Goal: Task Accomplishment & Management: Manage account settings

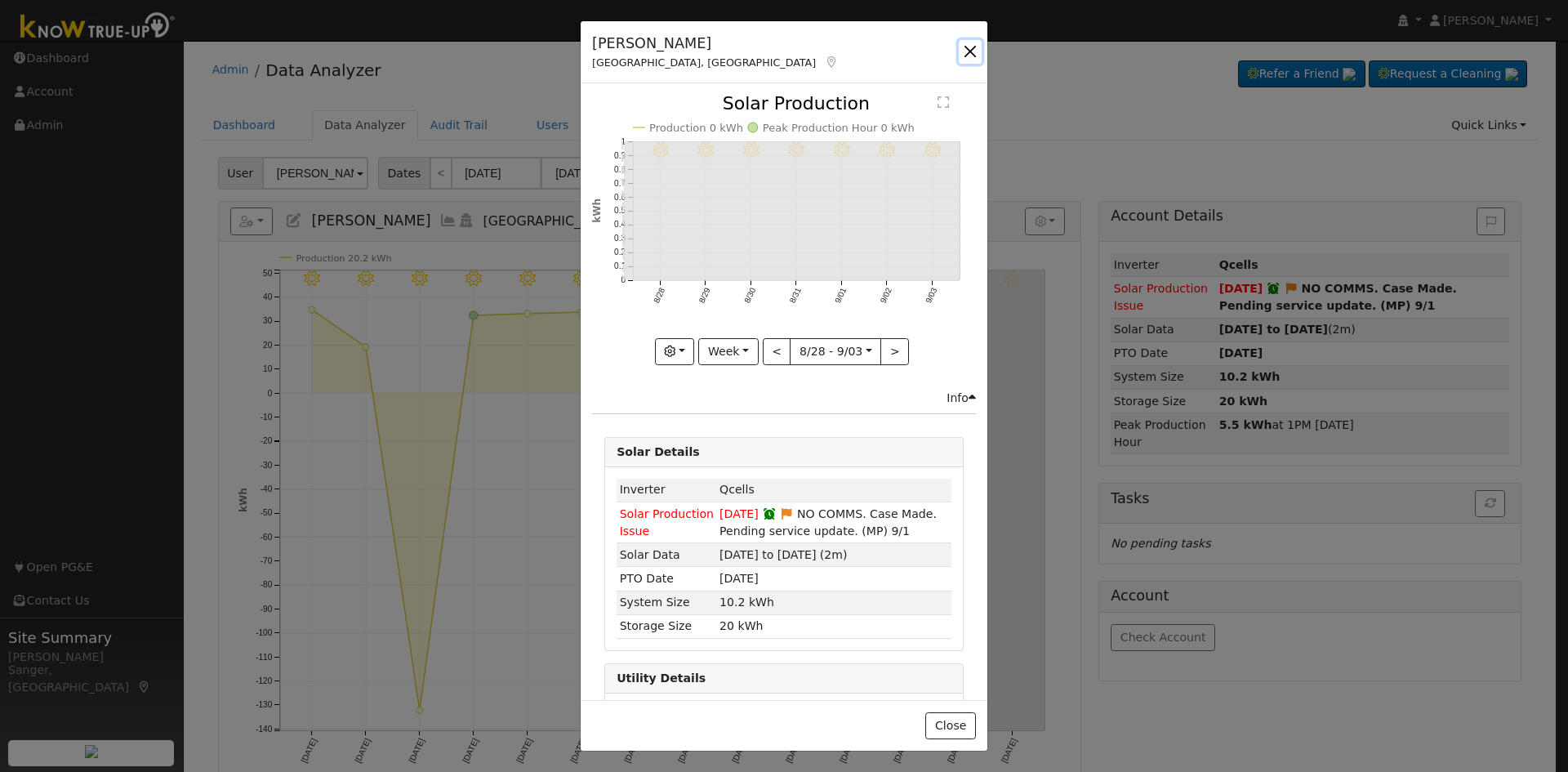
click at [973, 51] on button "button" at bounding box center [971, 52] width 23 height 23
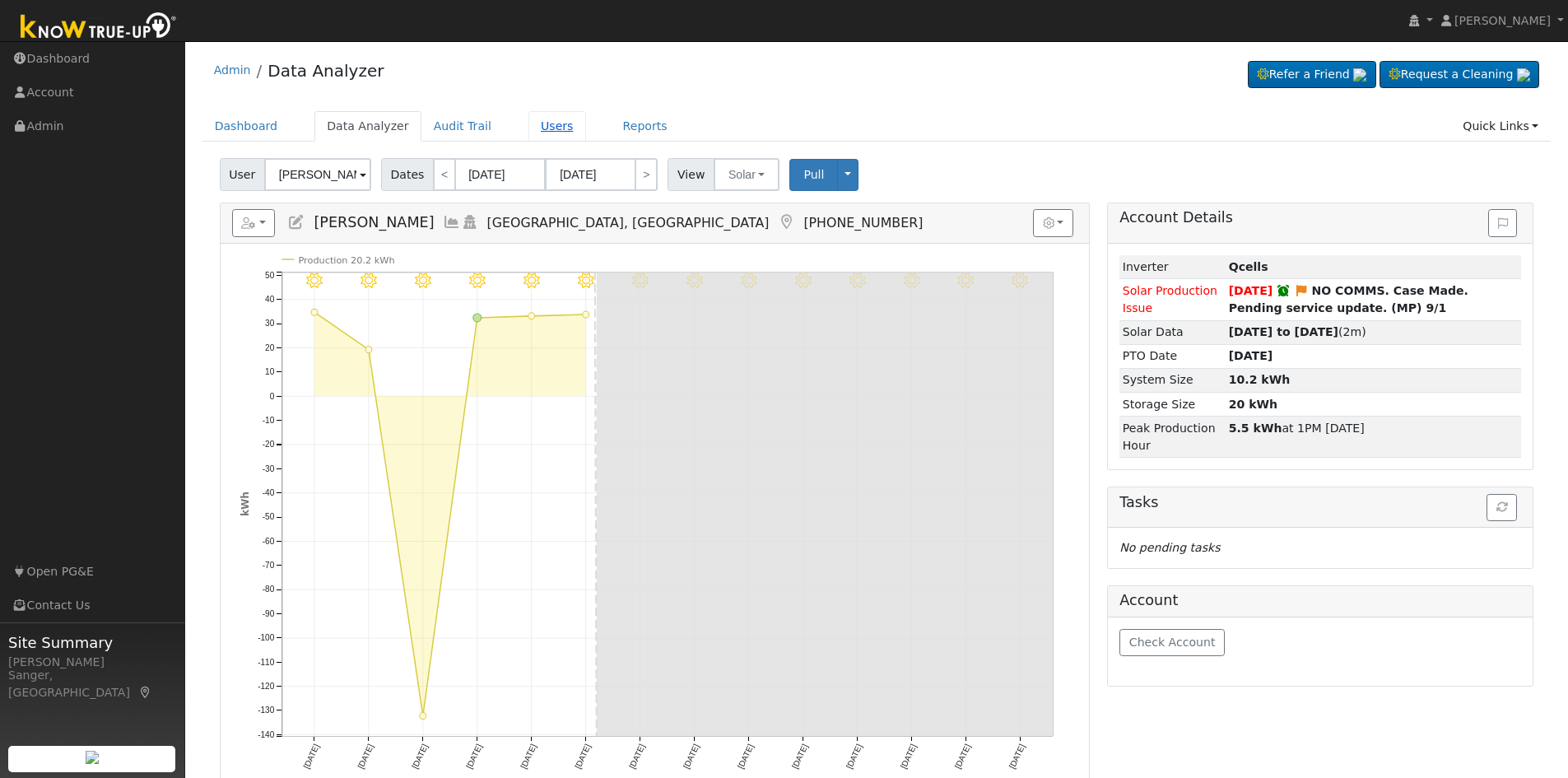
click at [532, 127] on link "Users" at bounding box center [556, 126] width 57 height 31
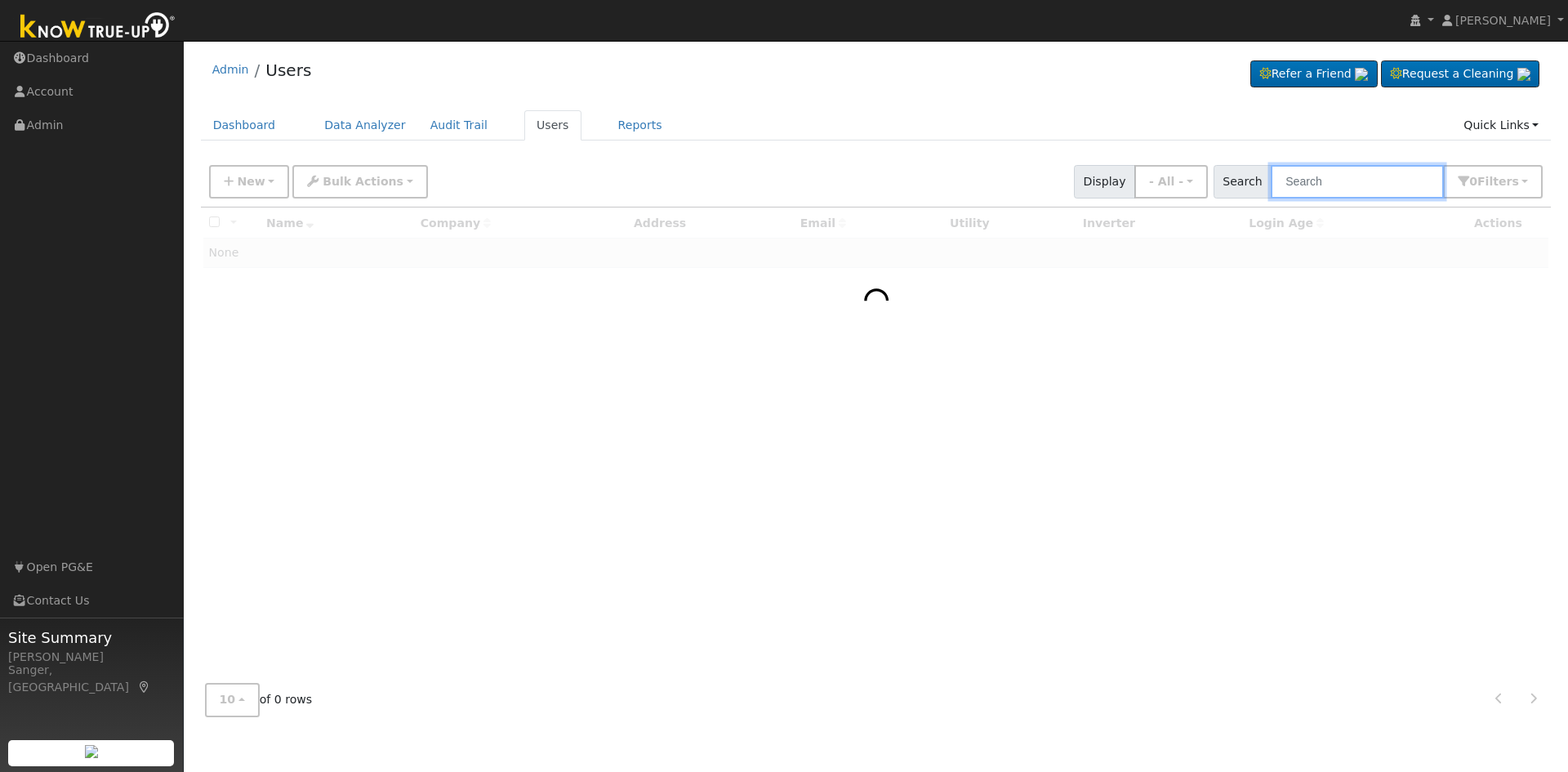
click at [1306, 182] on input "text" at bounding box center [1357, 181] width 173 height 34
paste input "Bedrosian"
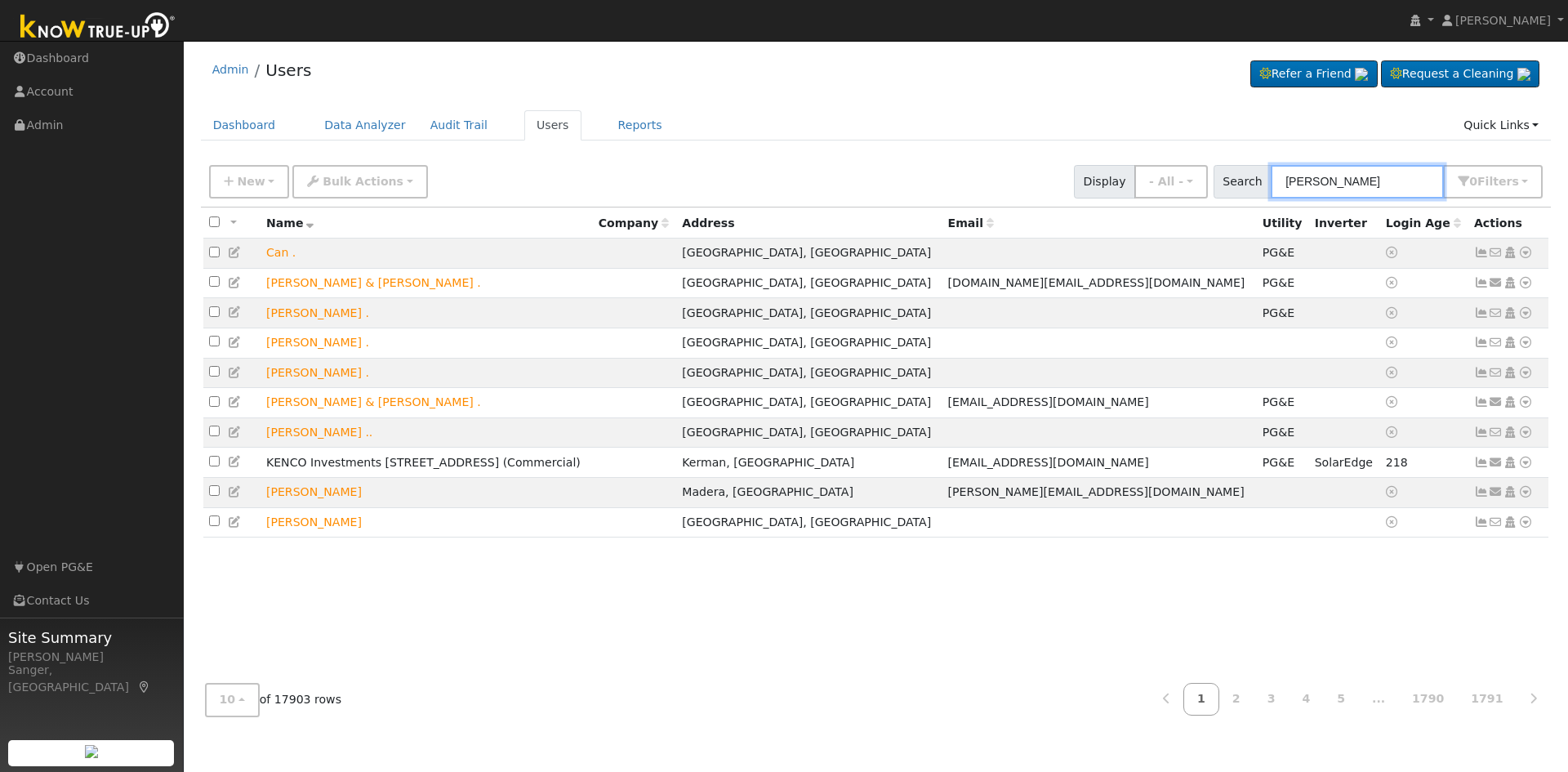
type input "Bedrosian"
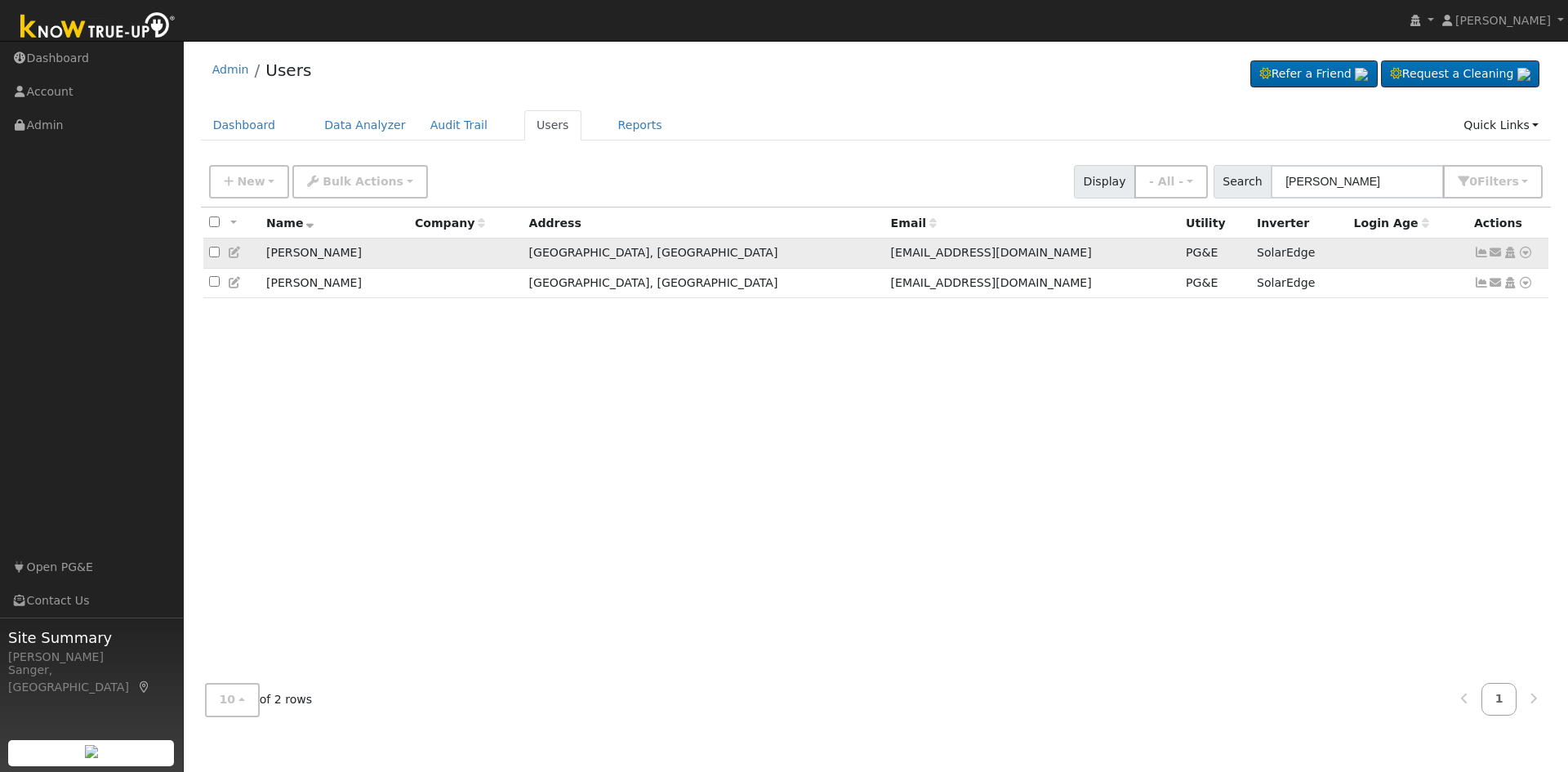
click at [1481, 254] on icon at bounding box center [1481, 252] width 15 height 12
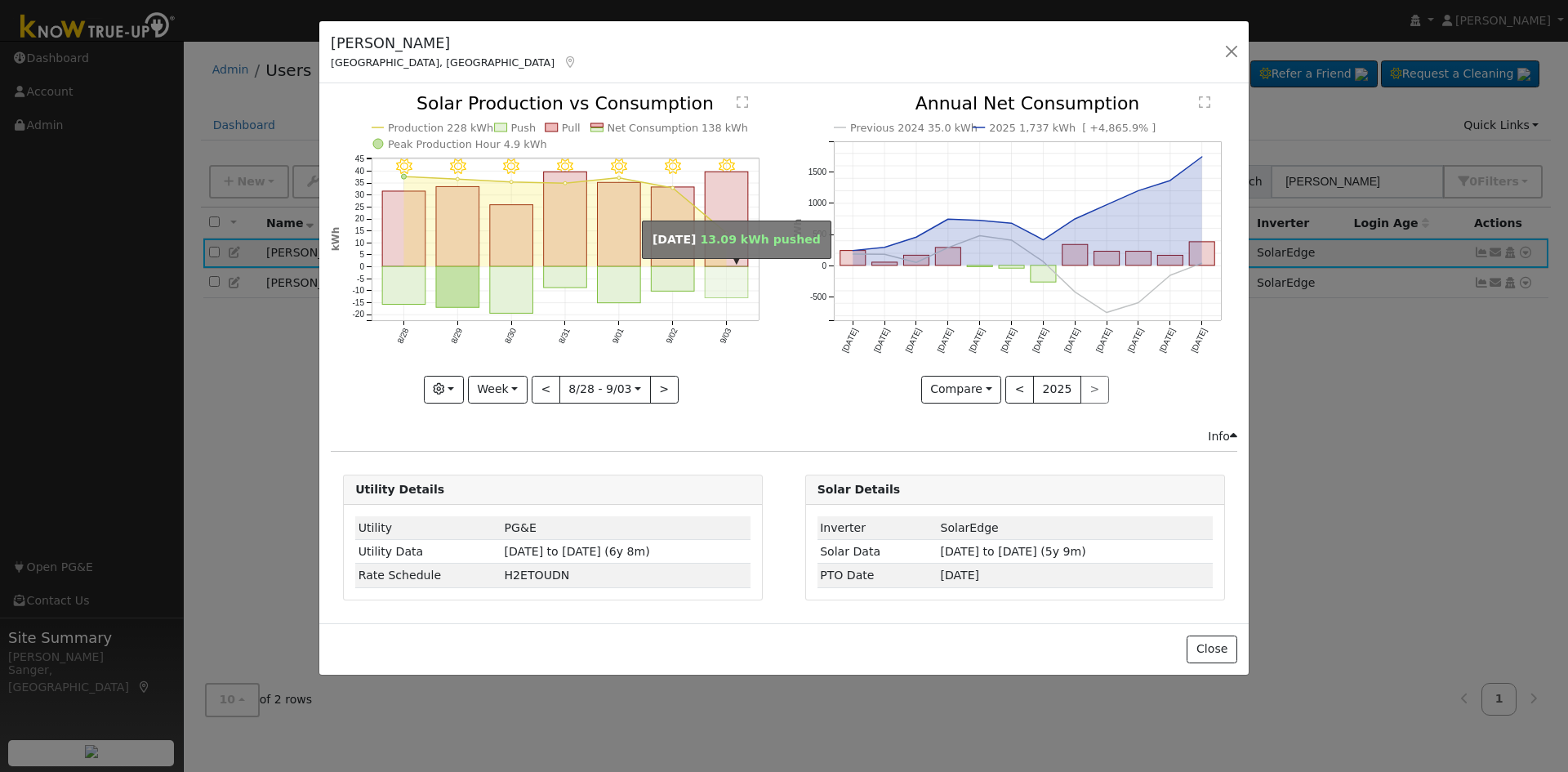
click at [740, 276] on rect "onclick=""" at bounding box center [727, 283] width 44 height 31
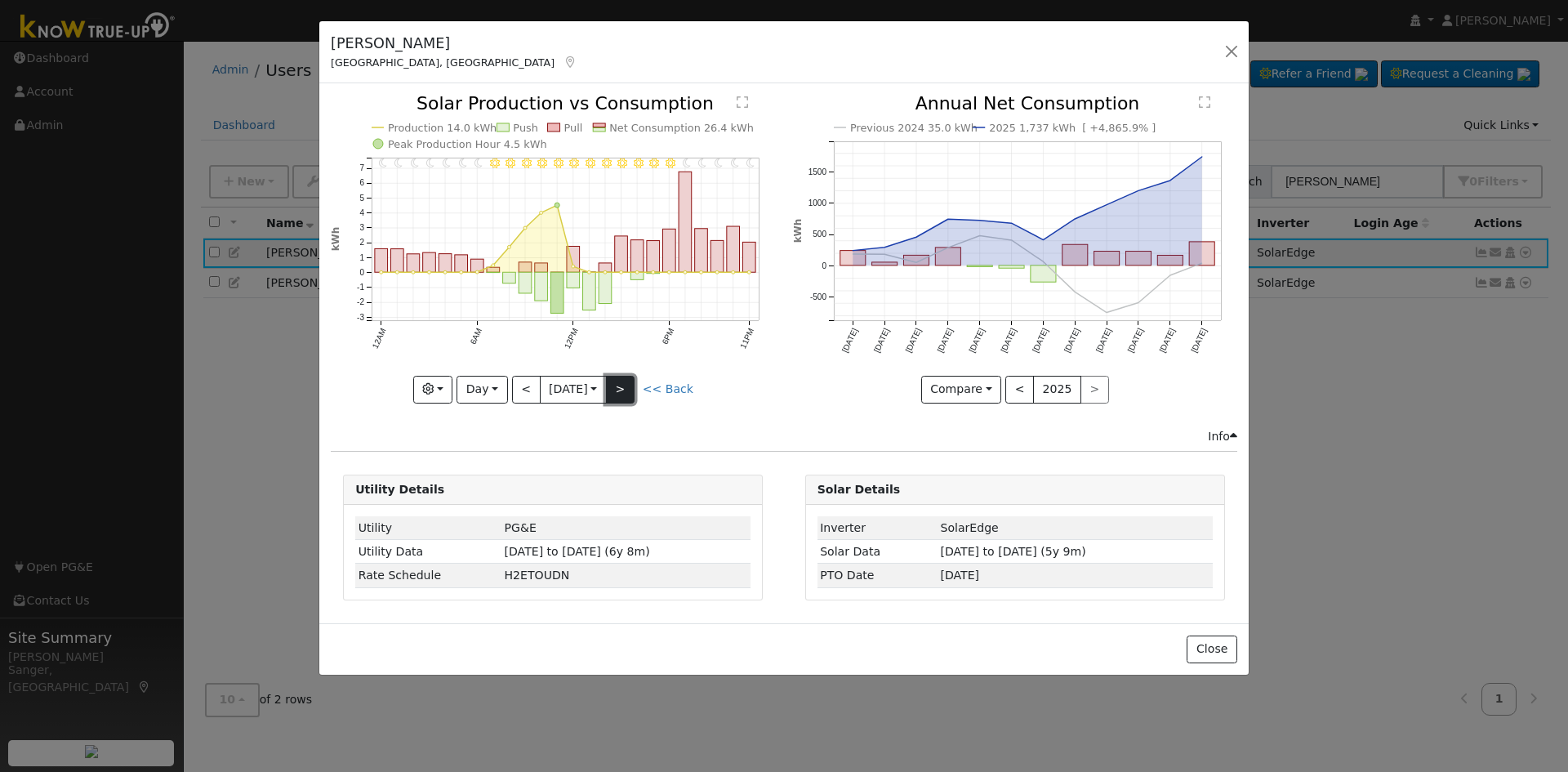
click at [630, 390] on button ">" at bounding box center [620, 390] width 29 height 28
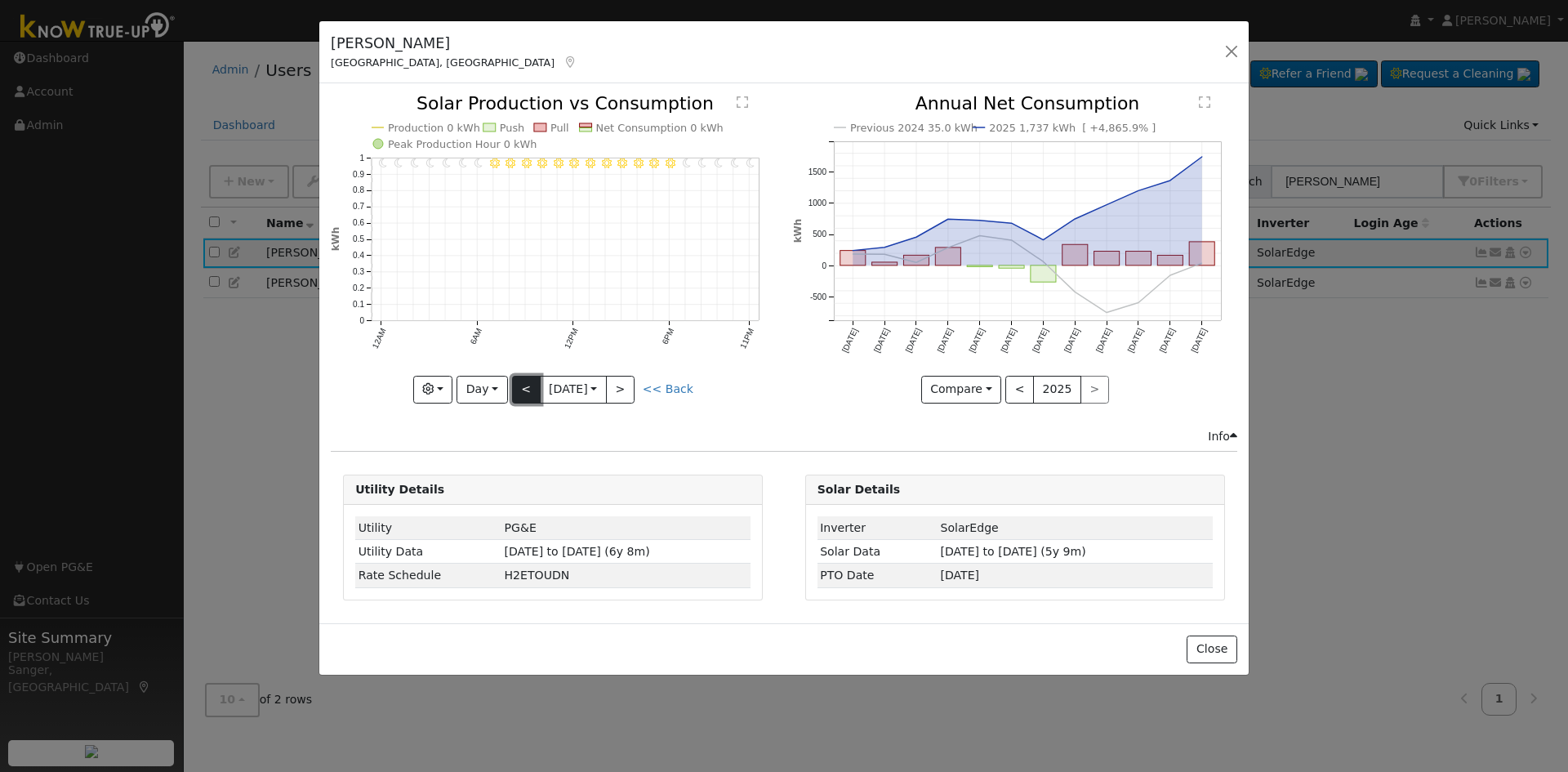
click at [515, 390] on button "<" at bounding box center [527, 390] width 29 height 28
type input "2025-09-03"
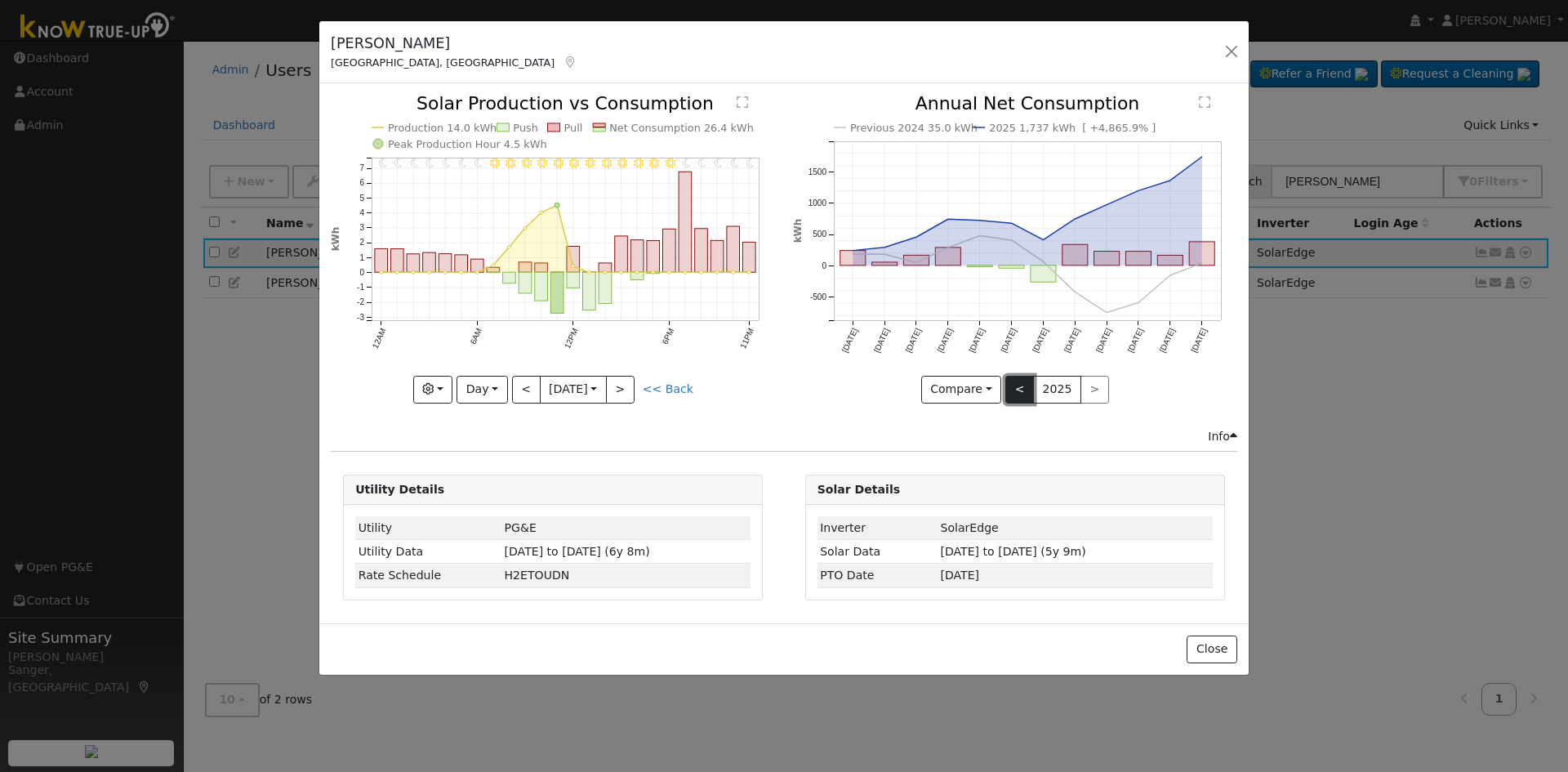
click at [1017, 395] on button "<" at bounding box center [1019, 390] width 29 height 28
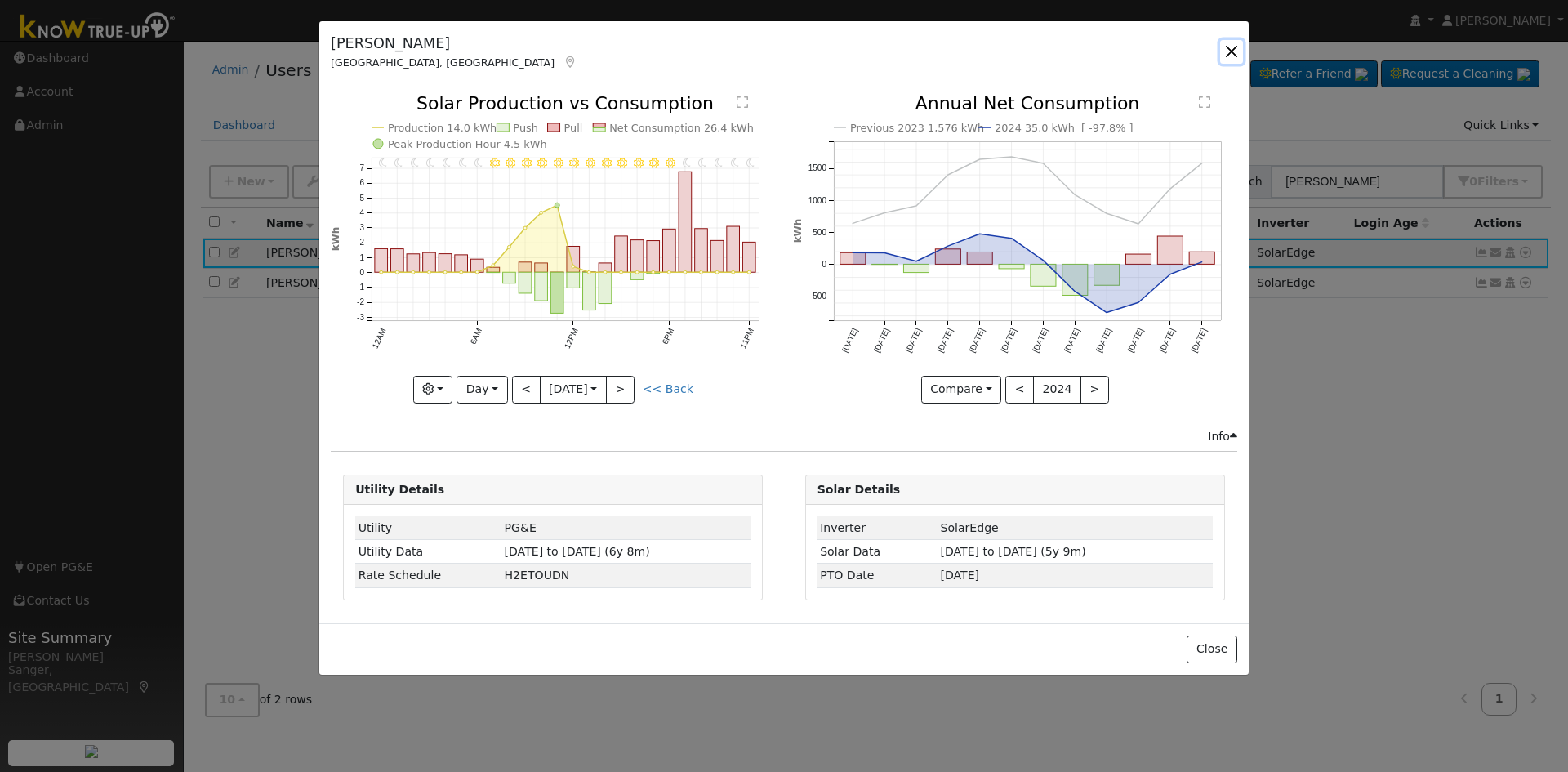
click at [1230, 47] on button "button" at bounding box center [1232, 52] width 23 height 23
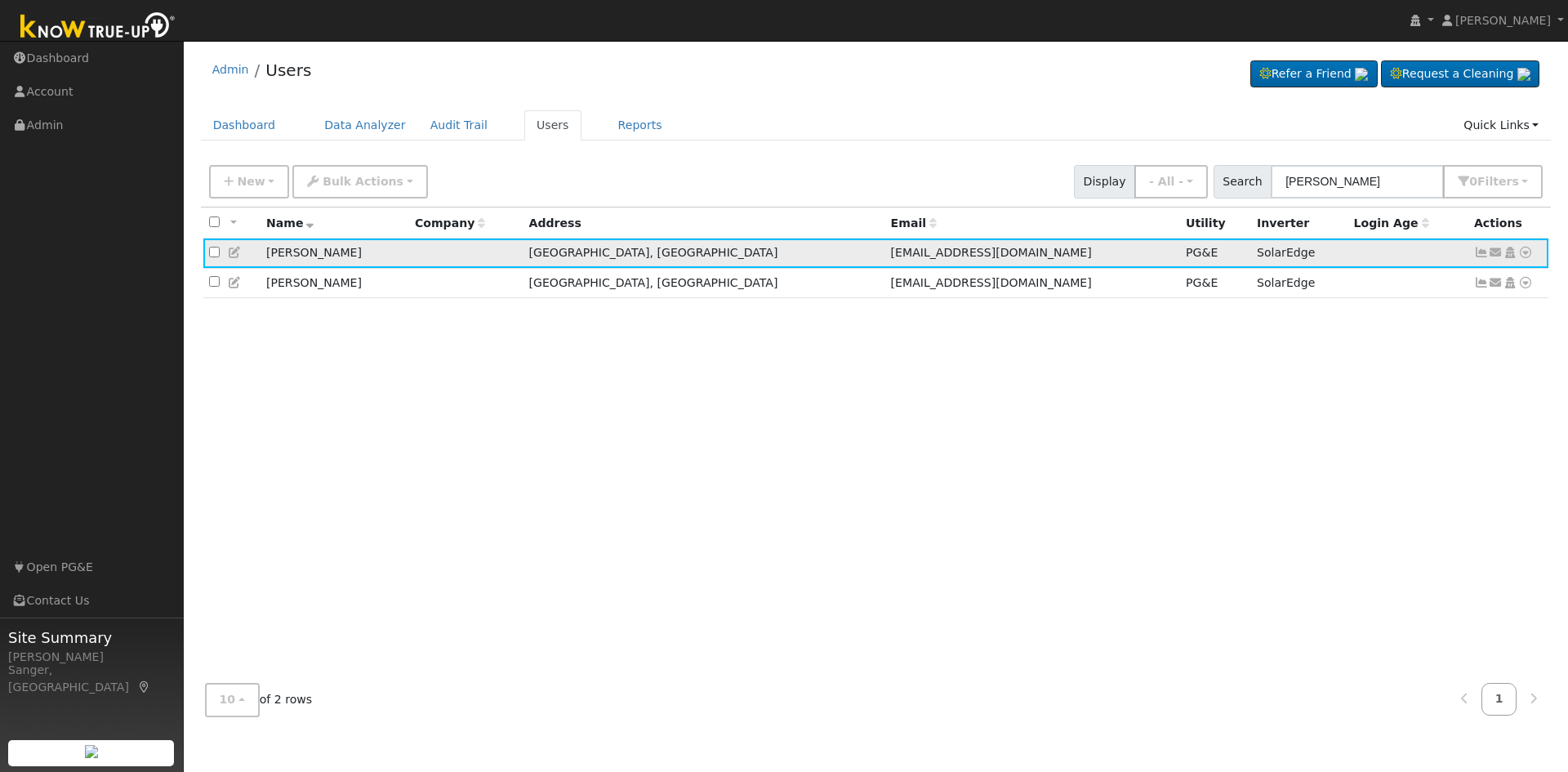
click at [231, 255] on icon at bounding box center [236, 252] width 15 height 12
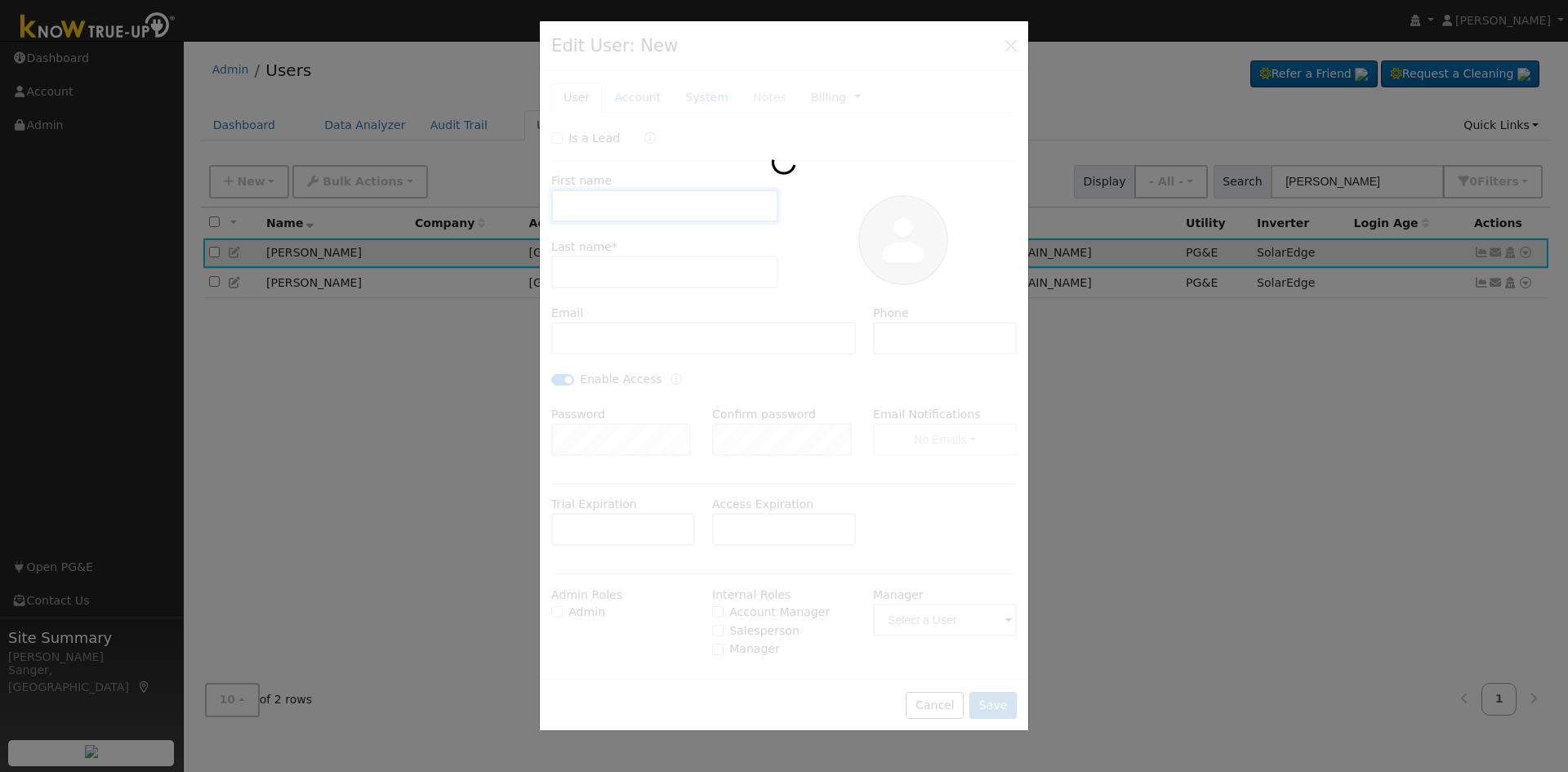
type input "07/31/2025"
type input "Bradley"
type input "[PERSON_NAME]"
type input "[EMAIL_ADDRESS][DOMAIN_NAME]"
type input "559-259-8289"
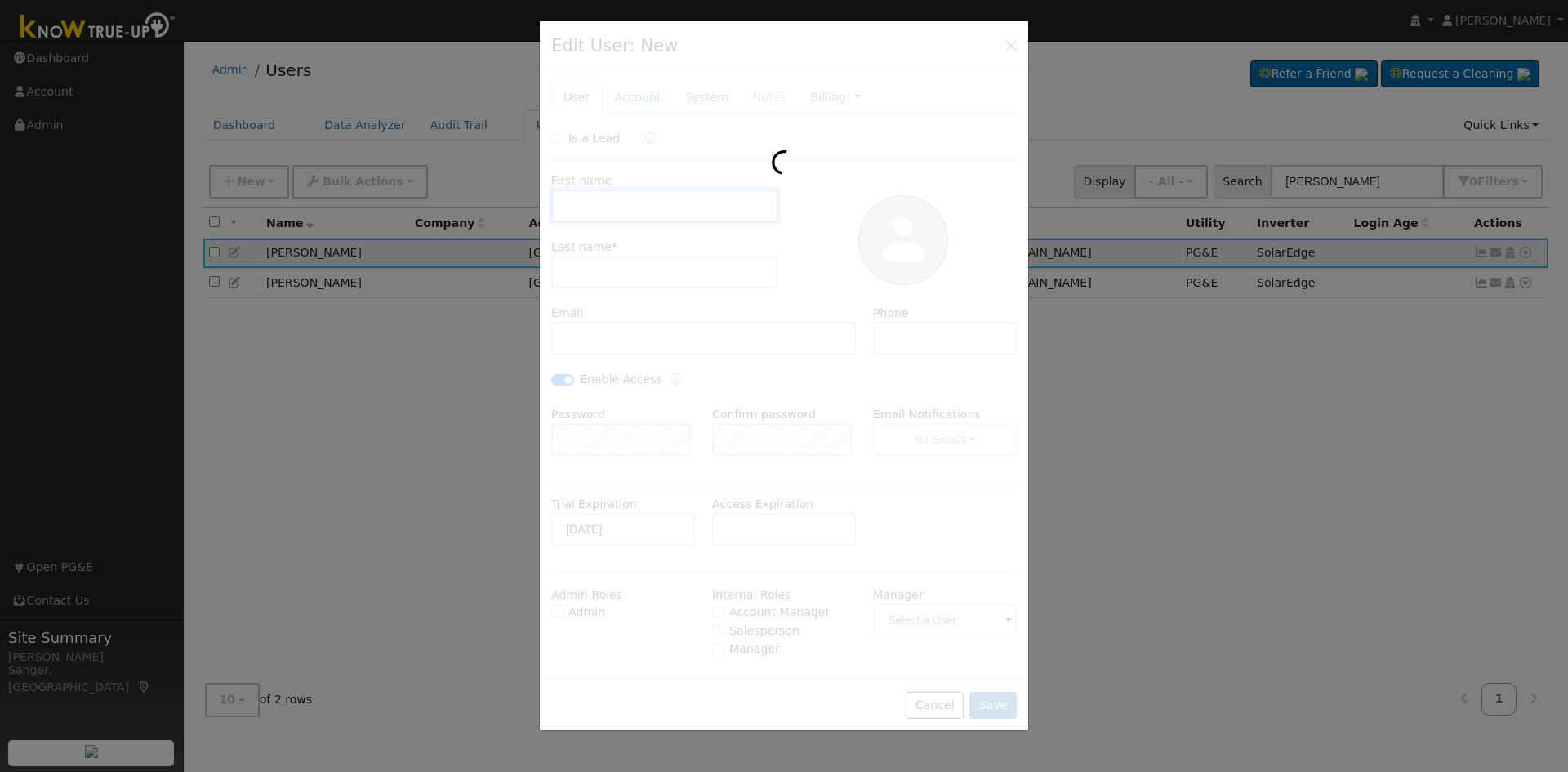
checkbox input "true"
type input "7656 East Garland Avenue"
type input "Fresno"
type input "CA"
type input "93737"
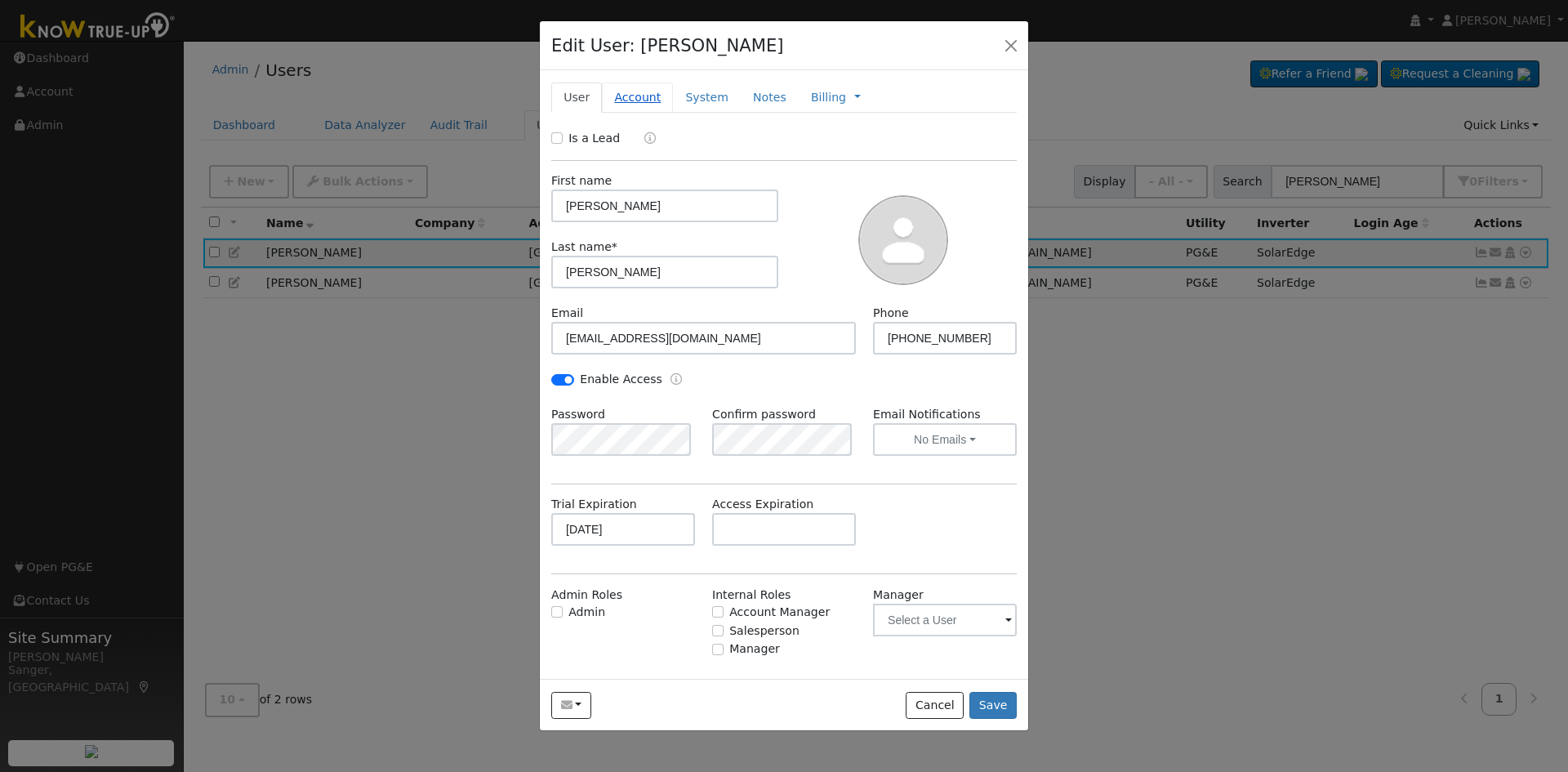
click at [640, 87] on link "Account" at bounding box center [638, 97] width 71 height 30
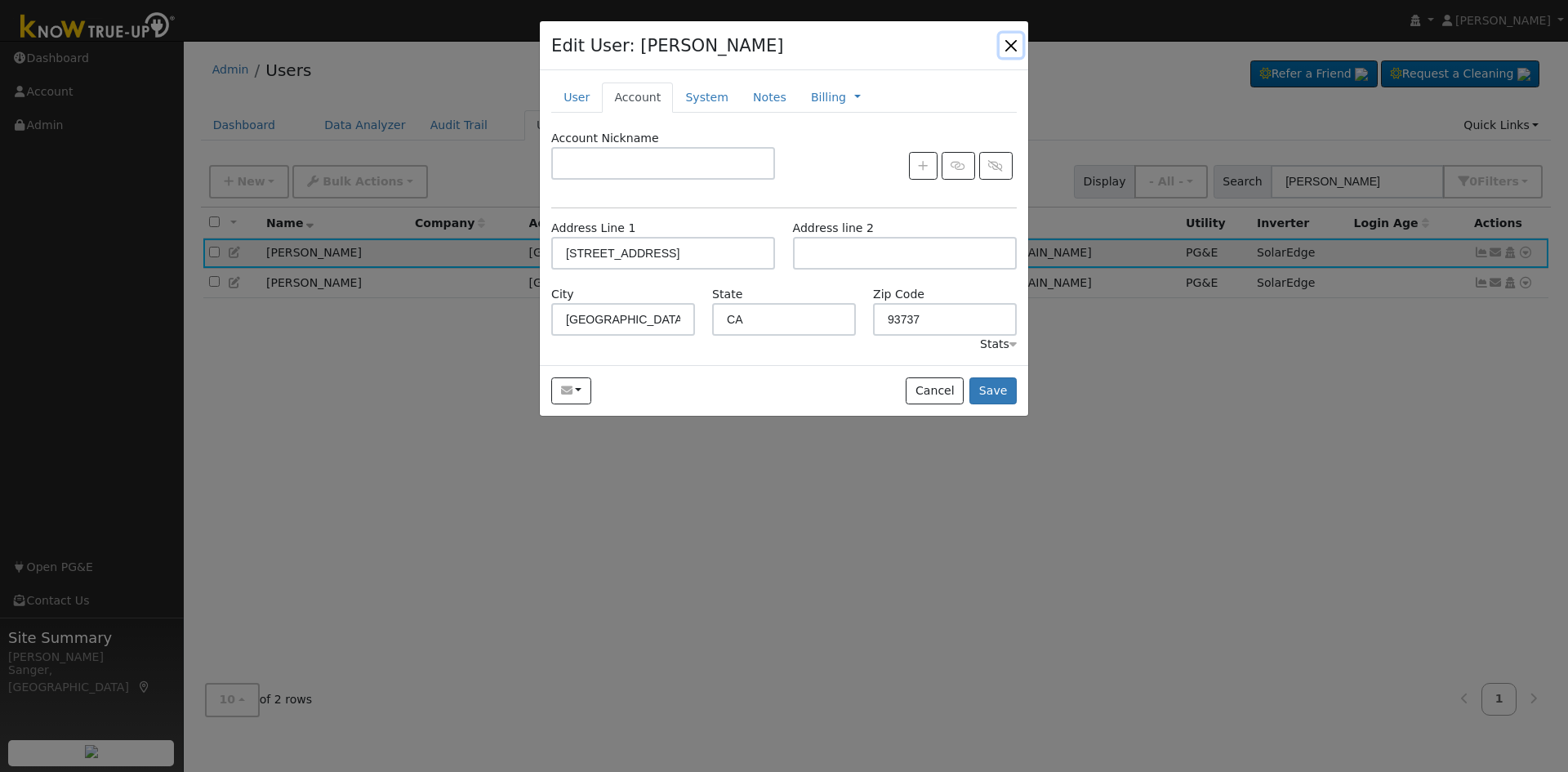
click at [1010, 40] on button "button" at bounding box center [1011, 45] width 23 height 23
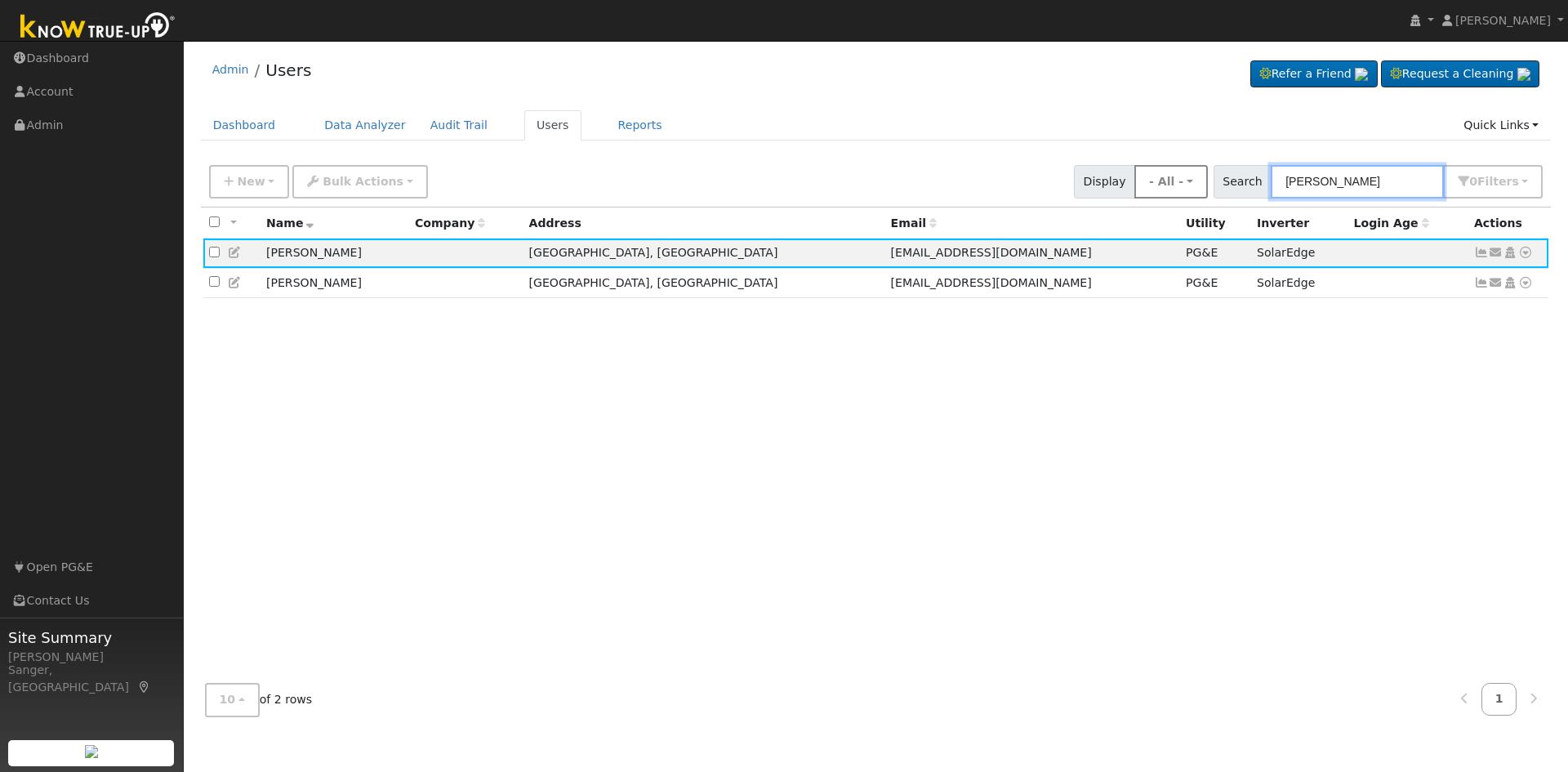
drag, startPoint x: 1362, startPoint y: 180, endPoint x: 1189, endPoint y: 179, distance: 173.0
click at [1189, 179] on div "New Add User Quick Add Quick Connect Quick Convert Lead Bulk Actions Send Email…" at bounding box center [876, 179] width 1341 height 40
paste input "Barbara and Anthony"
type input "Barbara and Anthony"
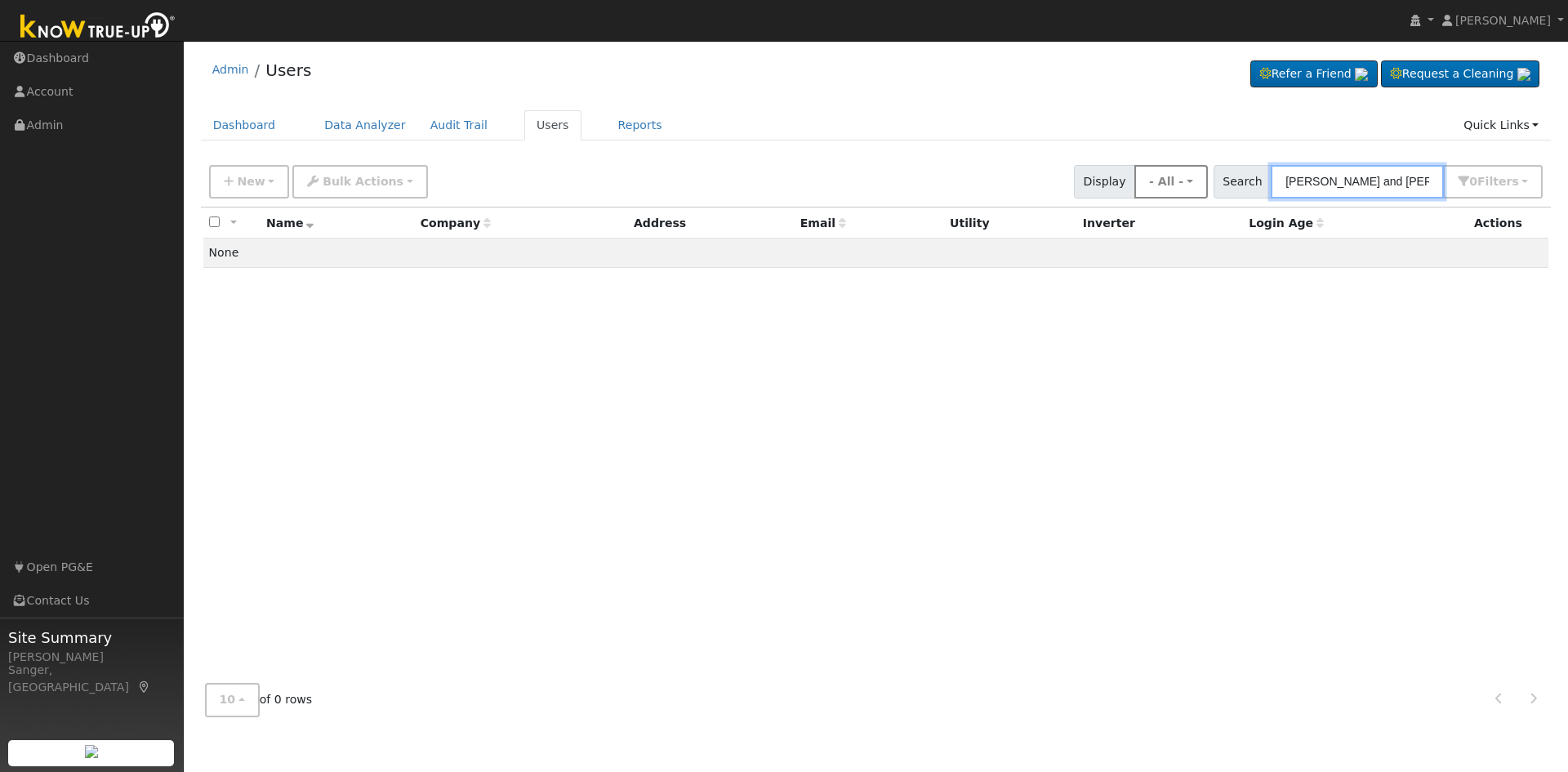
drag, startPoint x: 1419, startPoint y: 182, endPoint x: 1199, endPoint y: 177, distance: 220.1
click at [1199, 177] on div "New Add User Quick Add Quick Connect Quick Convert Lead Bulk Actions Send Email…" at bounding box center [876, 179] width 1341 height 40
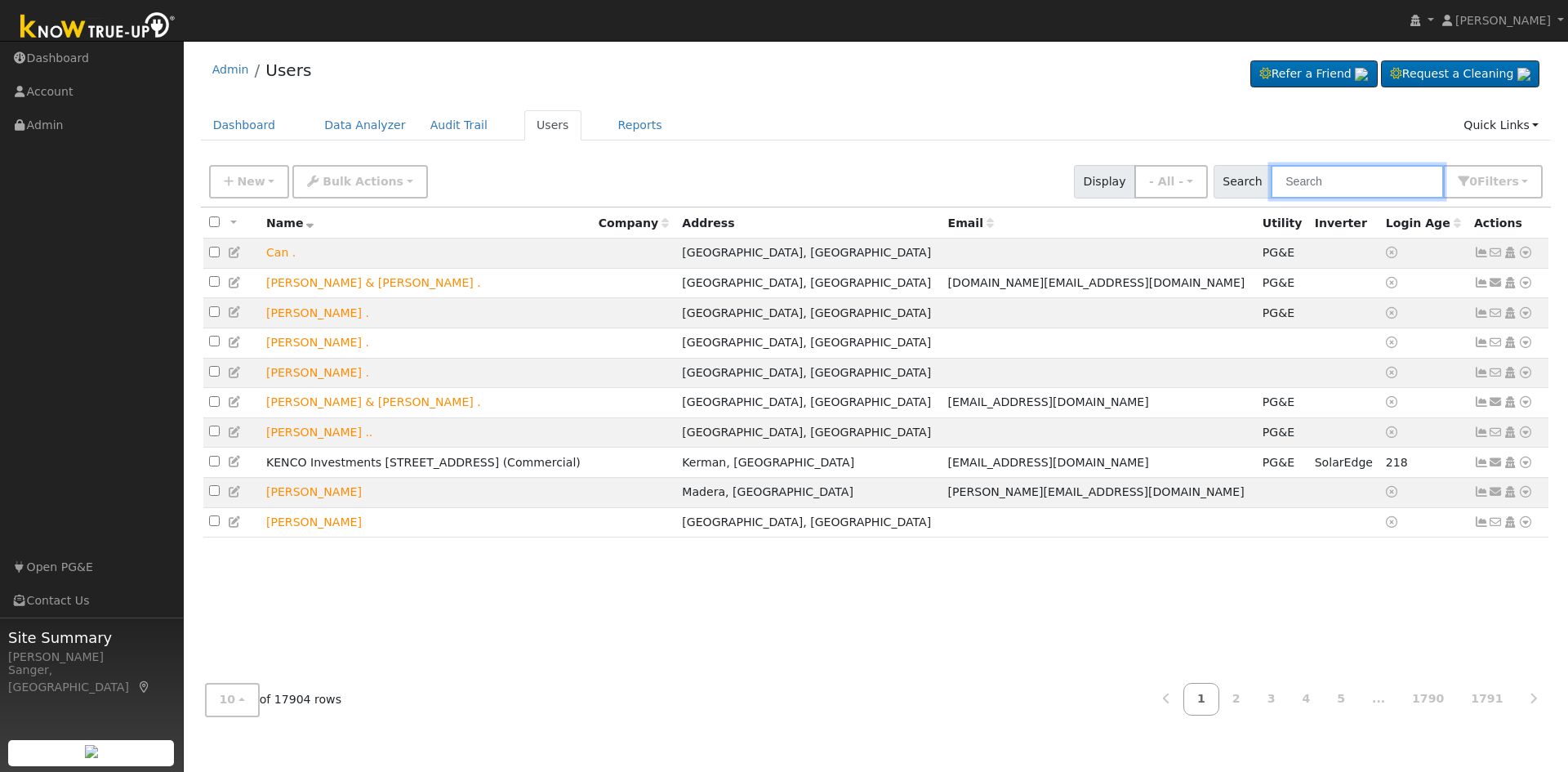
click at [1320, 183] on input "text" at bounding box center [1357, 181] width 173 height 34
paste input "barbara.randell@us.af.mil"
type input "barbara.randell@us.af.mil"
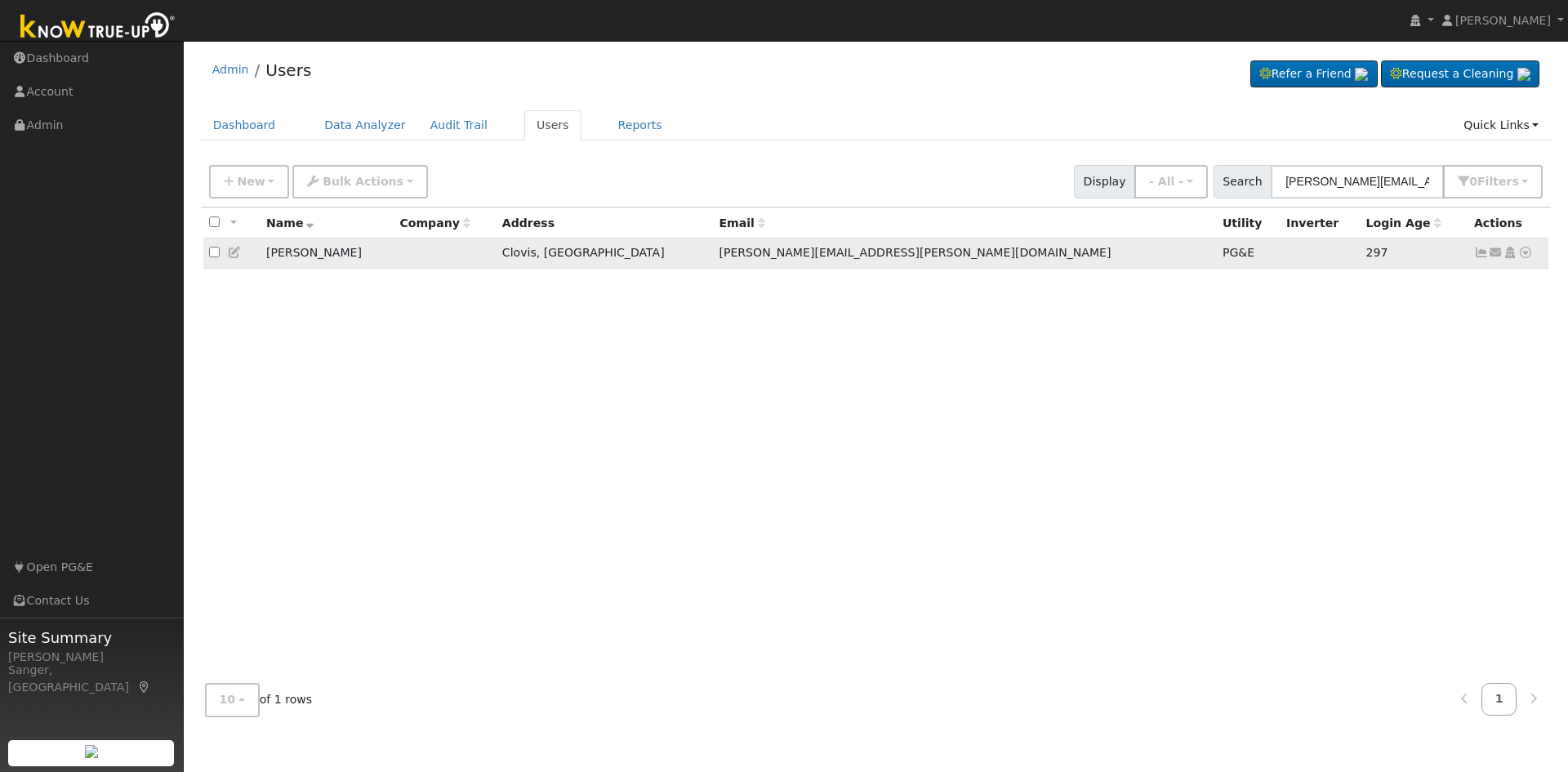
click at [1478, 257] on icon at bounding box center [1481, 252] width 15 height 12
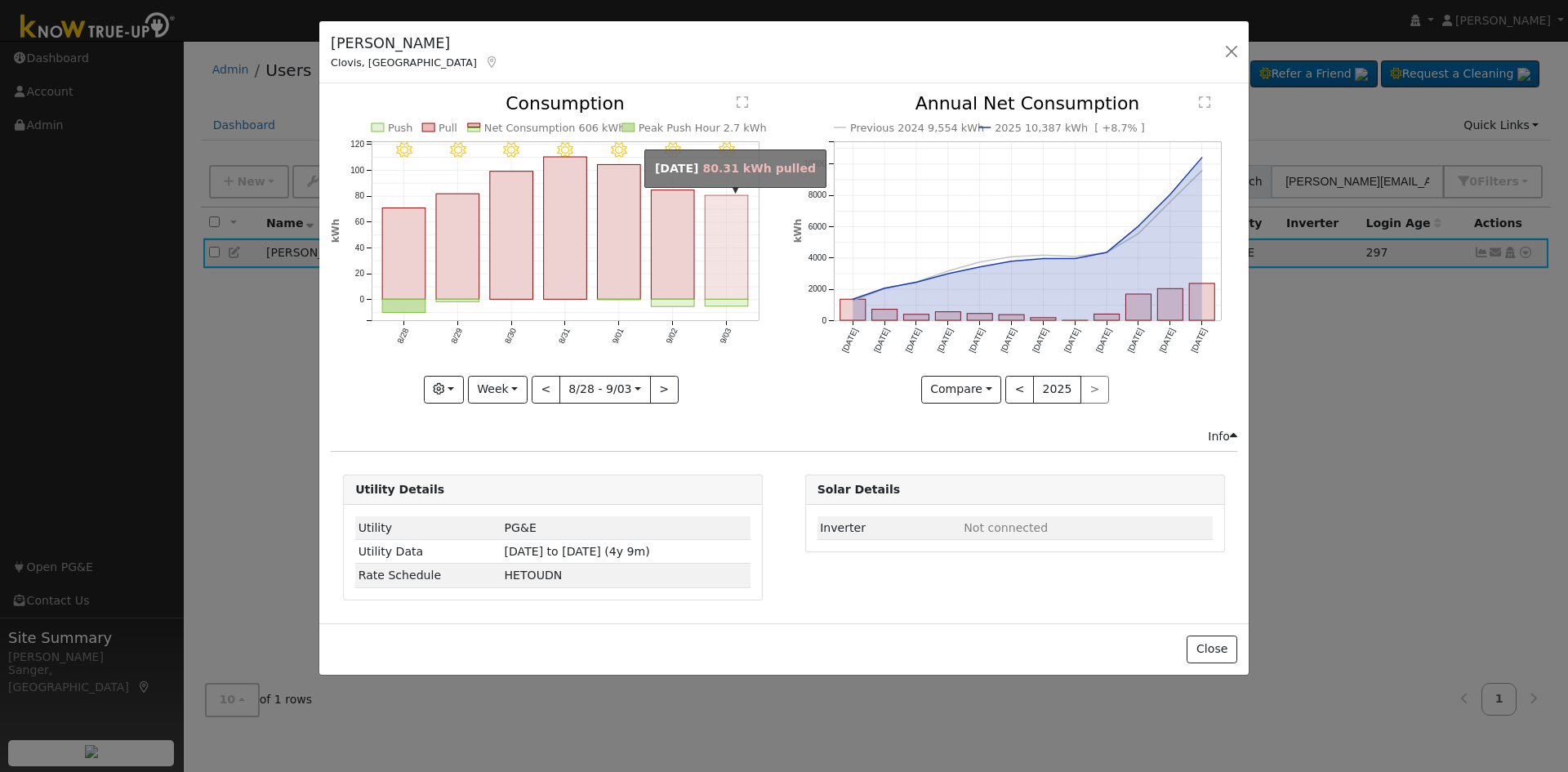
click at [719, 262] on rect "onclick=""" at bounding box center [727, 248] width 44 height 104
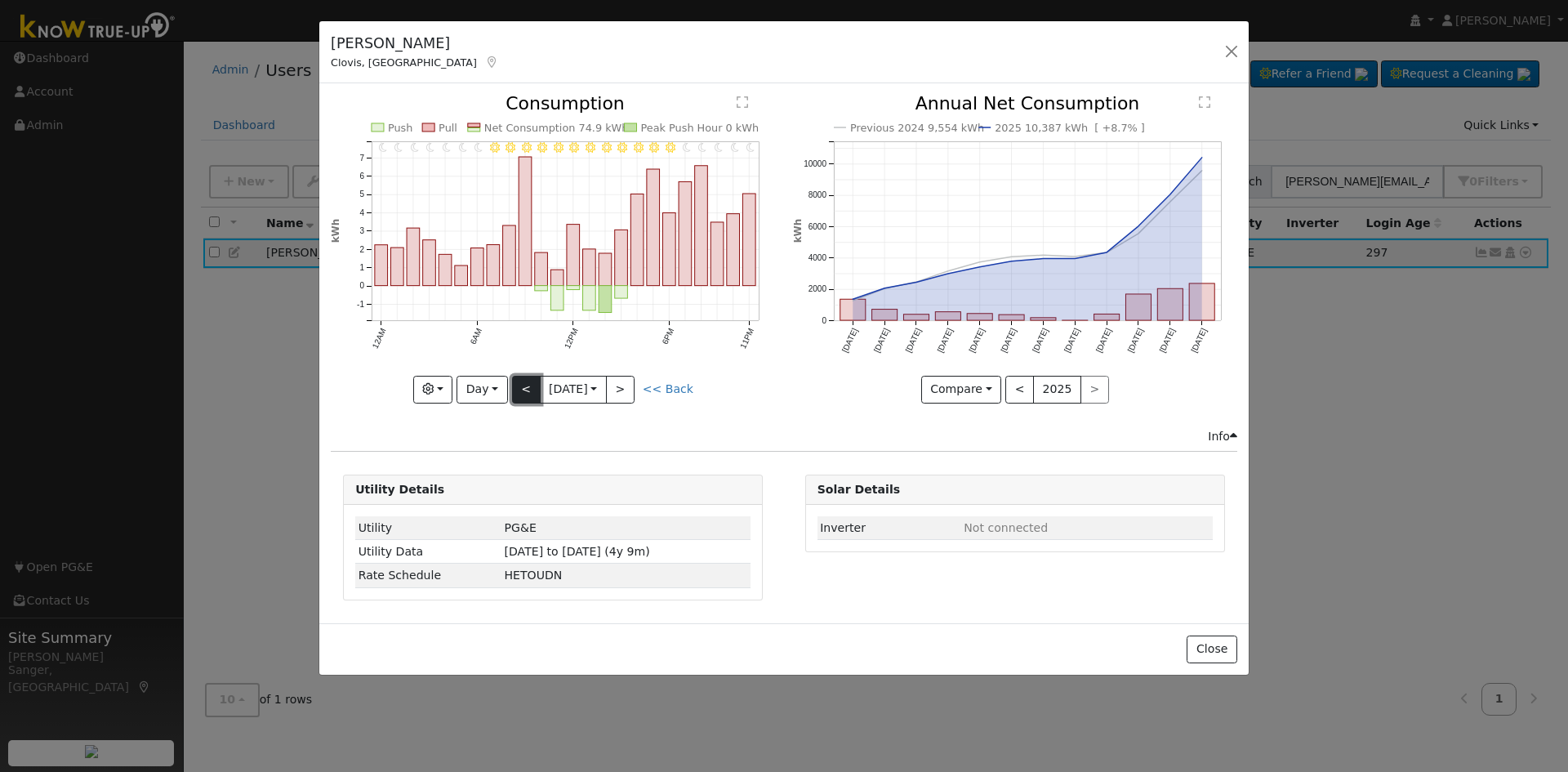
click at [526, 386] on button "<" at bounding box center [527, 390] width 29 height 28
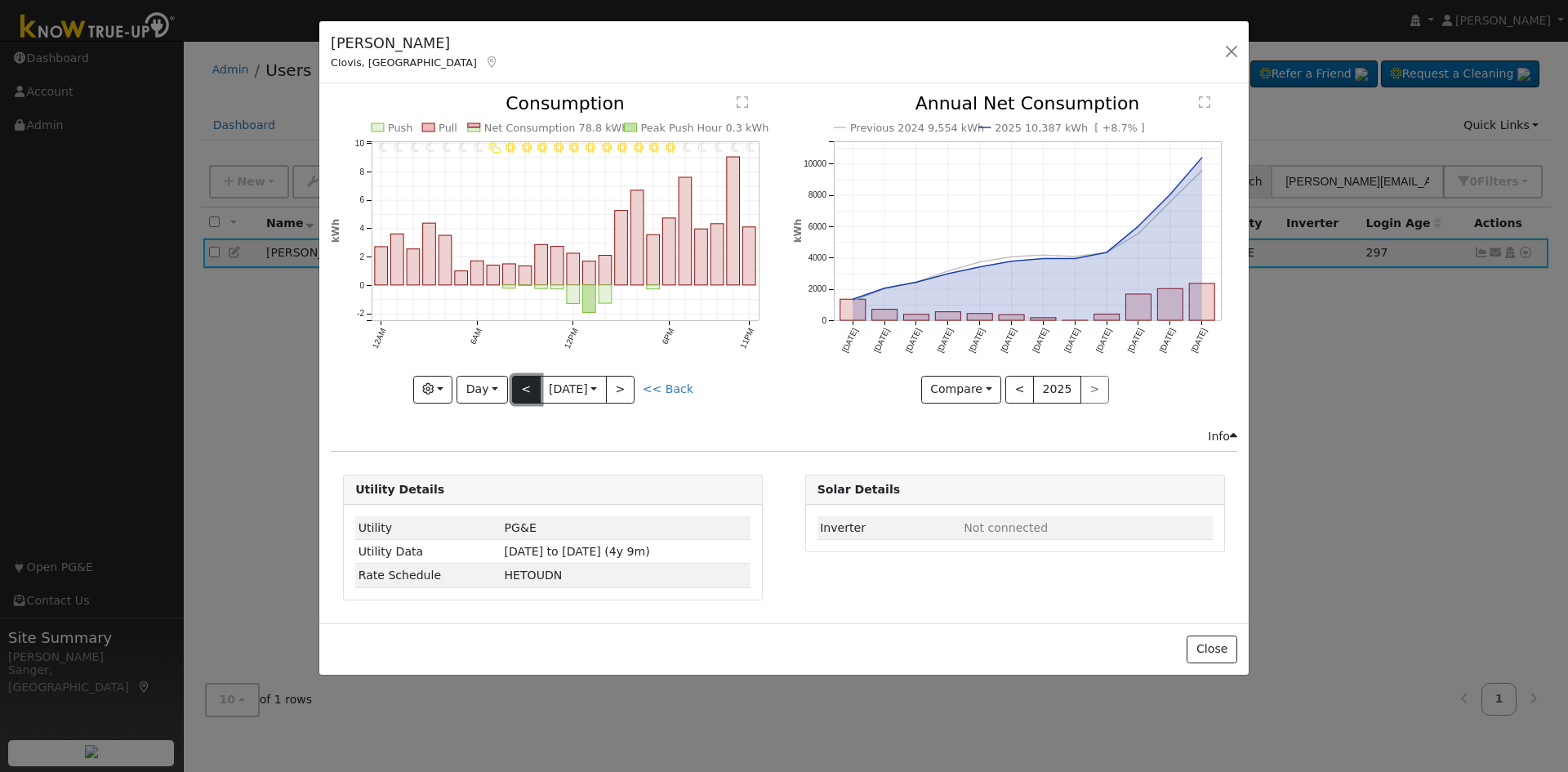
click at [526, 386] on button "<" at bounding box center [527, 390] width 29 height 28
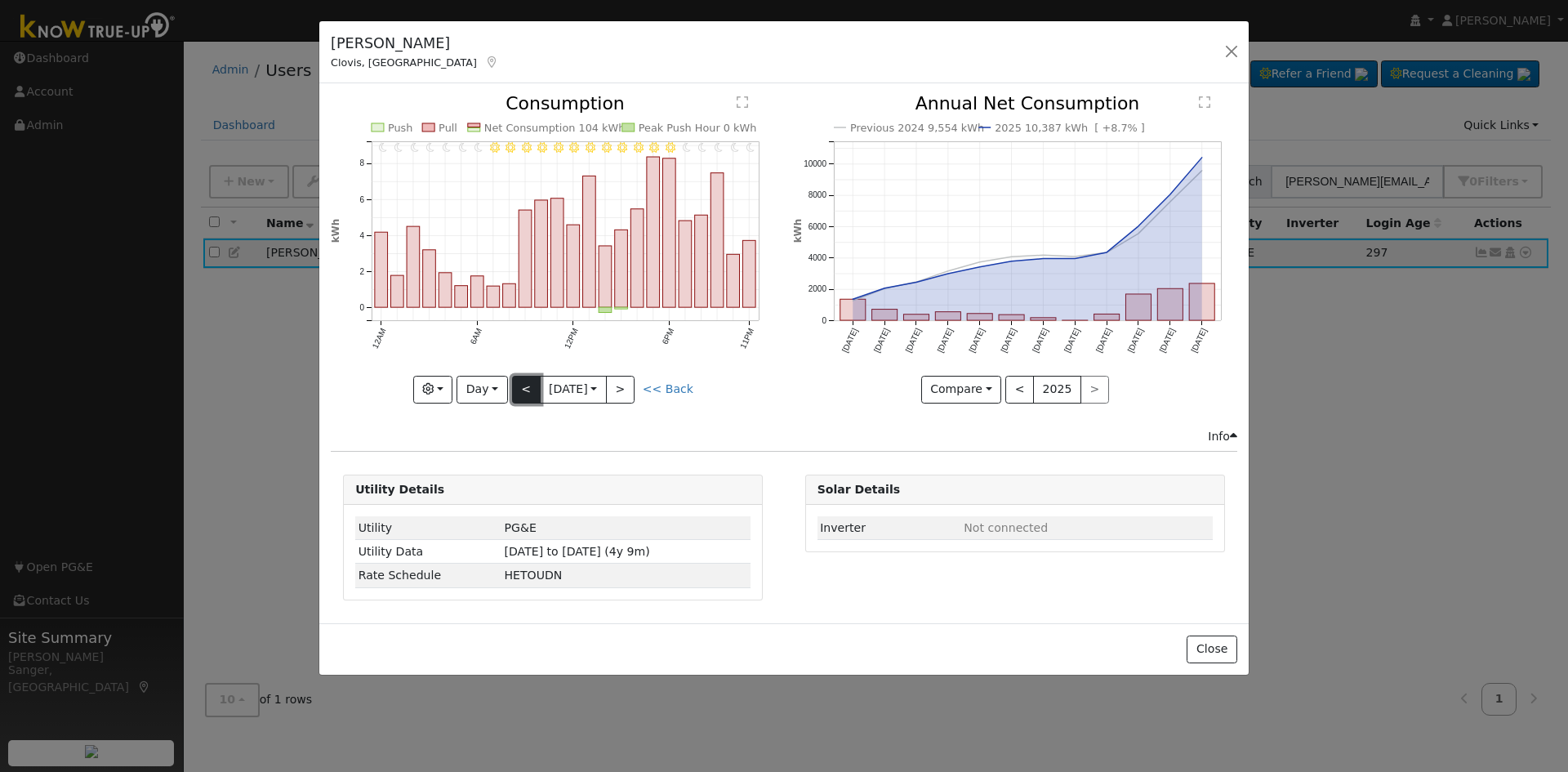
click at [526, 386] on button "<" at bounding box center [527, 390] width 29 height 28
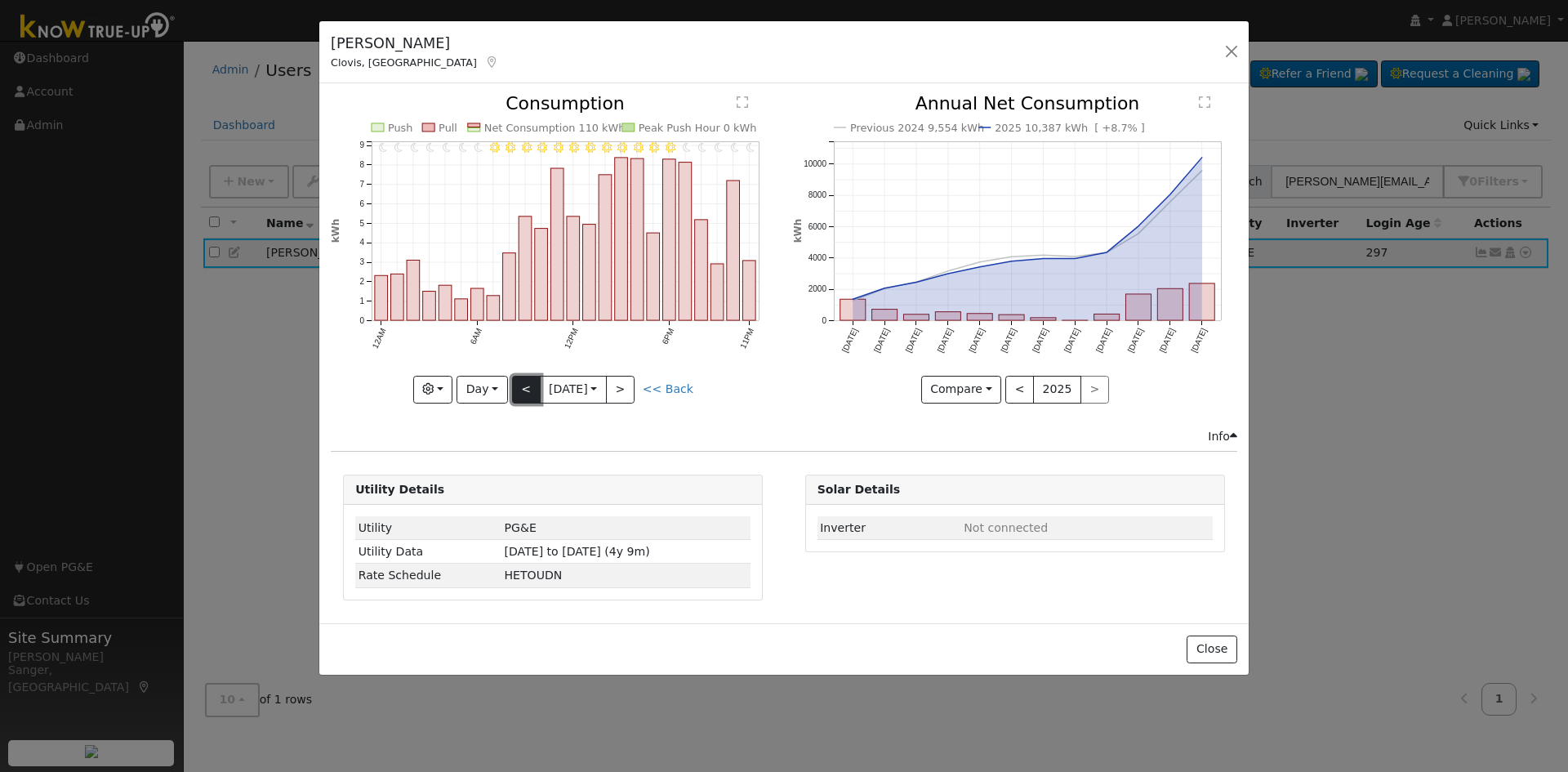
click at [526, 386] on button "<" at bounding box center [527, 390] width 29 height 28
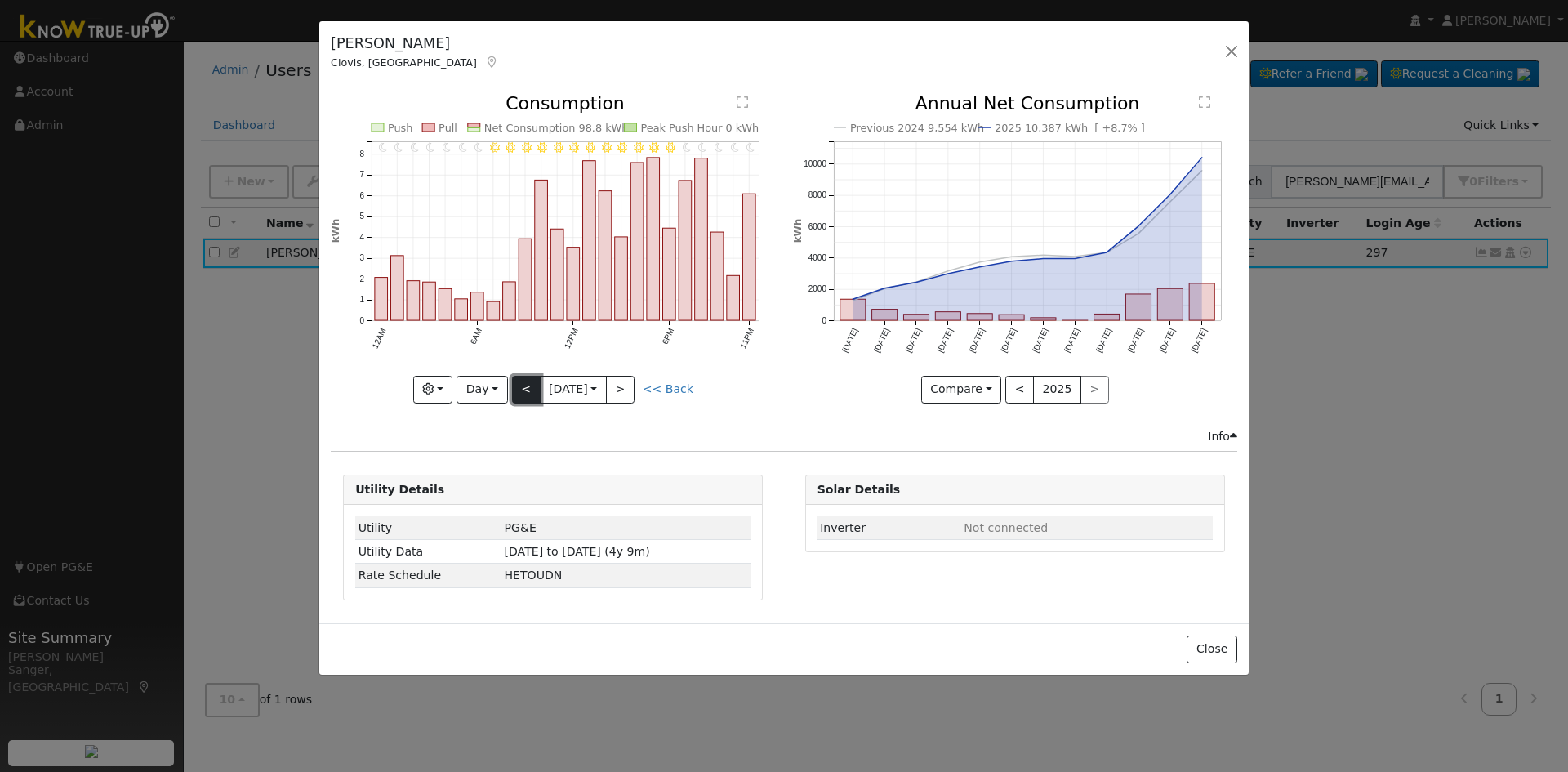
click at [526, 386] on button "<" at bounding box center [527, 390] width 29 height 28
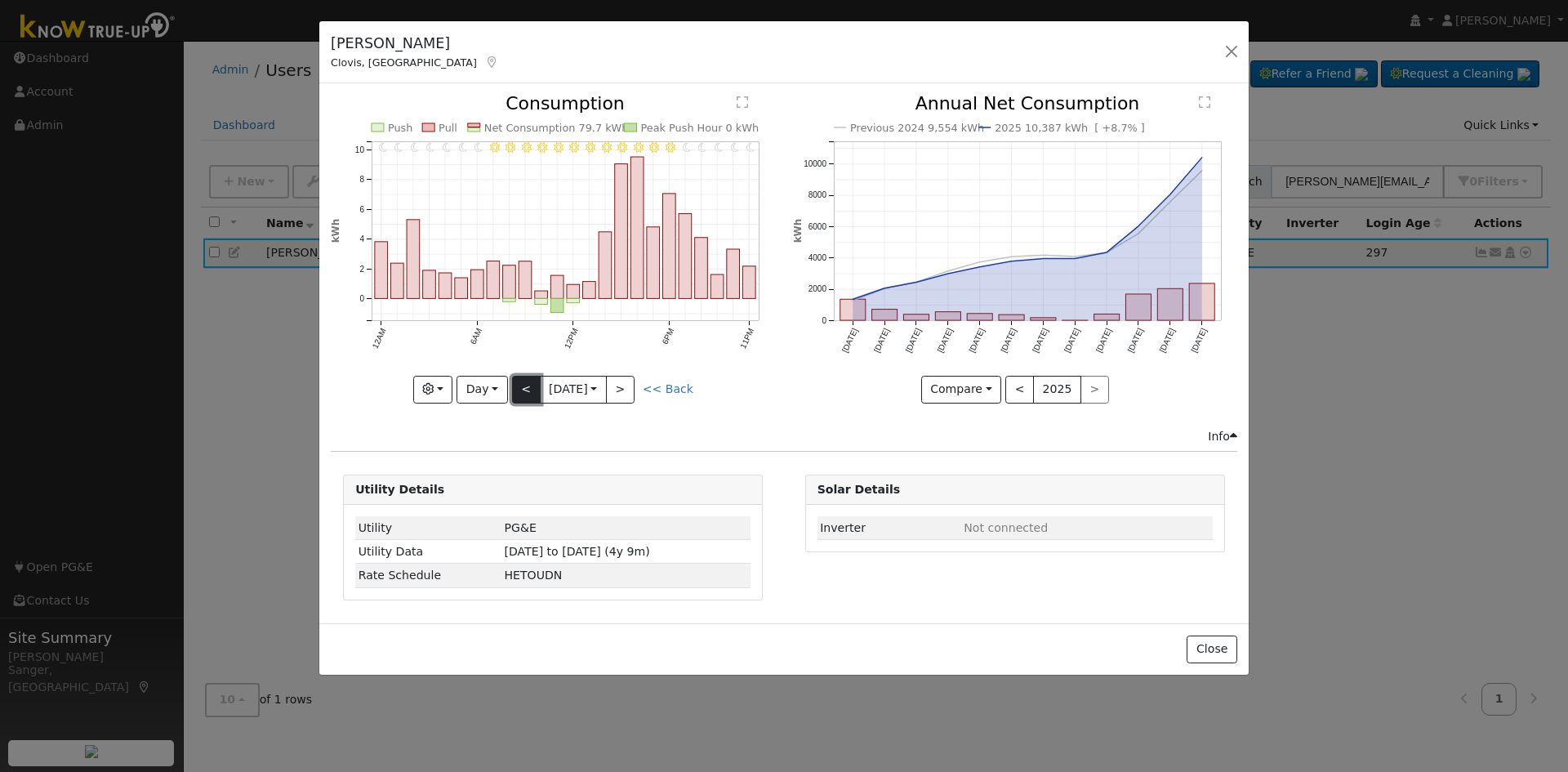
click at [526, 386] on button "<" at bounding box center [527, 390] width 29 height 28
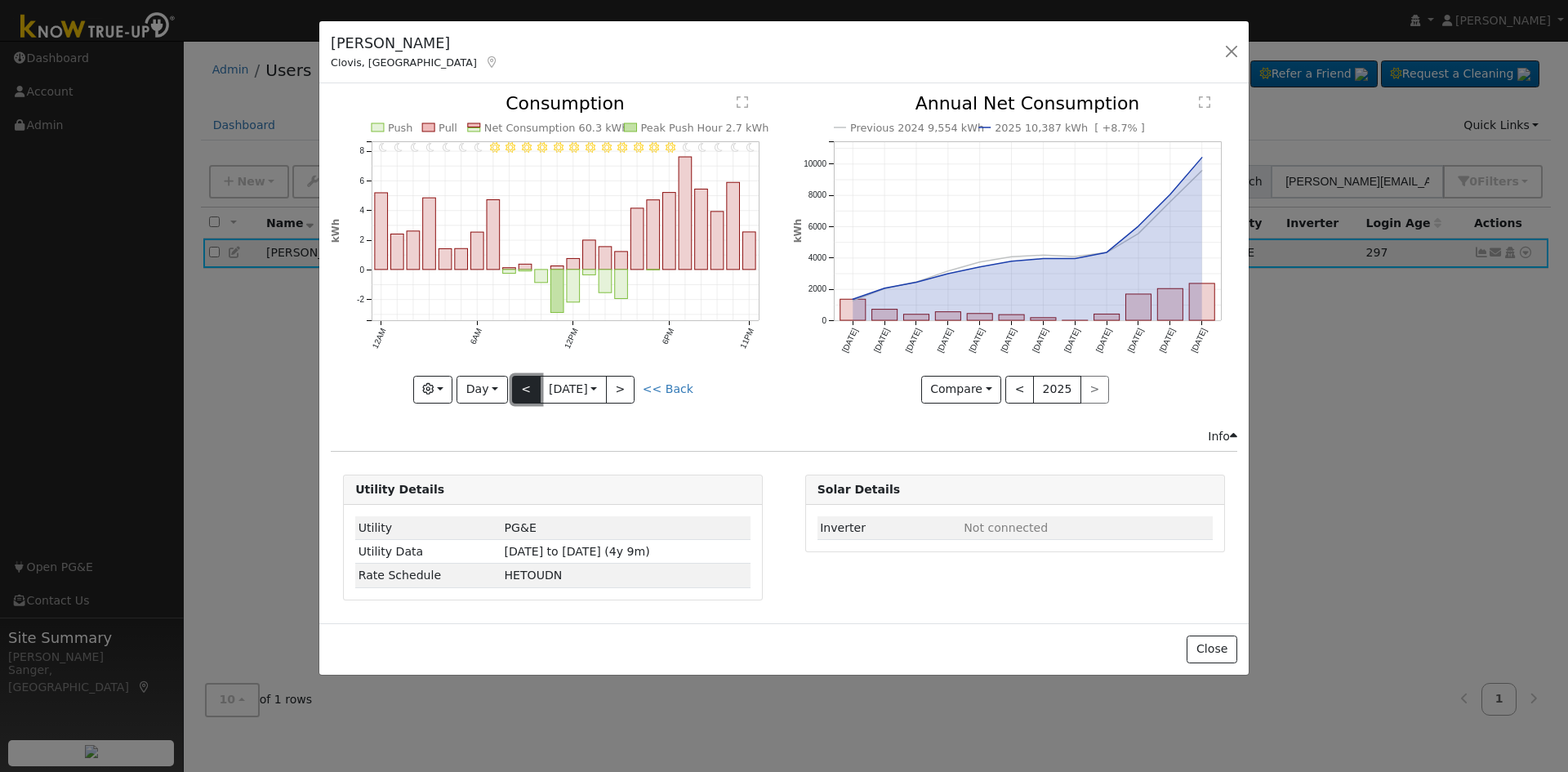
click at [526, 386] on button "<" at bounding box center [527, 390] width 29 height 28
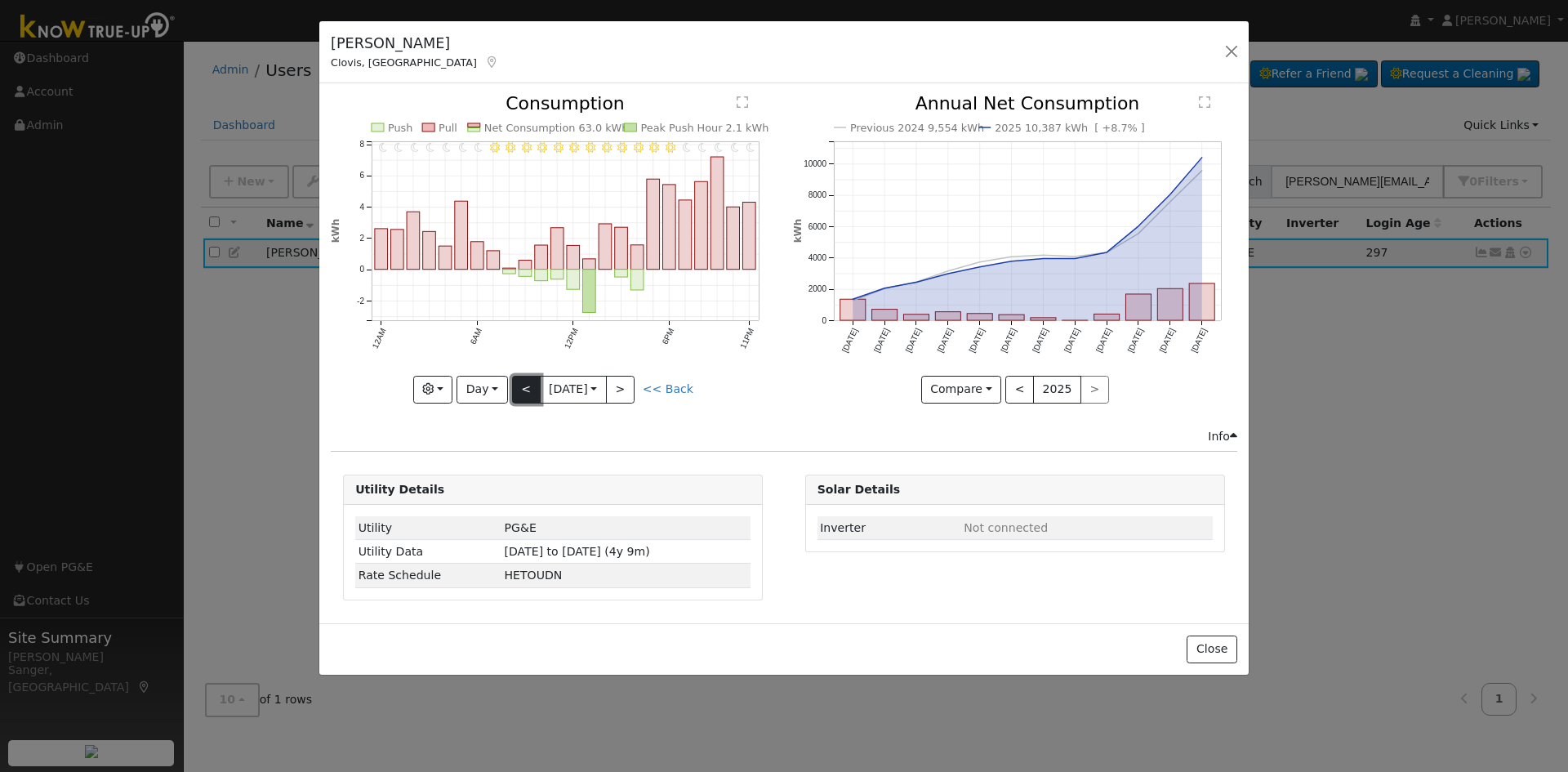
click at [520, 382] on button "<" at bounding box center [527, 390] width 29 height 28
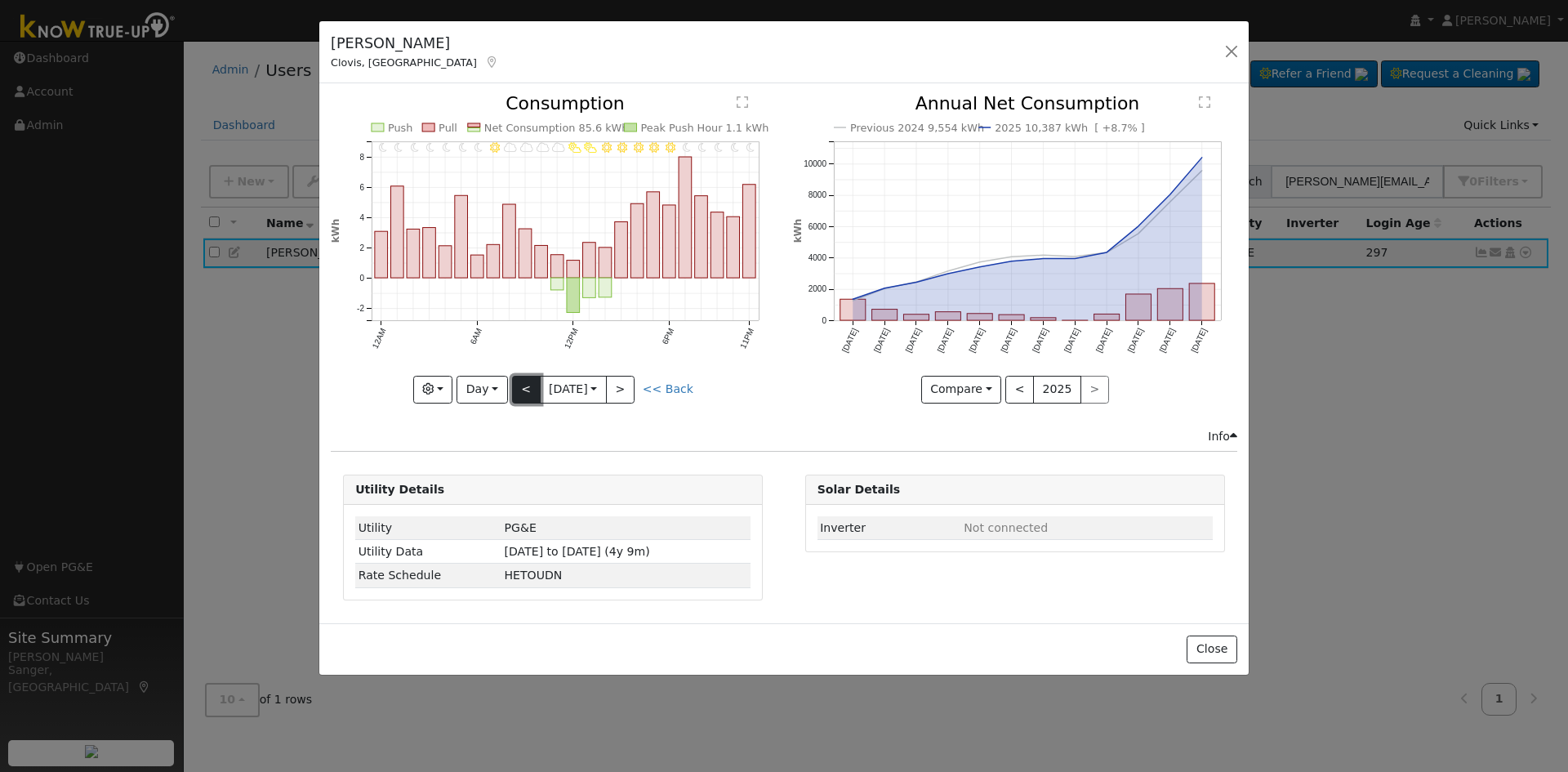
click at [520, 382] on button "<" at bounding box center [527, 390] width 29 height 28
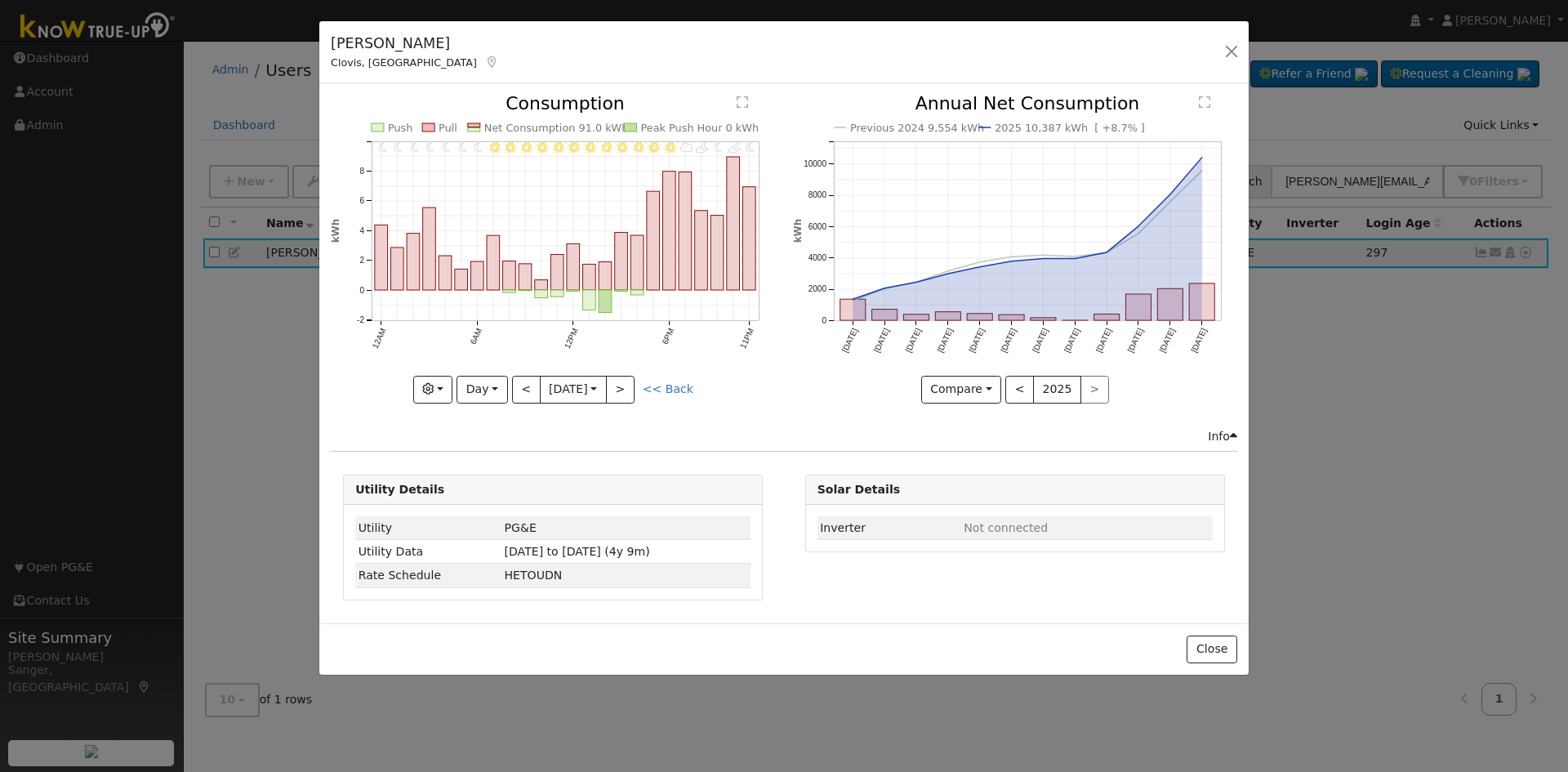
drag, startPoint x: 672, startPoint y: 393, endPoint x: 627, endPoint y: 385, distance: 45.7
click at [669, 393] on link "<< Back" at bounding box center [667, 389] width 50 height 13
type input "2025-08-28"
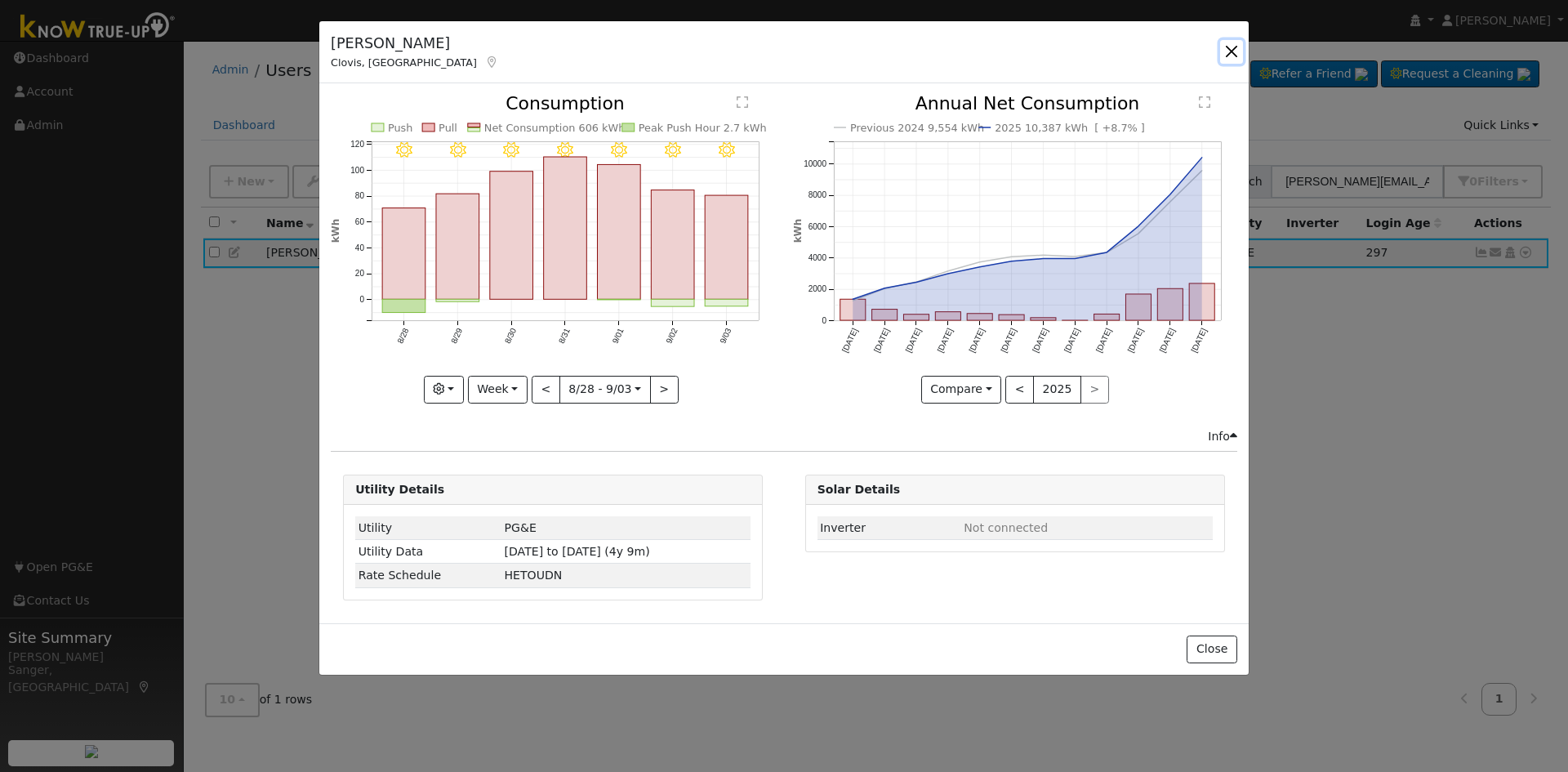
drag, startPoint x: 1238, startPoint y: 48, endPoint x: 1079, endPoint y: 150, distance: 188.9
click at [1238, 50] on button "button" at bounding box center [1232, 52] width 23 height 23
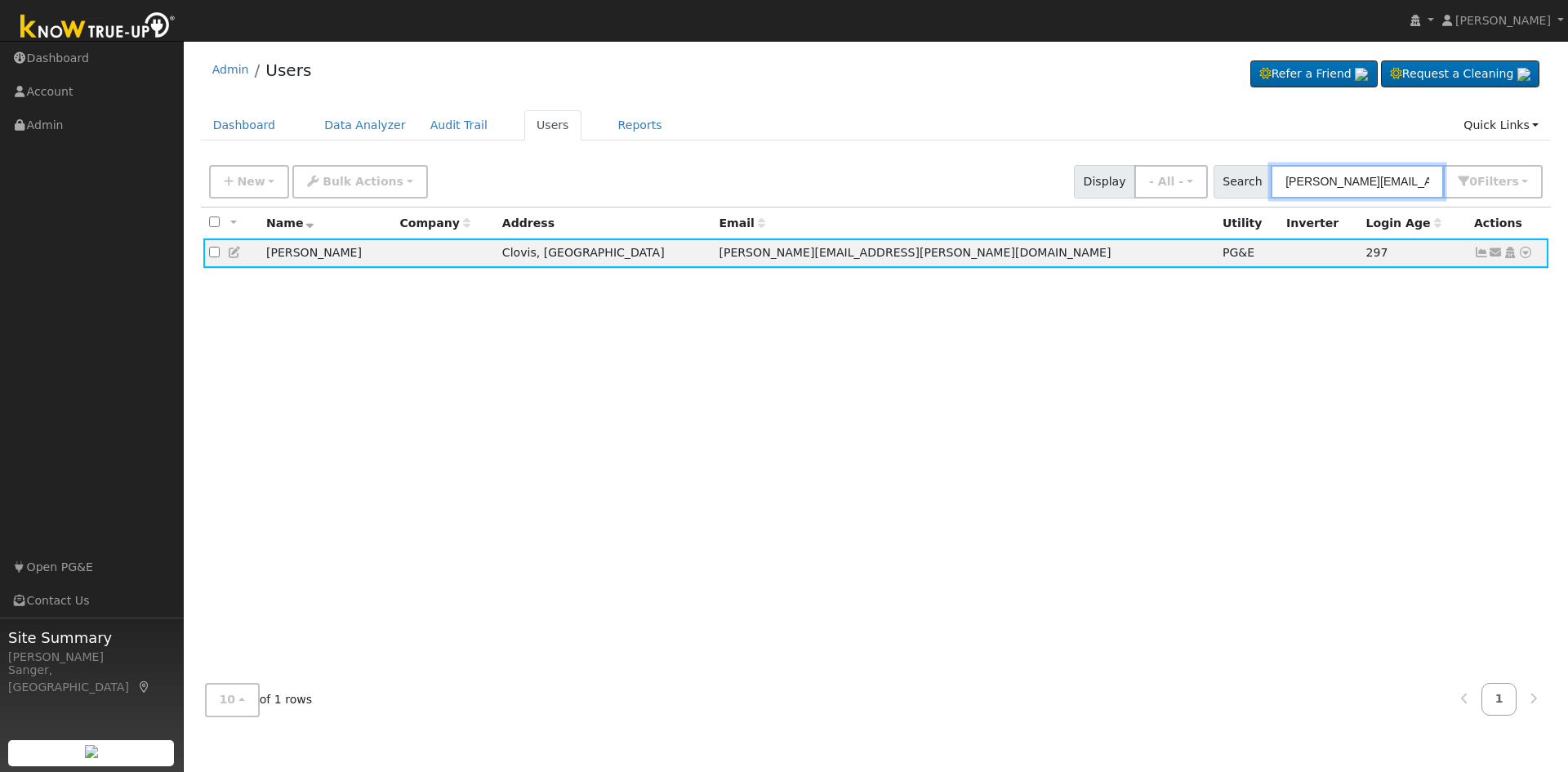
drag, startPoint x: 1430, startPoint y: 180, endPoint x: 1223, endPoint y: 172, distance: 207.2
click at [1223, 172] on div "New Add User Quick Add Quick Connect Quick Convert Lead Bulk Actions Send Email…" at bounding box center [876, 179] width 1341 height 40
paste input "Medina"
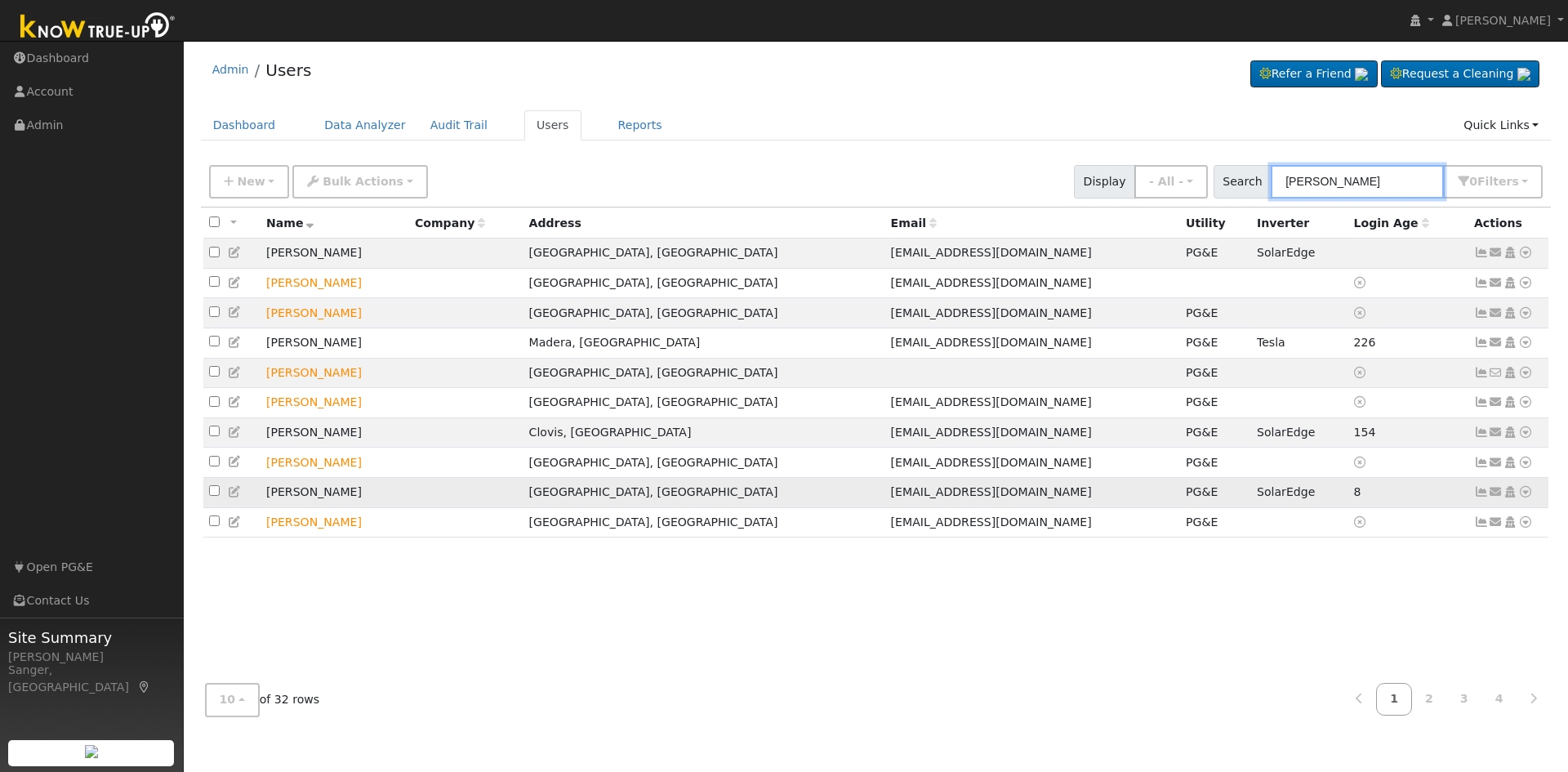
type input "Medina"
click at [1479, 498] on icon at bounding box center [1481, 492] width 15 height 12
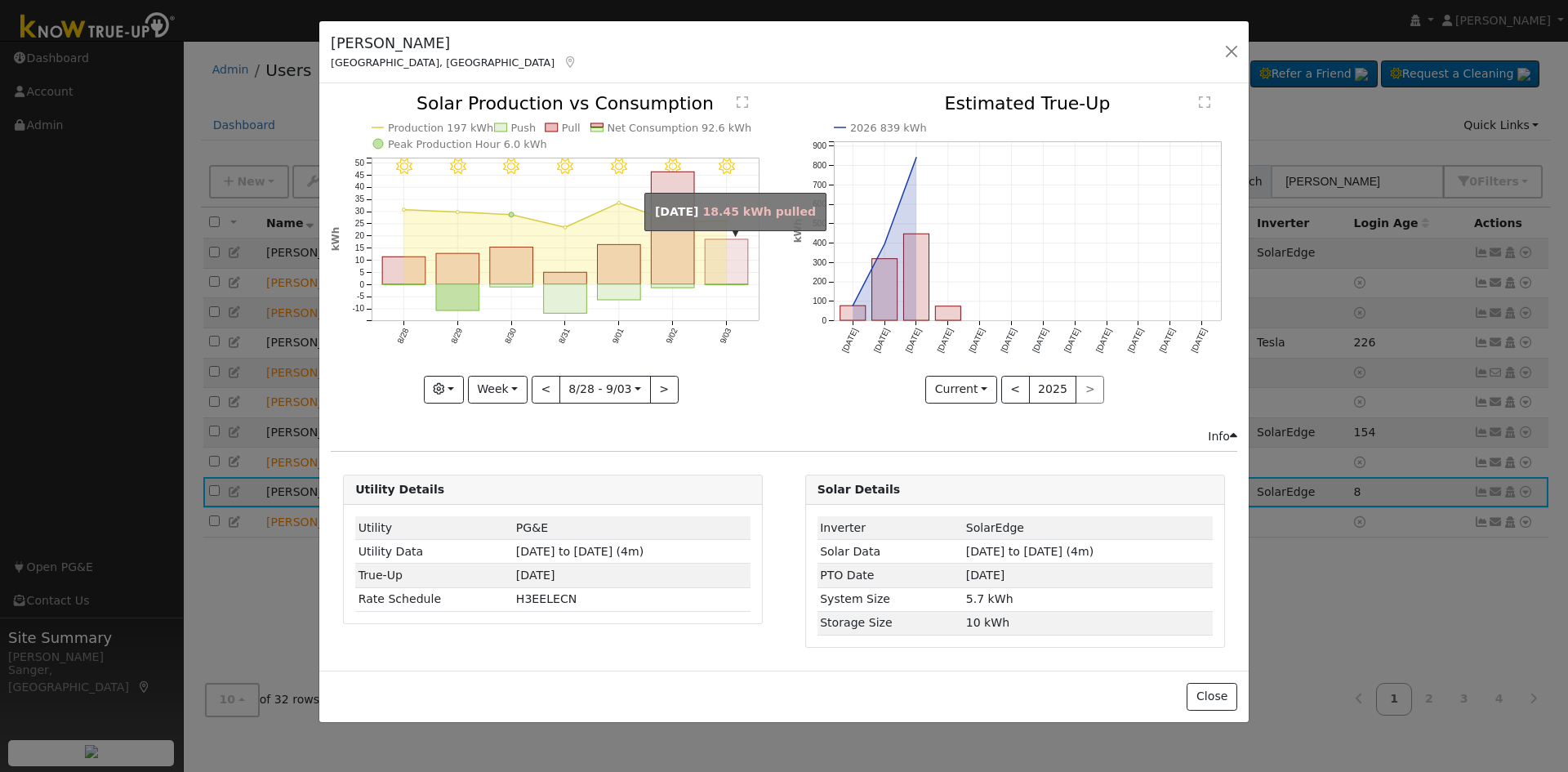
click at [728, 264] on rect "onclick=""" at bounding box center [727, 261] width 44 height 45
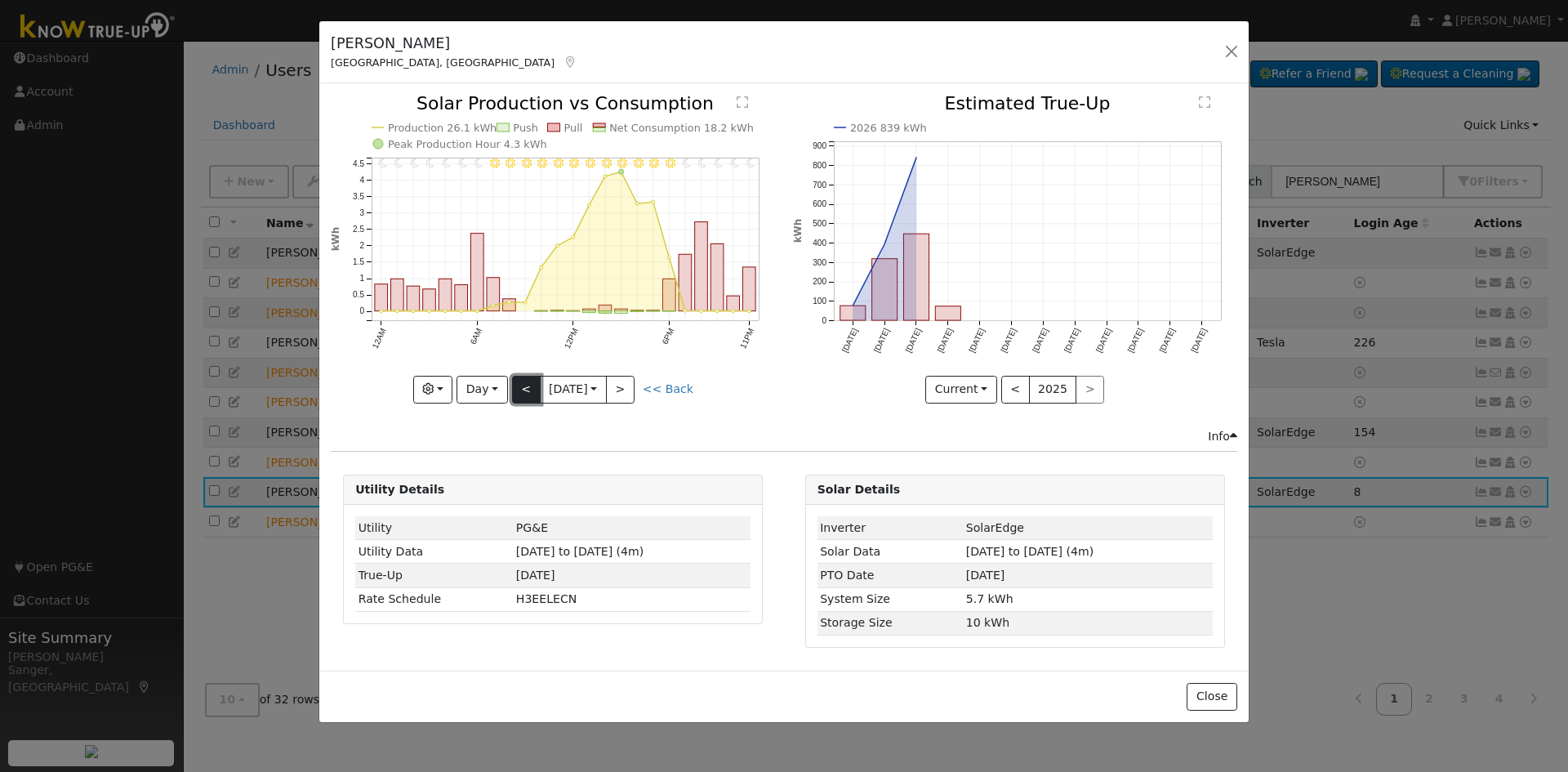
click at [522, 393] on button "<" at bounding box center [527, 390] width 29 height 28
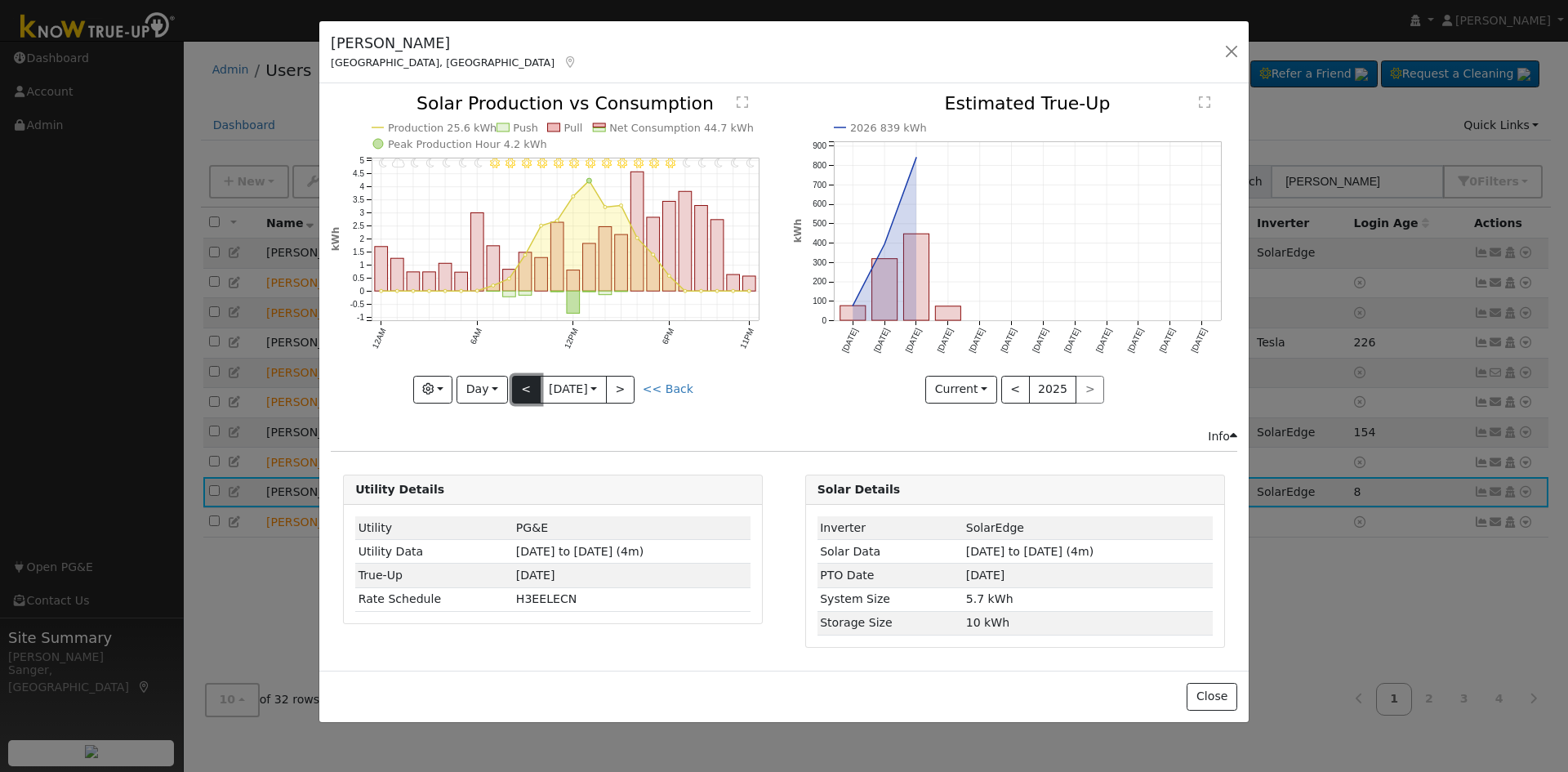
click at [522, 393] on button "<" at bounding box center [527, 390] width 29 height 28
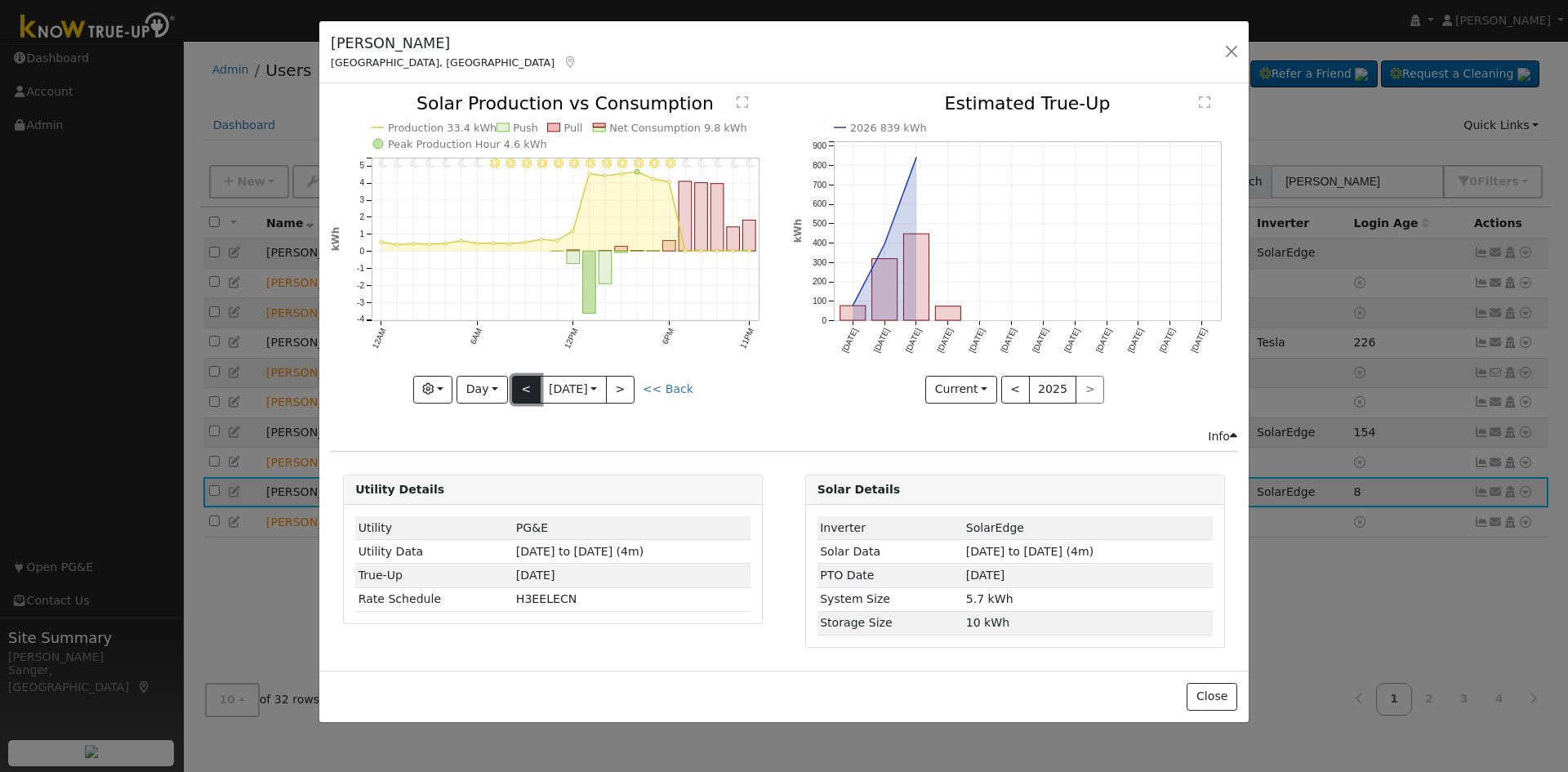
click at [522, 393] on button "<" at bounding box center [527, 390] width 29 height 28
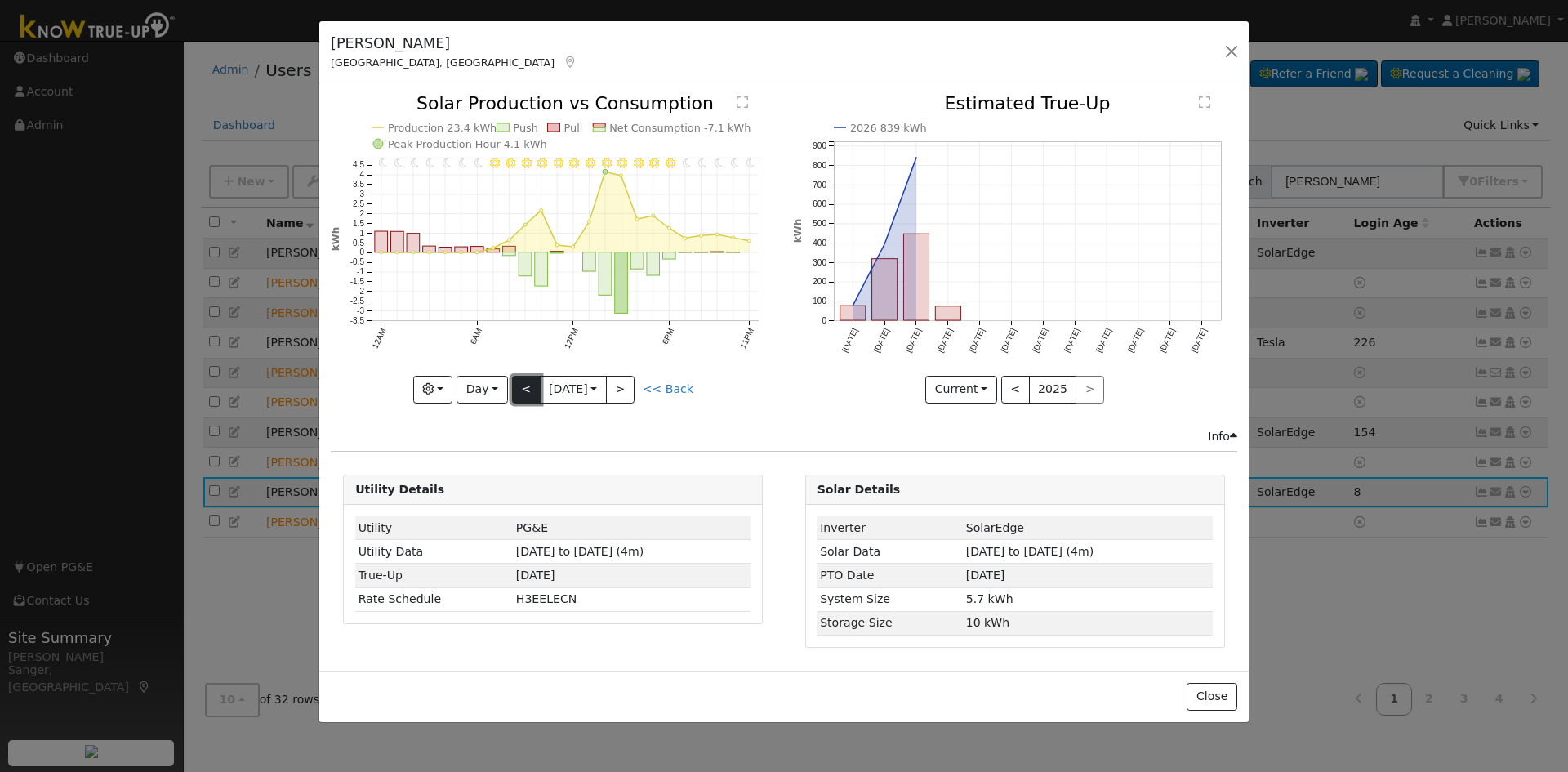
click at [522, 393] on button "<" at bounding box center [527, 390] width 29 height 28
type input "2025-08-30"
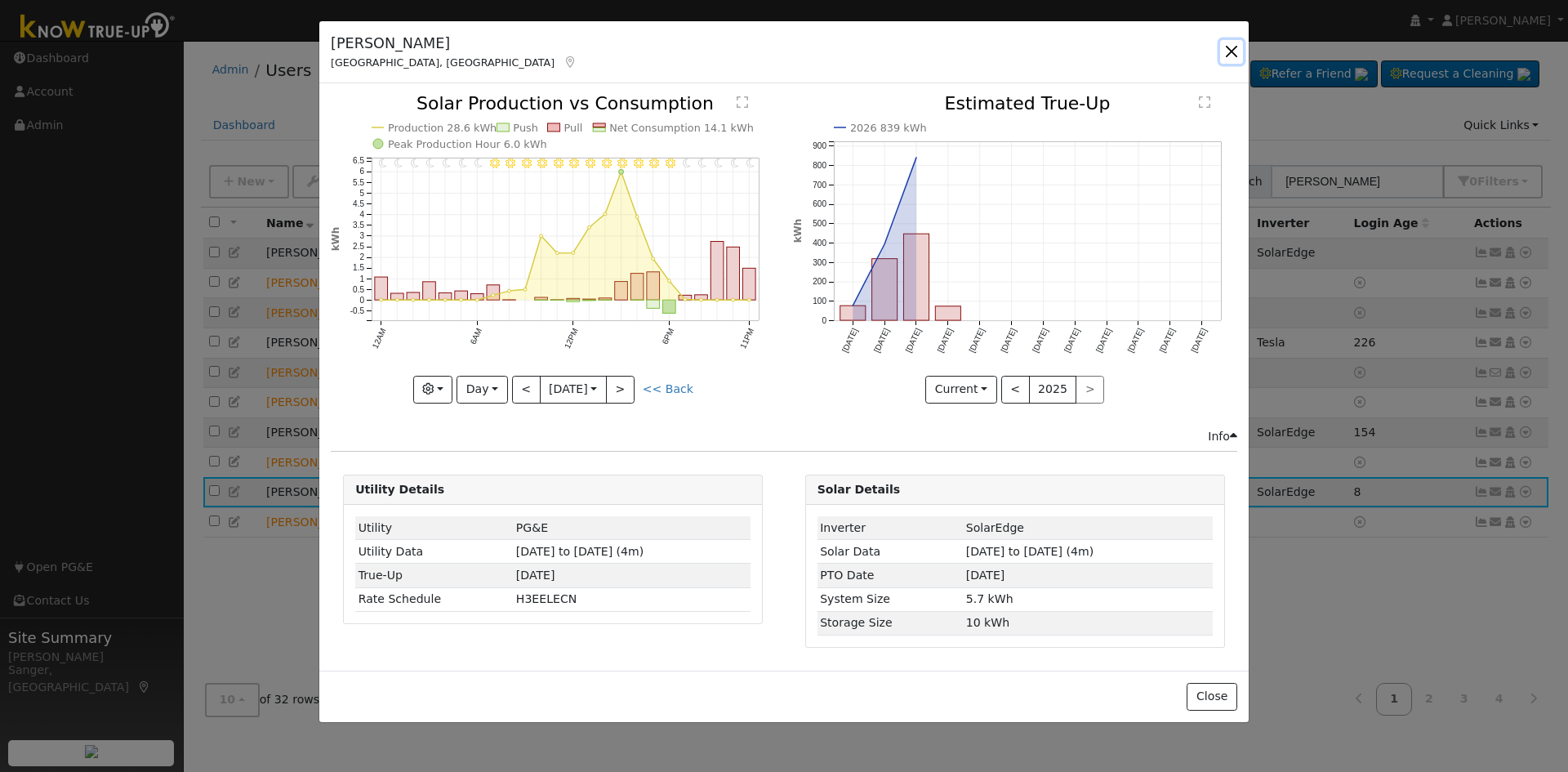
click at [1233, 49] on button "button" at bounding box center [1232, 52] width 23 height 23
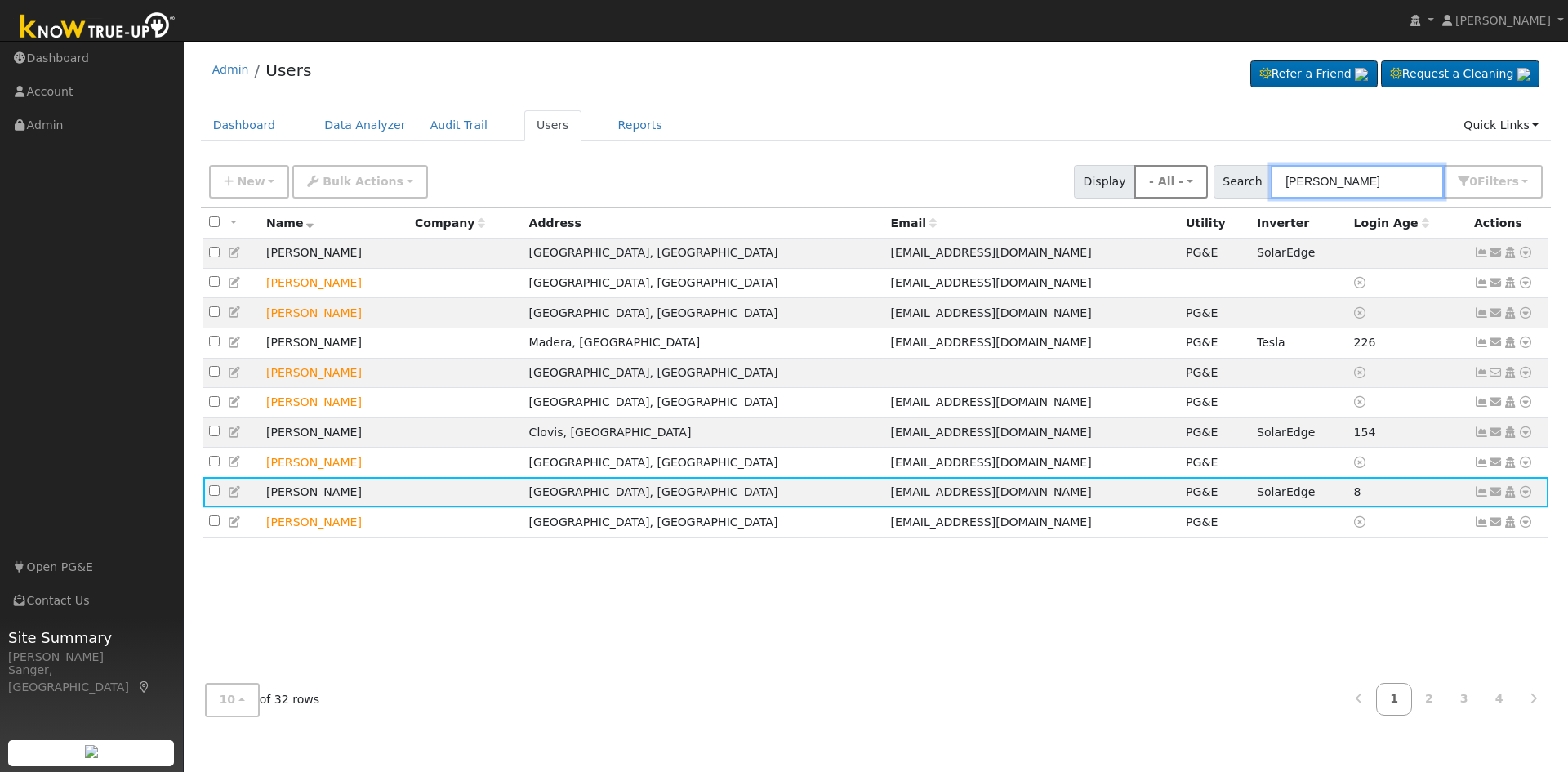
drag, startPoint x: 1369, startPoint y: 180, endPoint x: 1172, endPoint y: 178, distance: 197.0
click at [1173, 178] on div "New Add User Quick Add Quick Connect Quick Convert Lead Bulk Actions Send Email…" at bounding box center [876, 179] width 1341 height 40
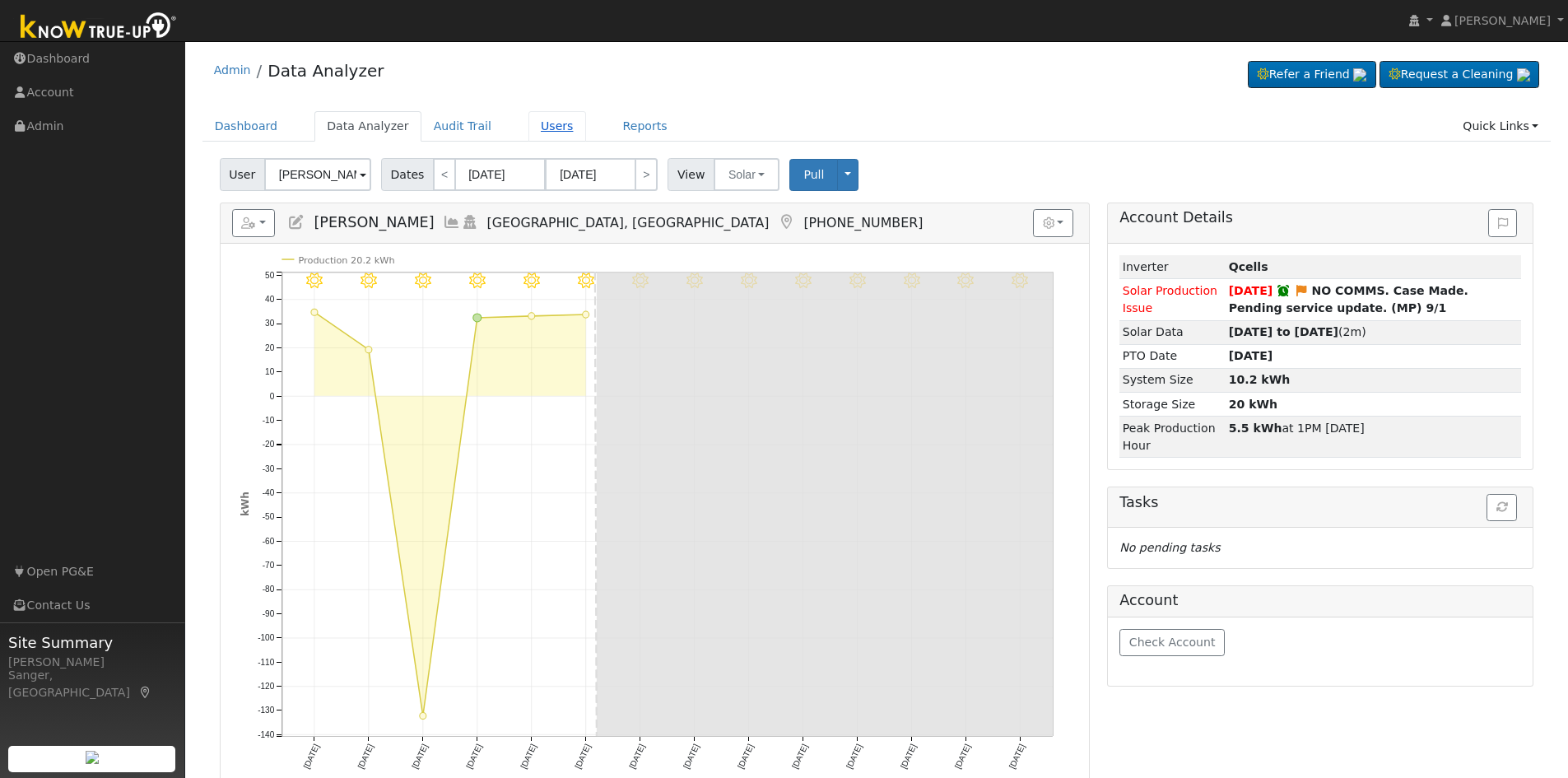
click at [528, 123] on link "Users" at bounding box center [556, 126] width 57 height 31
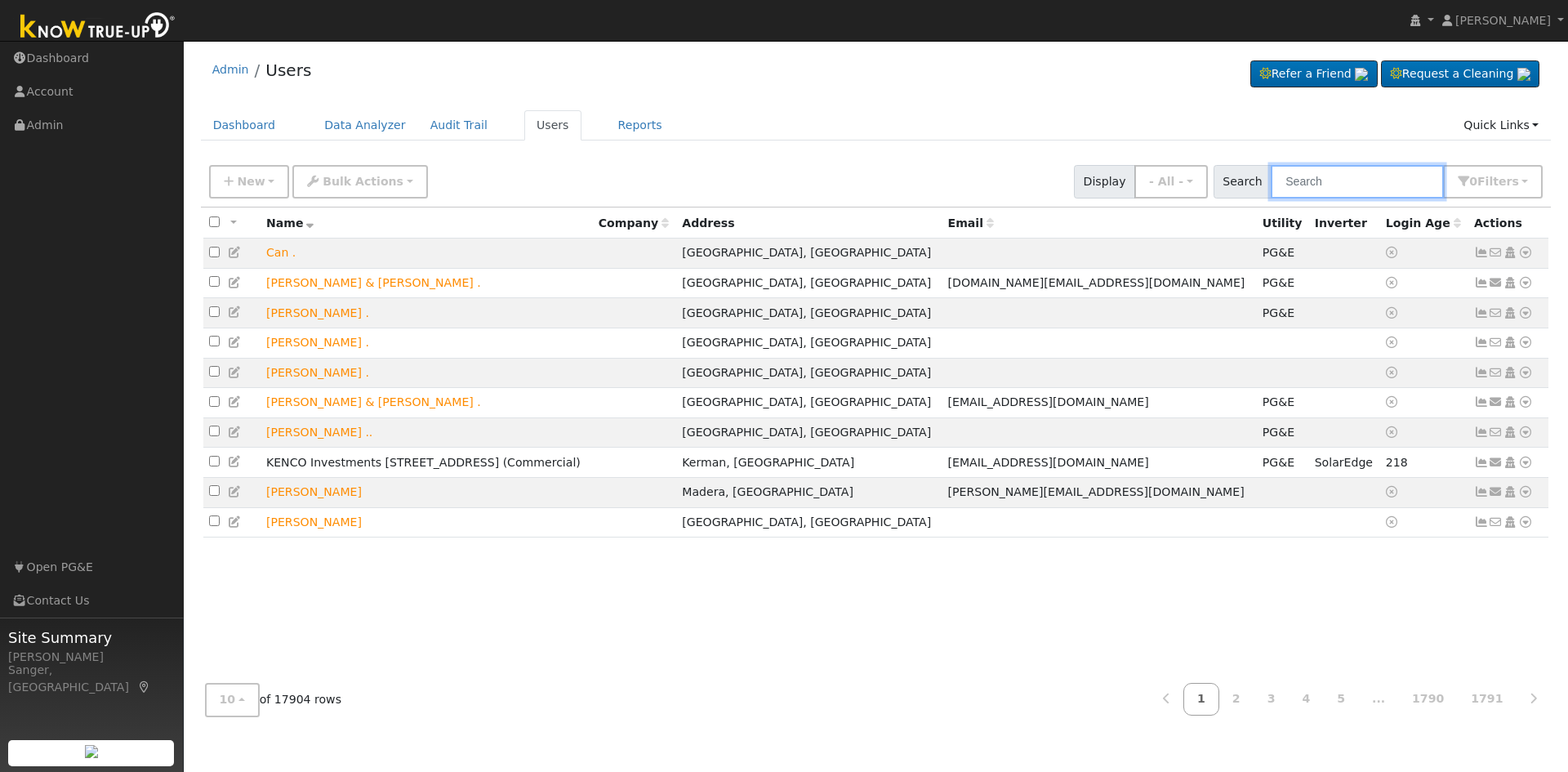
click at [1332, 173] on input "text" at bounding box center [1357, 181] width 173 height 34
paste input "Bedrosian"
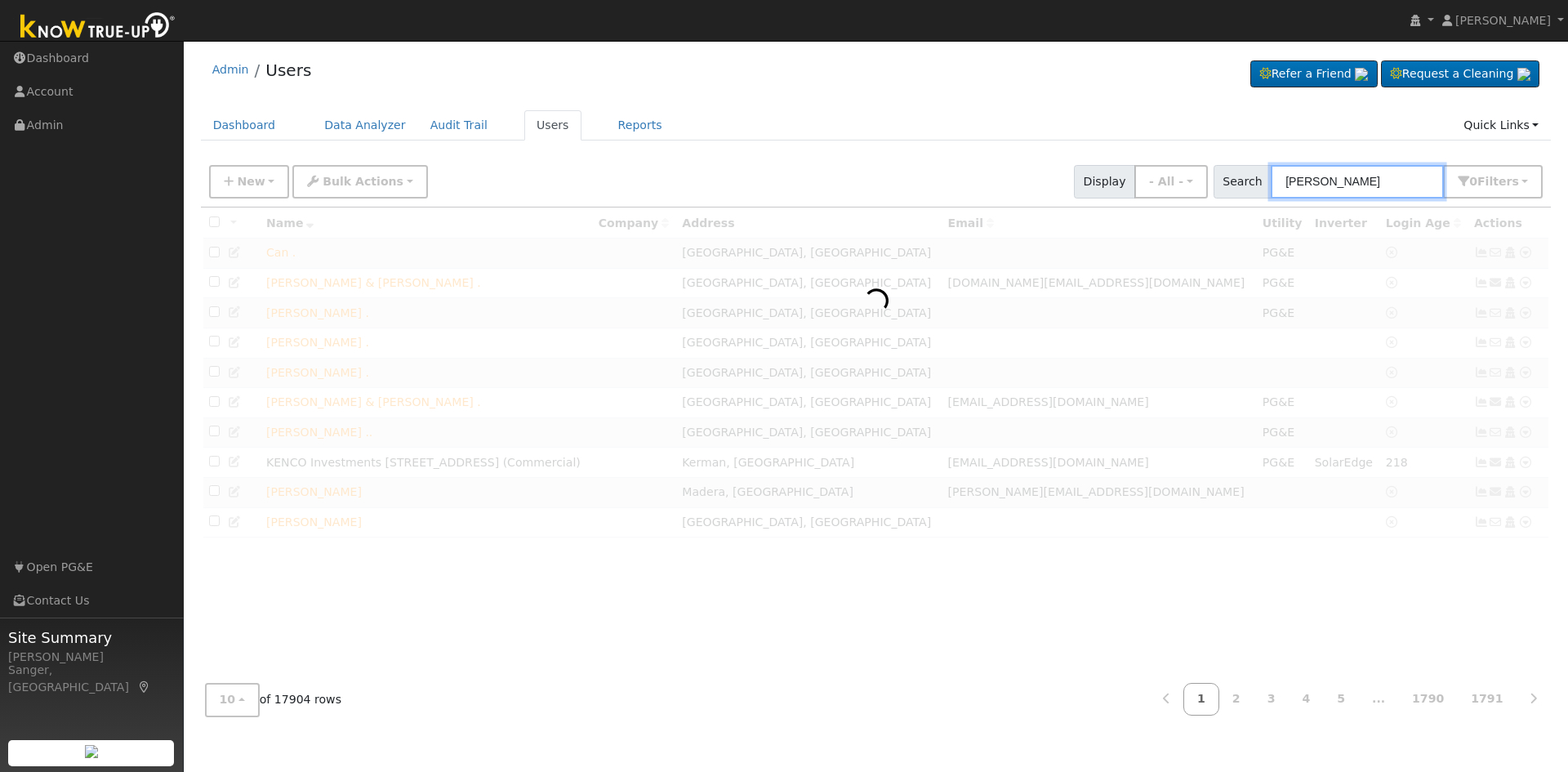
type input "Bedrosian"
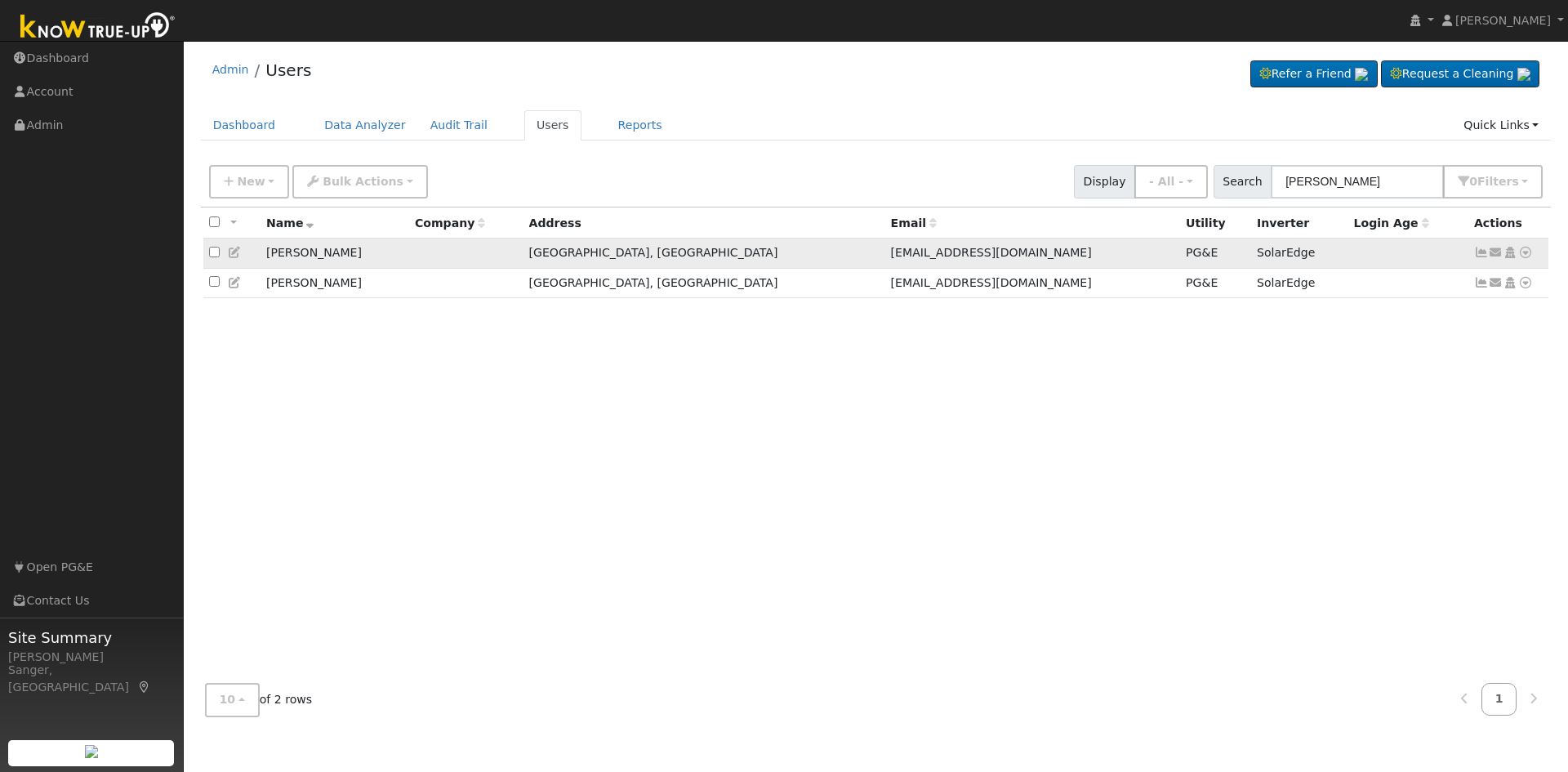
click at [1483, 254] on icon at bounding box center [1481, 252] width 15 height 12
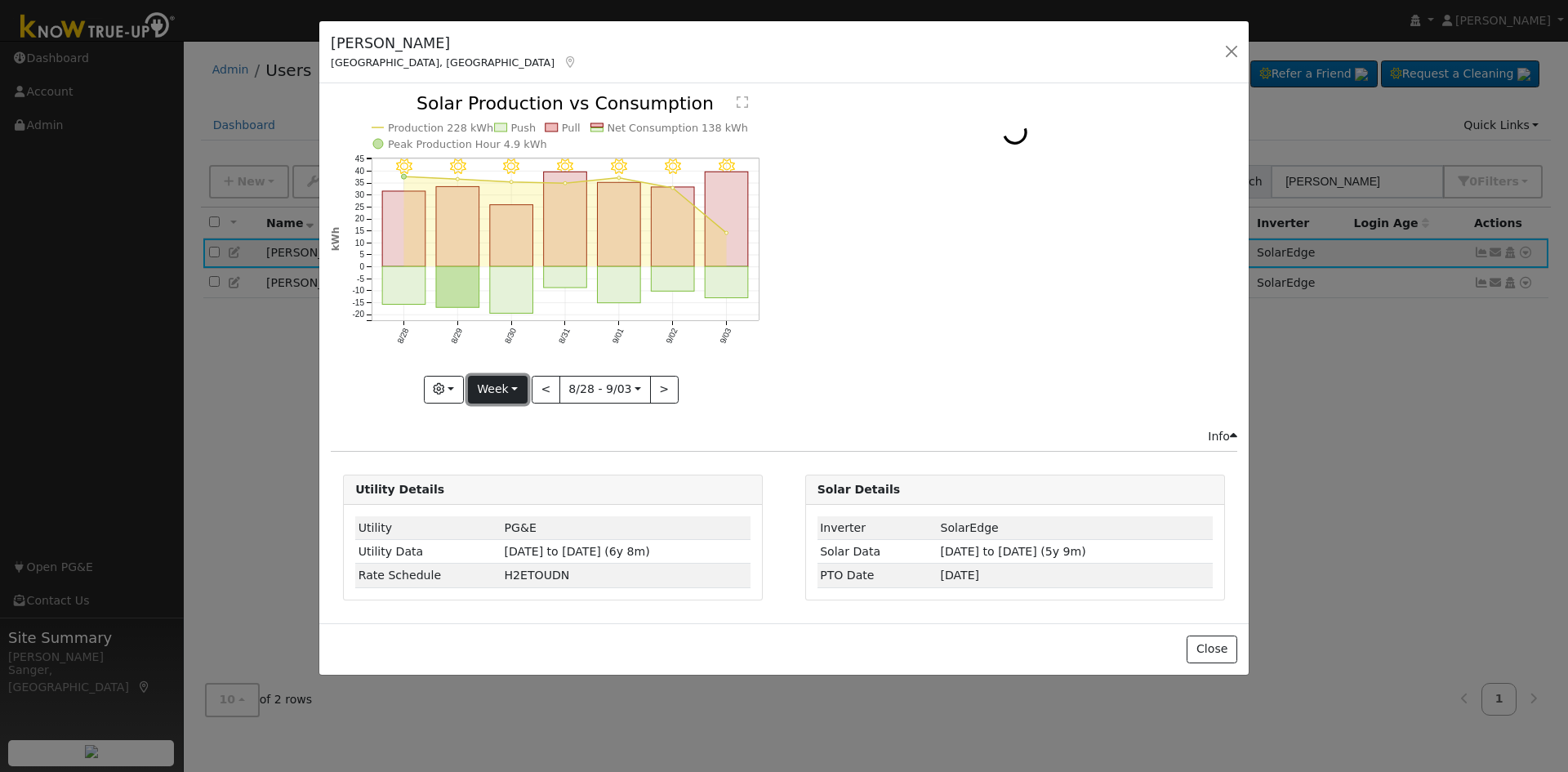
click at [506, 392] on button "Week" at bounding box center [498, 390] width 59 height 28
click at [504, 488] on link "Year" at bounding box center [526, 492] width 114 height 23
type input "2024-09-01"
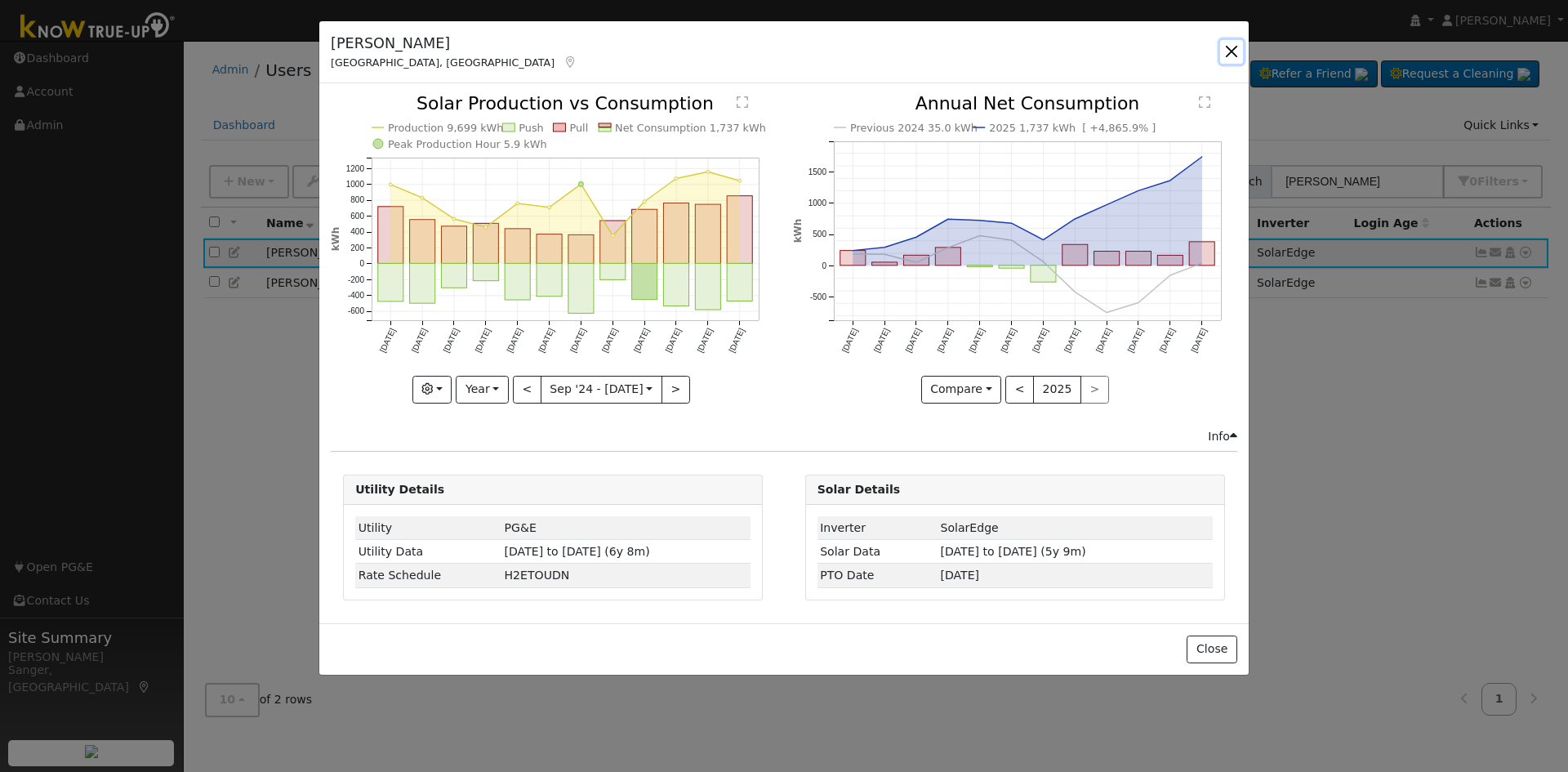
click at [1226, 47] on button "button" at bounding box center [1232, 52] width 23 height 23
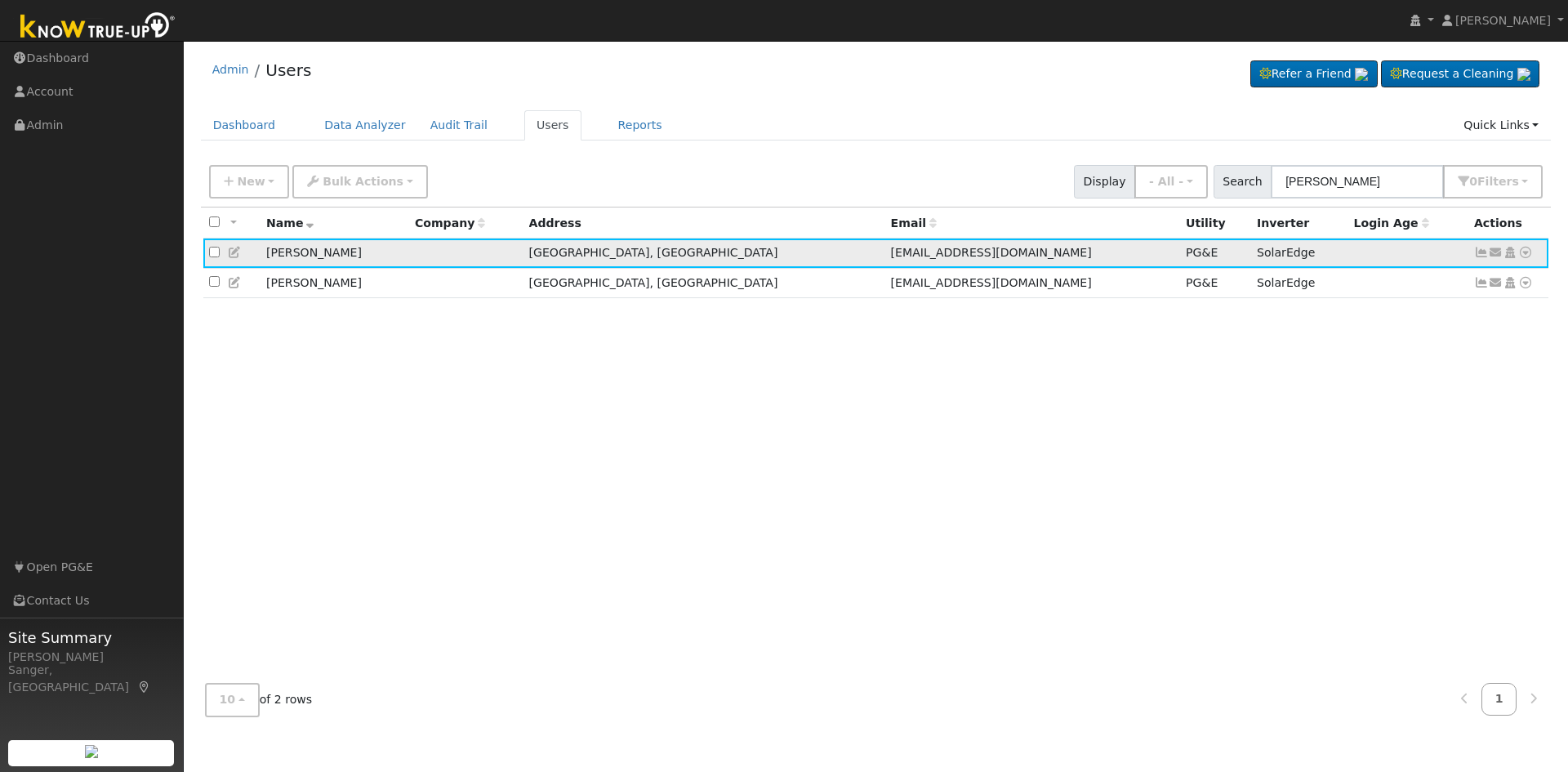
click at [236, 250] on icon at bounding box center [236, 252] width 15 height 12
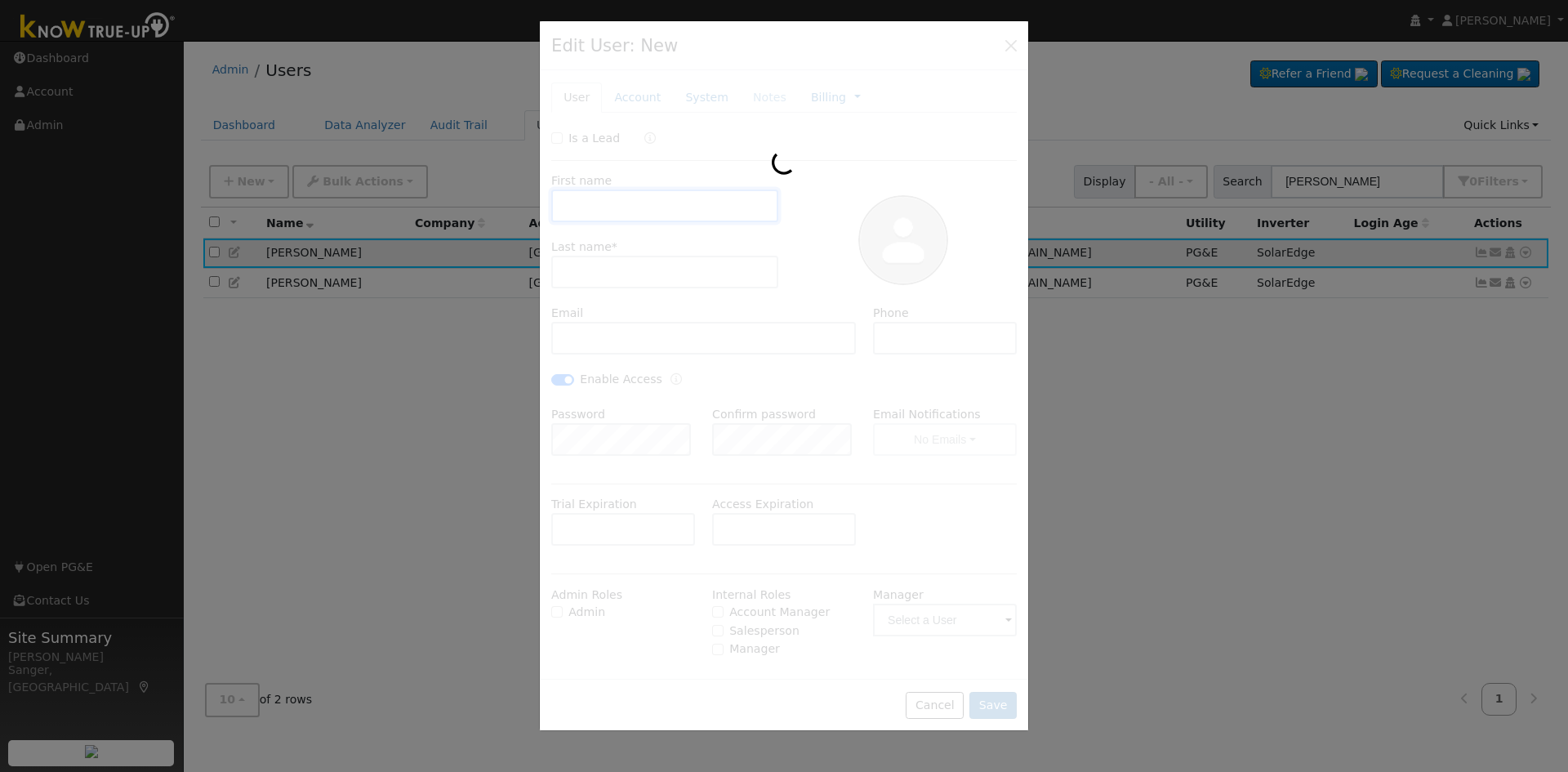
type input "07/31/2025"
type input "Bradley"
type input "[PERSON_NAME]"
type input "[EMAIL_ADDRESS][DOMAIN_NAME]"
type input "559-259-8289"
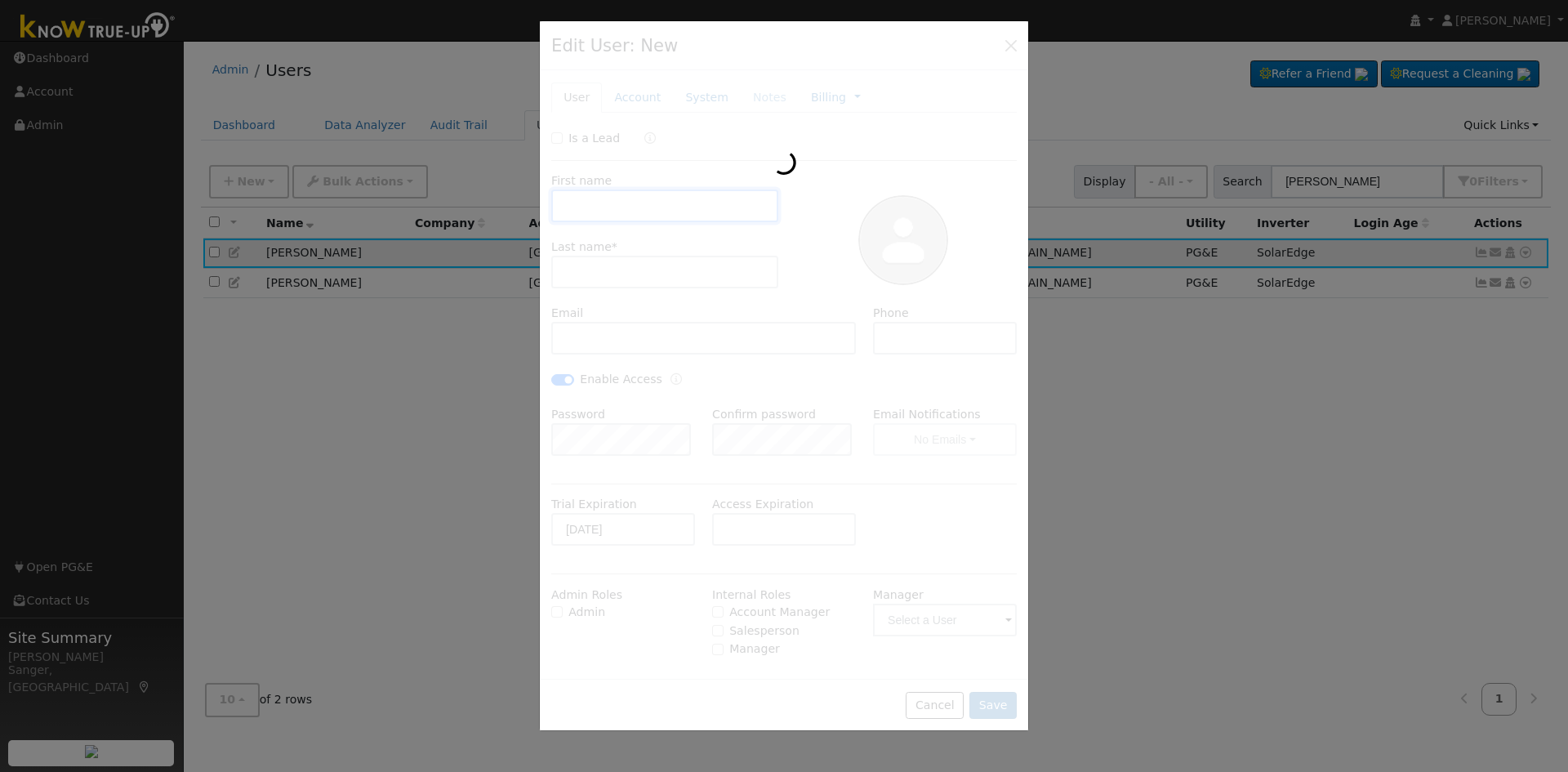
checkbox input "true"
type input "7656 East Garland Avenue"
type input "Fresno"
type input "CA"
type input "93737"
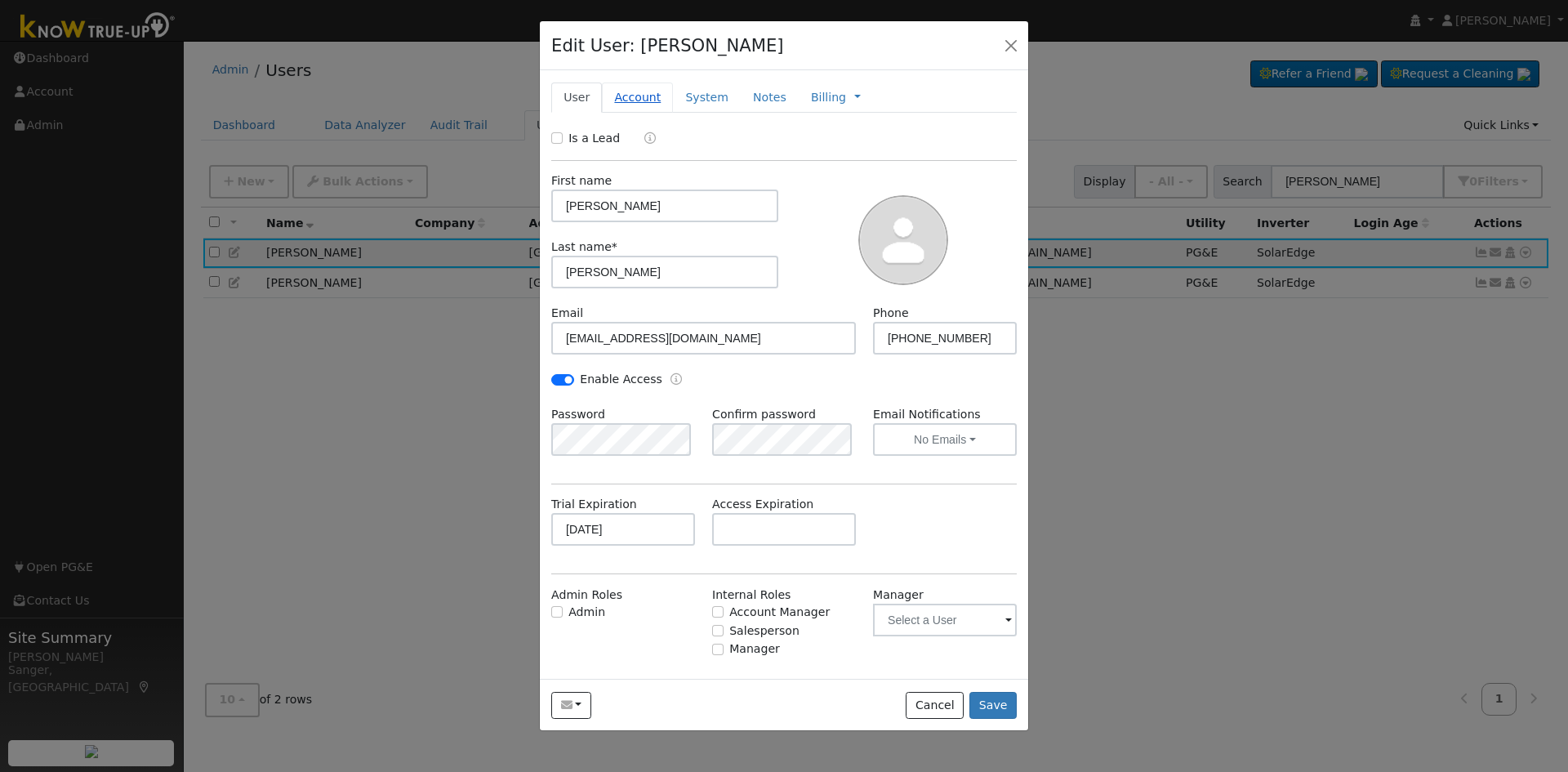
click at [634, 95] on link "Account" at bounding box center [638, 97] width 71 height 30
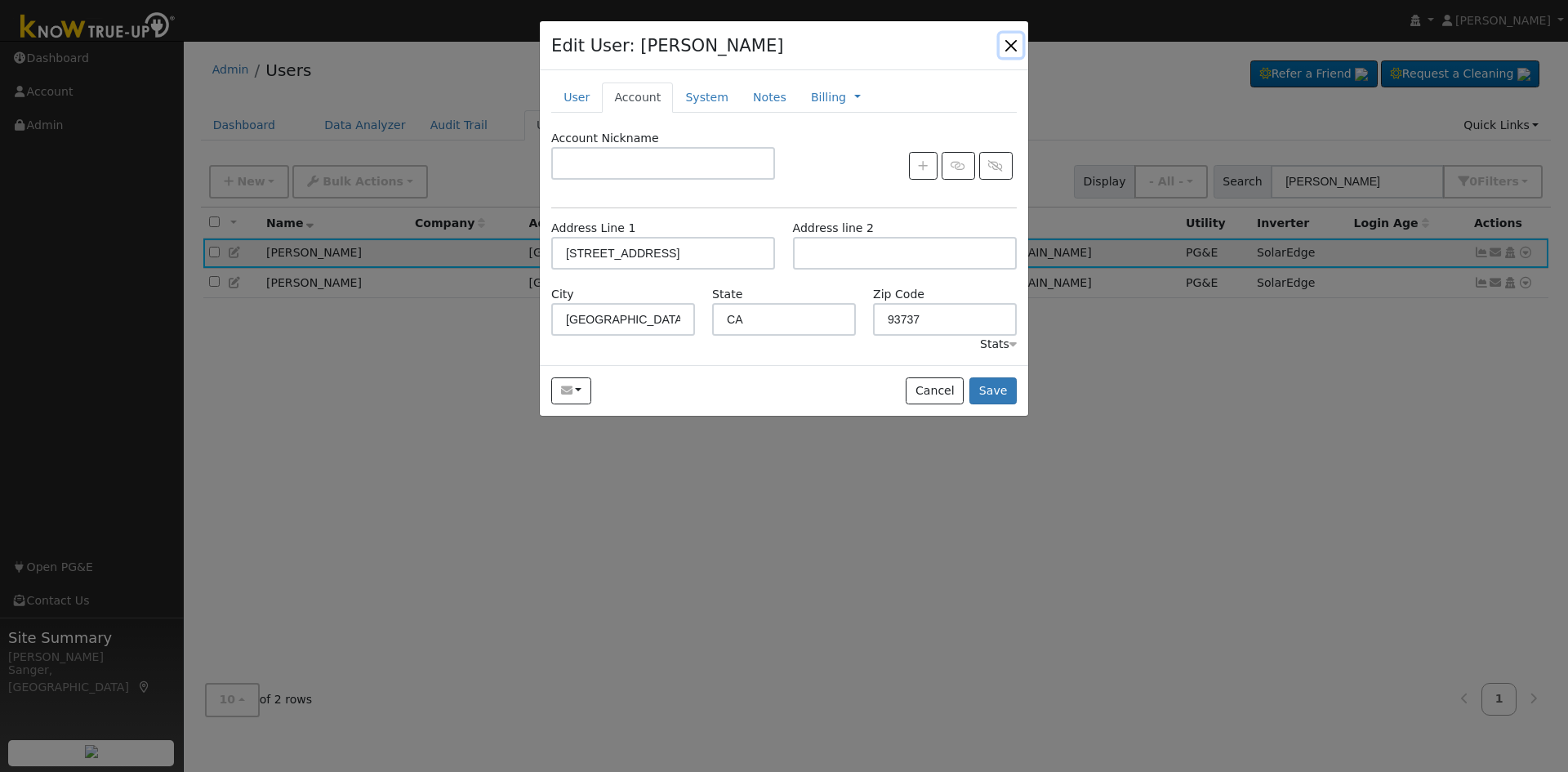
click at [1014, 47] on button "button" at bounding box center [1011, 45] width 23 height 23
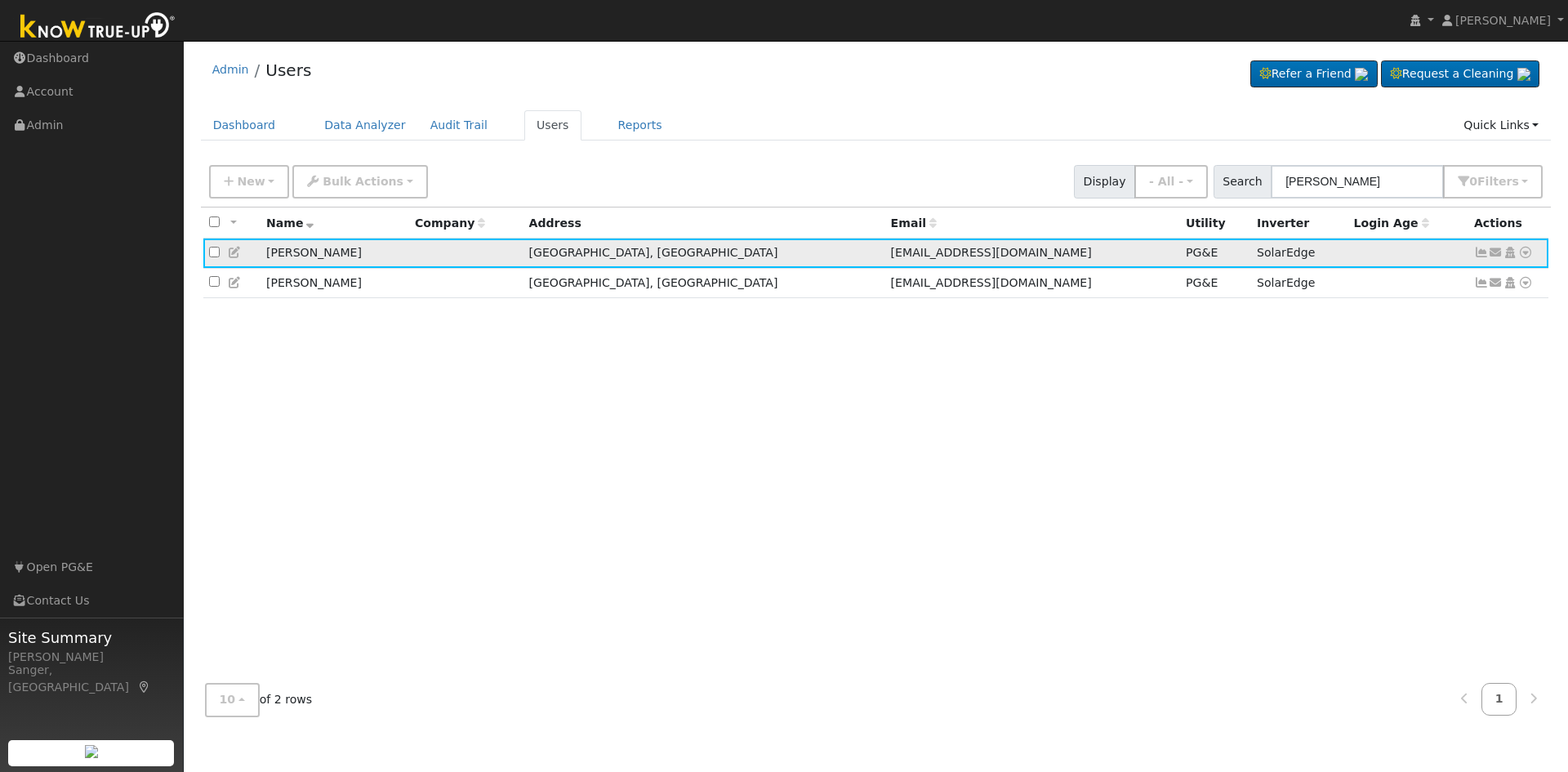
click at [1481, 250] on icon at bounding box center [1481, 252] width 15 height 12
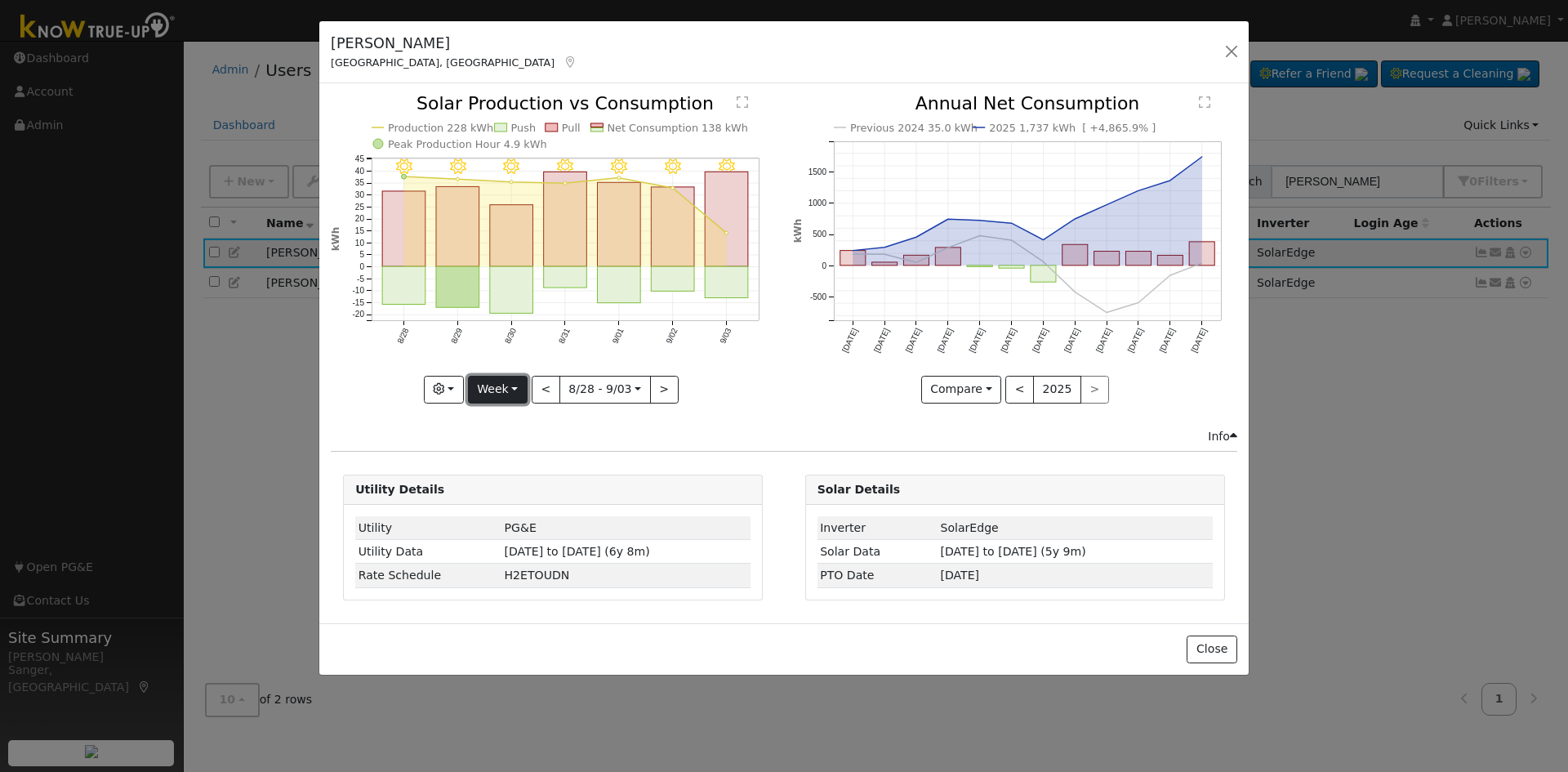
click at [493, 385] on button "Week" at bounding box center [498, 390] width 59 height 28
click at [505, 497] on link "Year" at bounding box center [526, 492] width 114 height 23
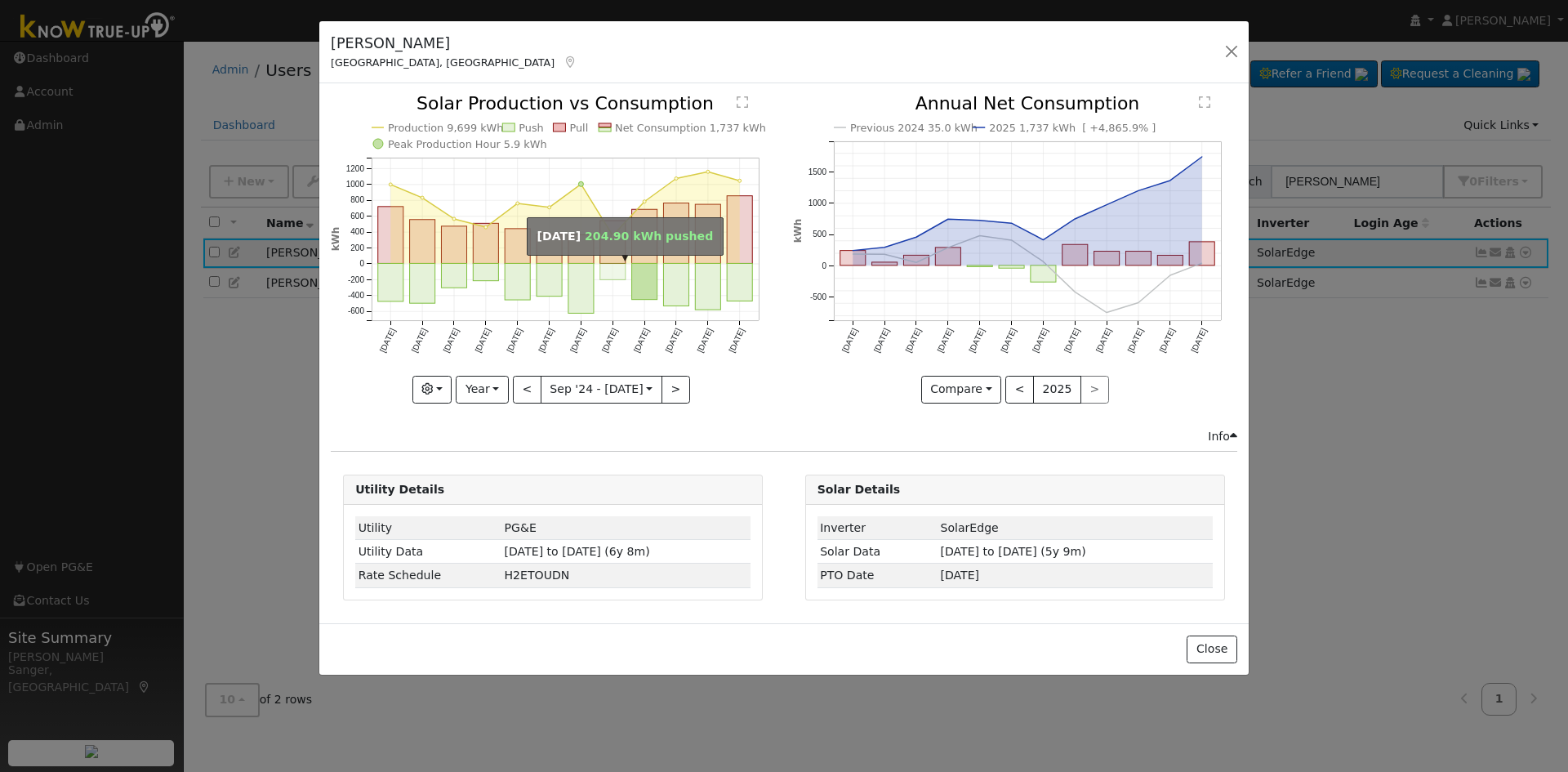
click at [613, 274] on rect "onclick=""" at bounding box center [613, 272] width 26 height 16
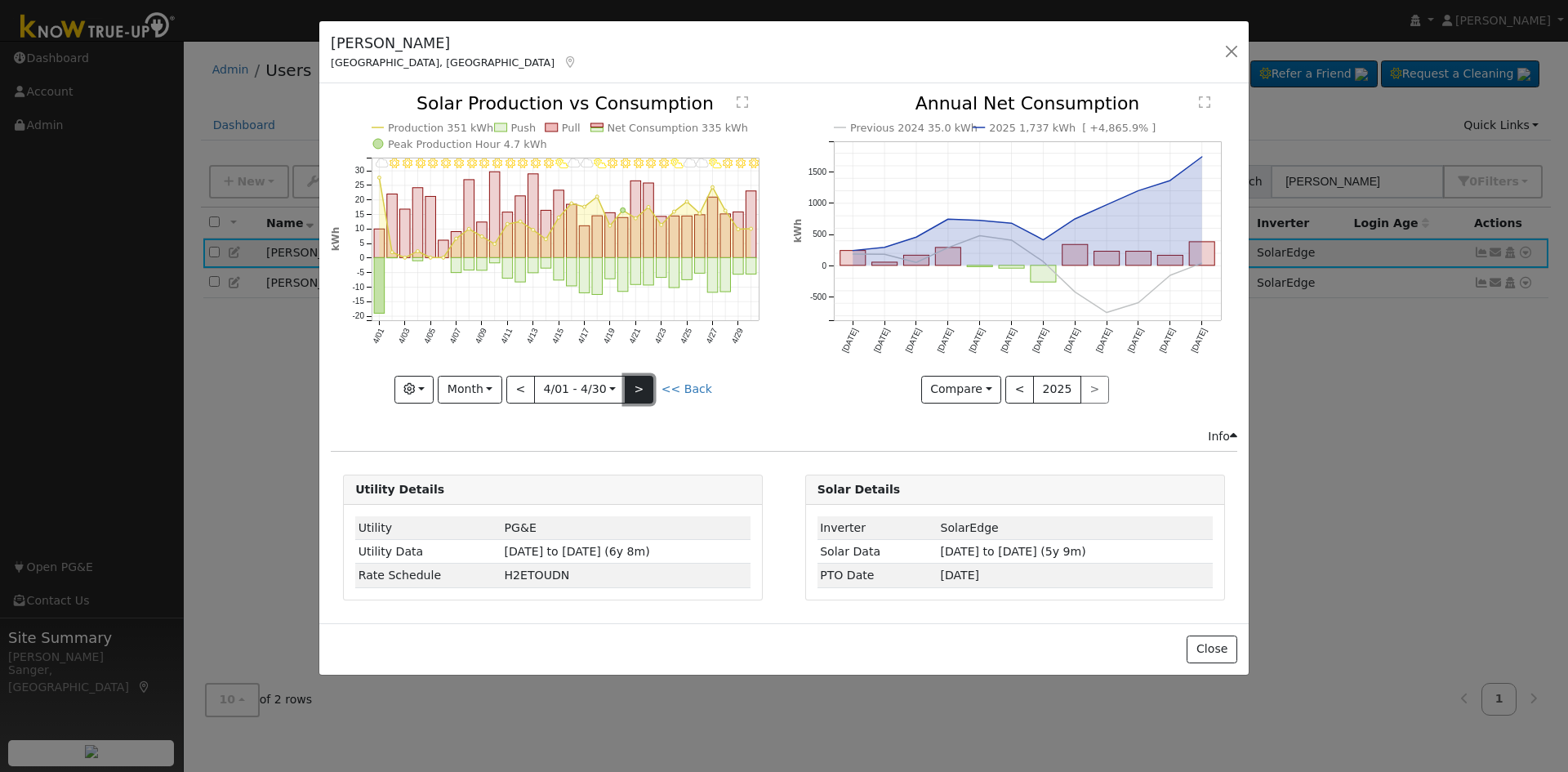
click at [641, 383] on button ">" at bounding box center [639, 390] width 29 height 28
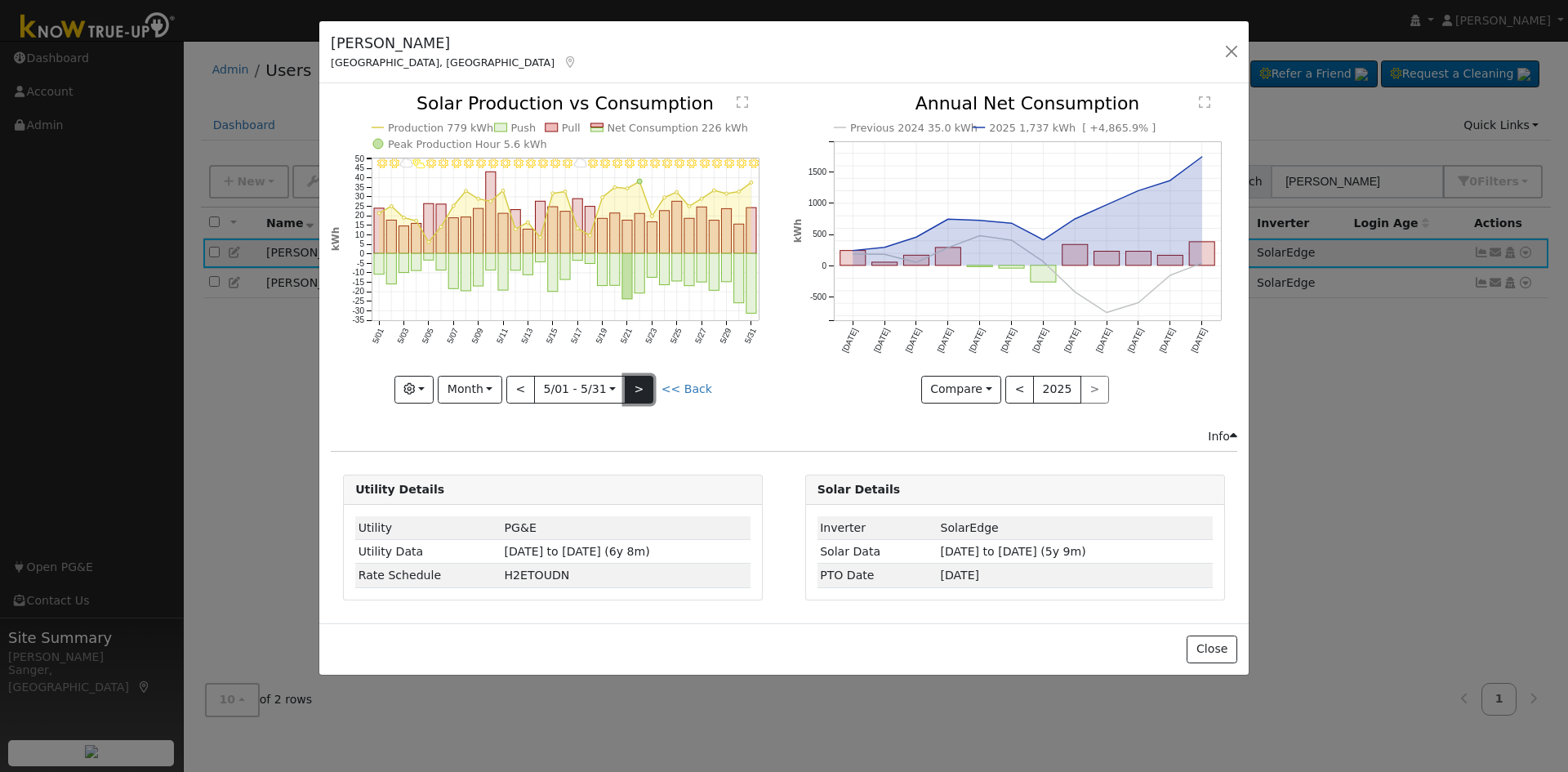
click at [641, 383] on button ">" at bounding box center [639, 390] width 29 height 28
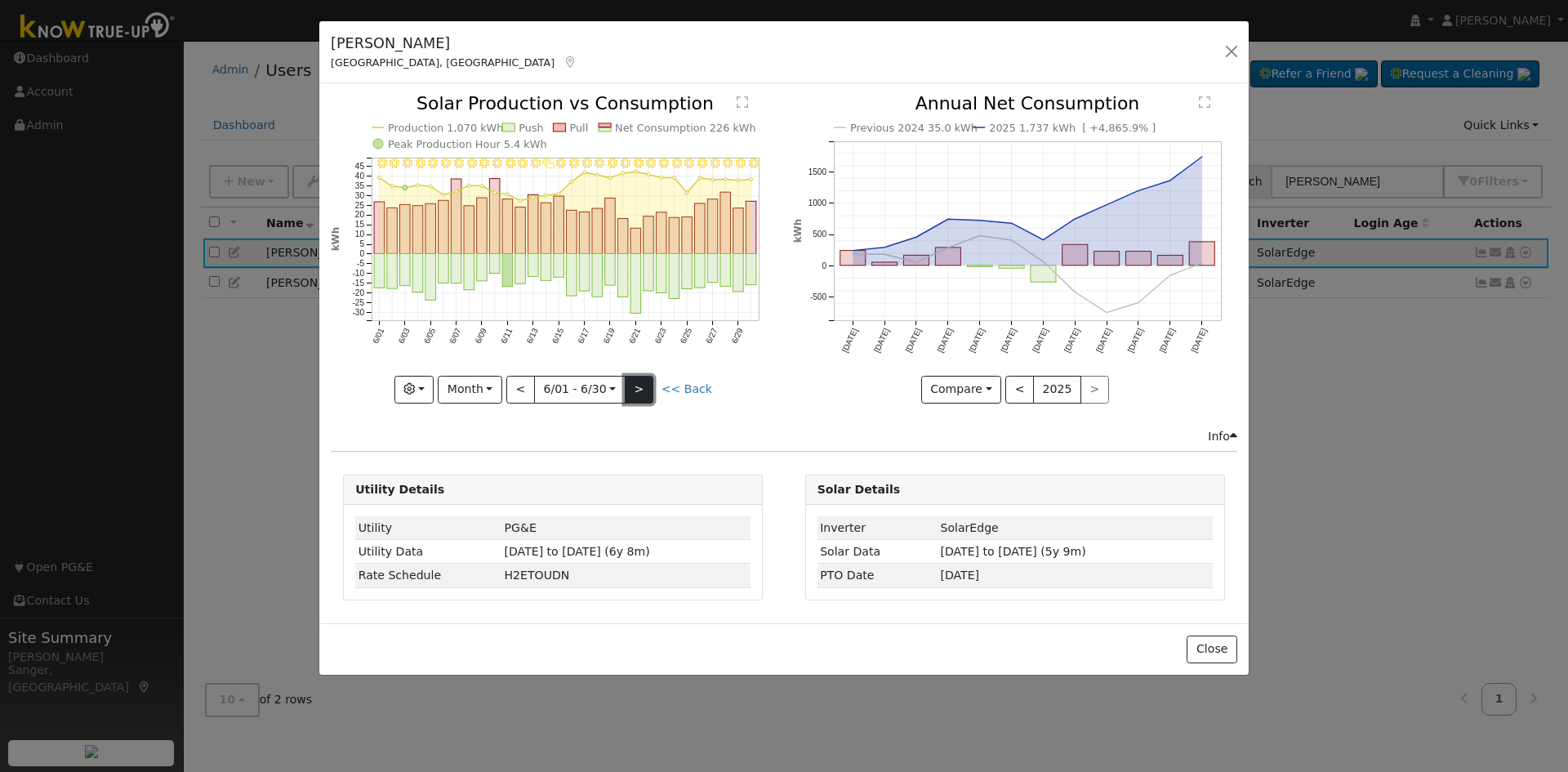
click at [641, 383] on button ">" at bounding box center [639, 390] width 29 height 28
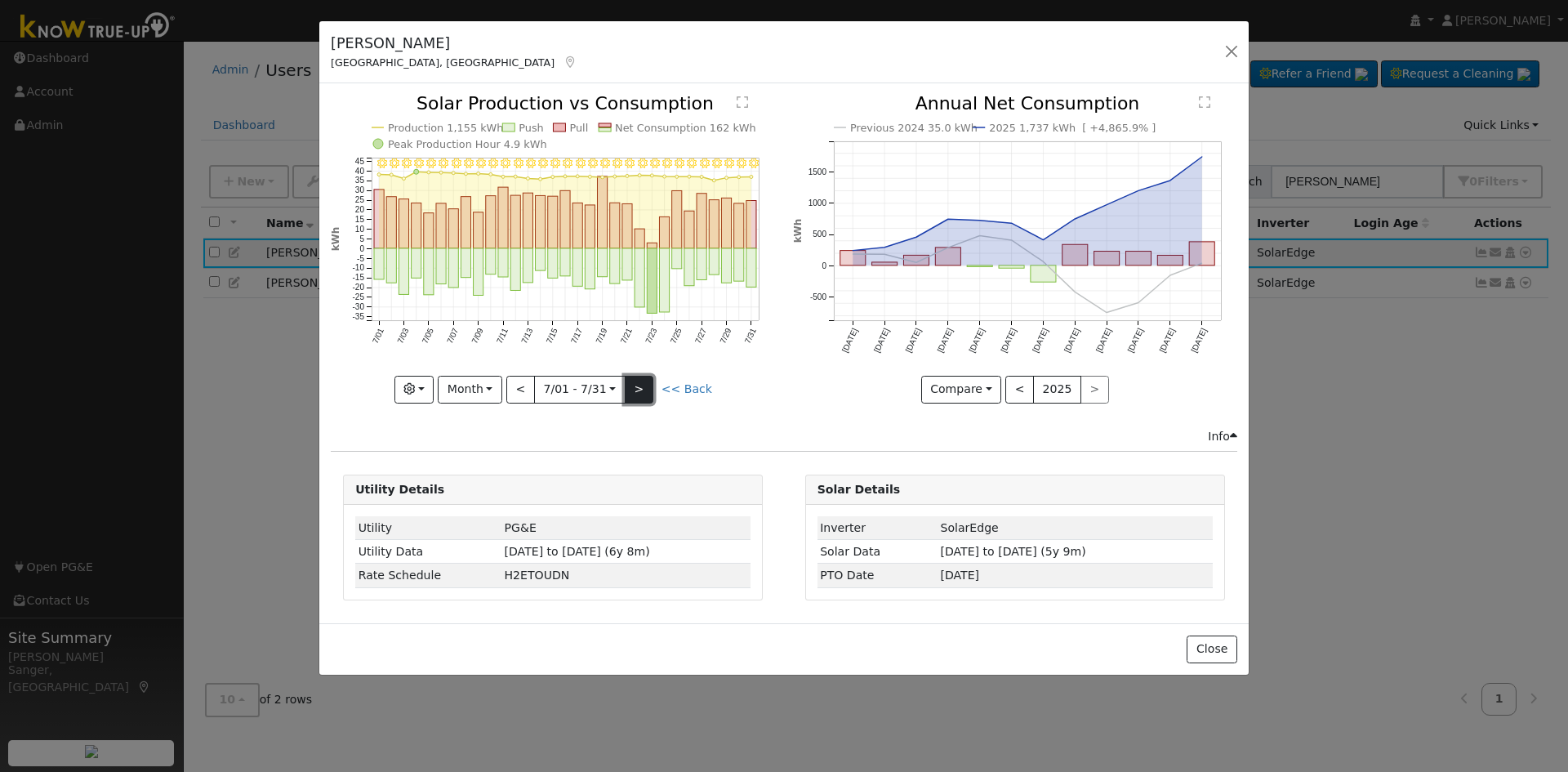
click at [641, 383] on button ">" at bounding box center [639, 390] width 29 height 28
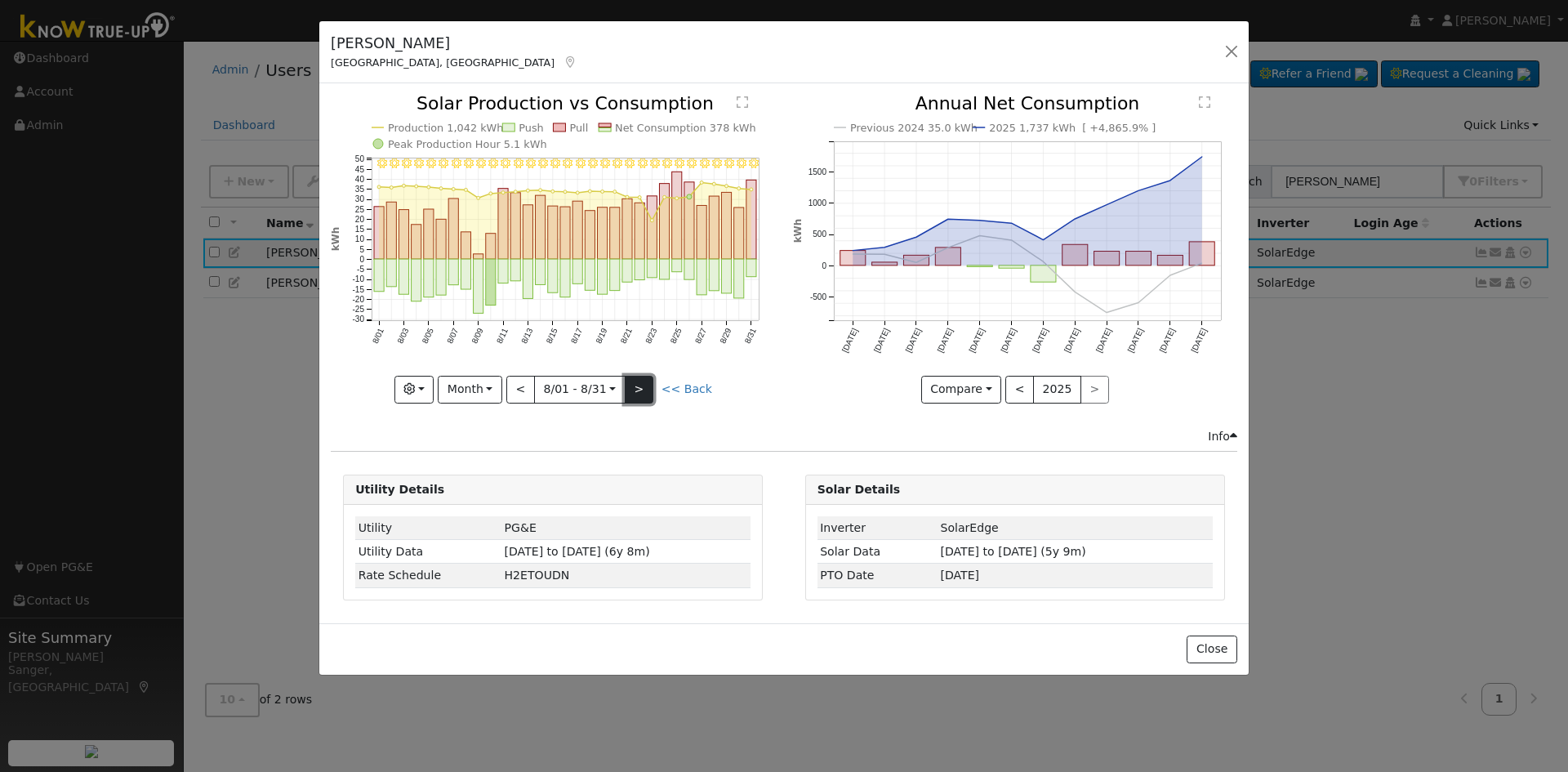
click at [641, 383] on button ">" at bounding box center [639, 390] width 29 height 28
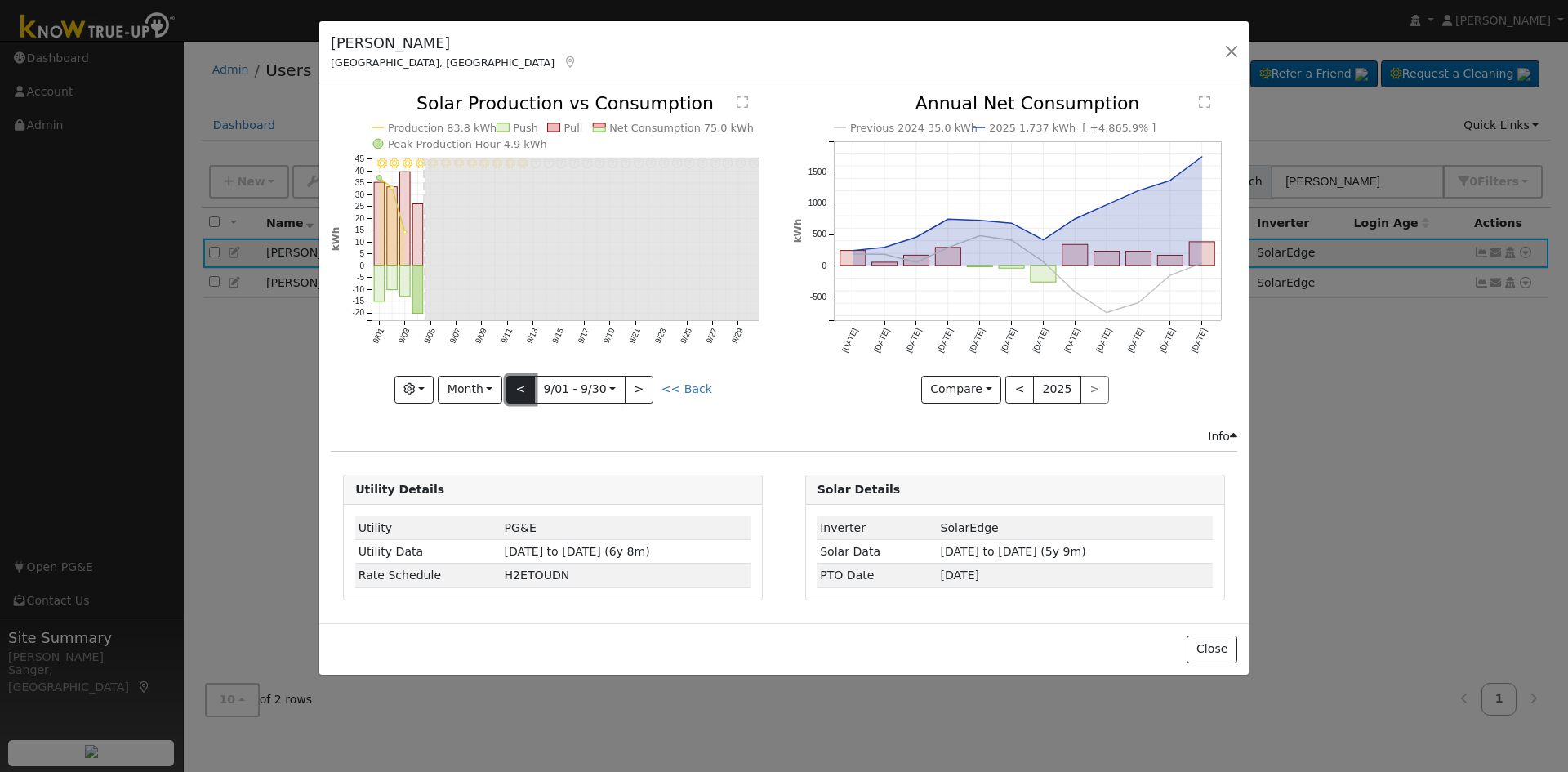
click at [523, 381] on button "<" at bounding box center [521, 390] width 29 height 28
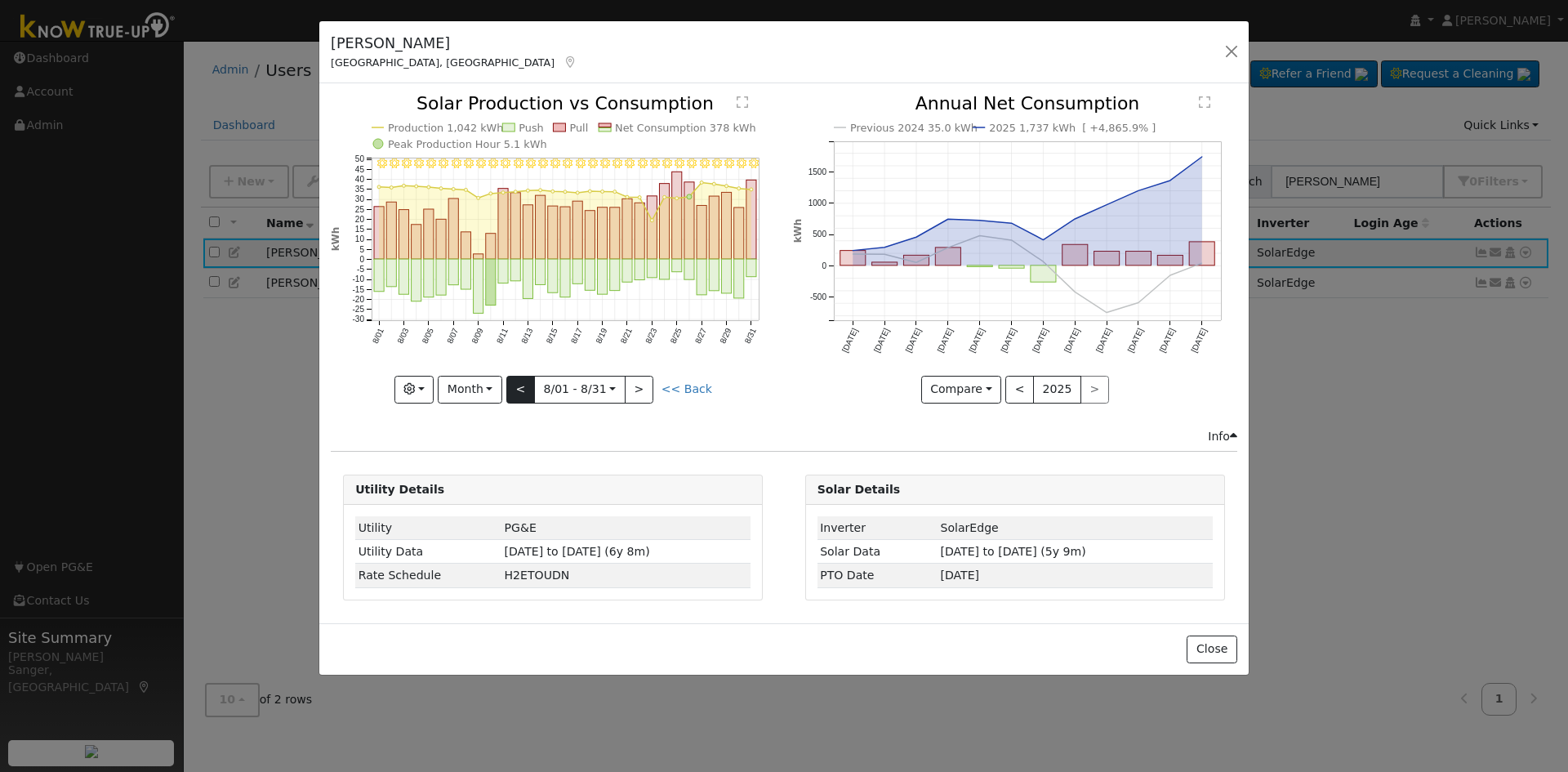
click at [523, 381] on div at bounding box center [552, 249] width 444 height 308
click at [523, 381] on button "<" at bounding box center [521, 390] width 29 height 28
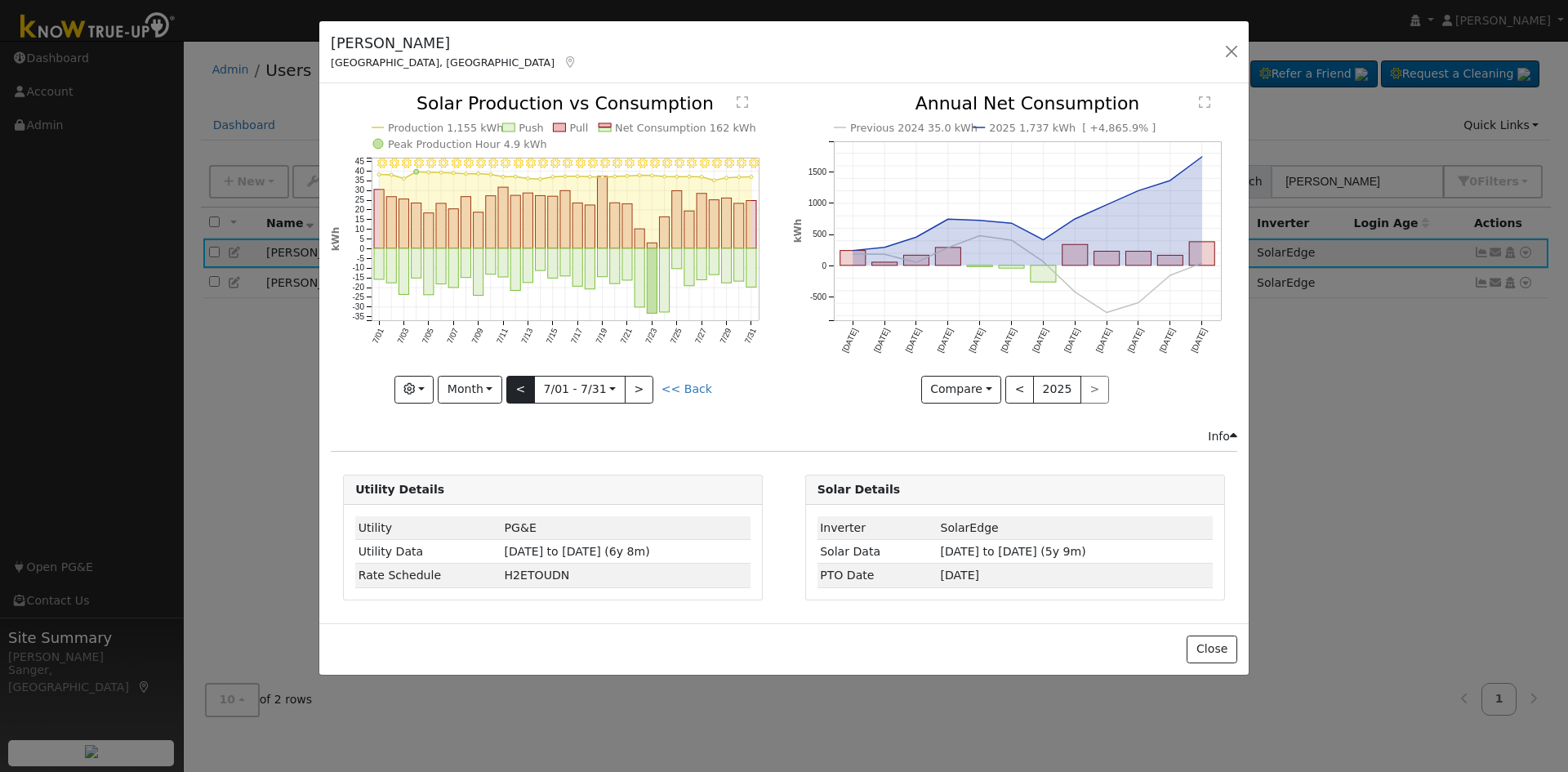
click at [523, 381] on div "7/31 - Clear 7/30 - Clear 7/29 - Clear 7/28 - Clear 7/27 - Clear 7/26 - Clear 7…" at bounding box center [552, 249] width 444 height 308
click at [523, 381] on button "<" at bounding box center [521, 390] width 29 height 28
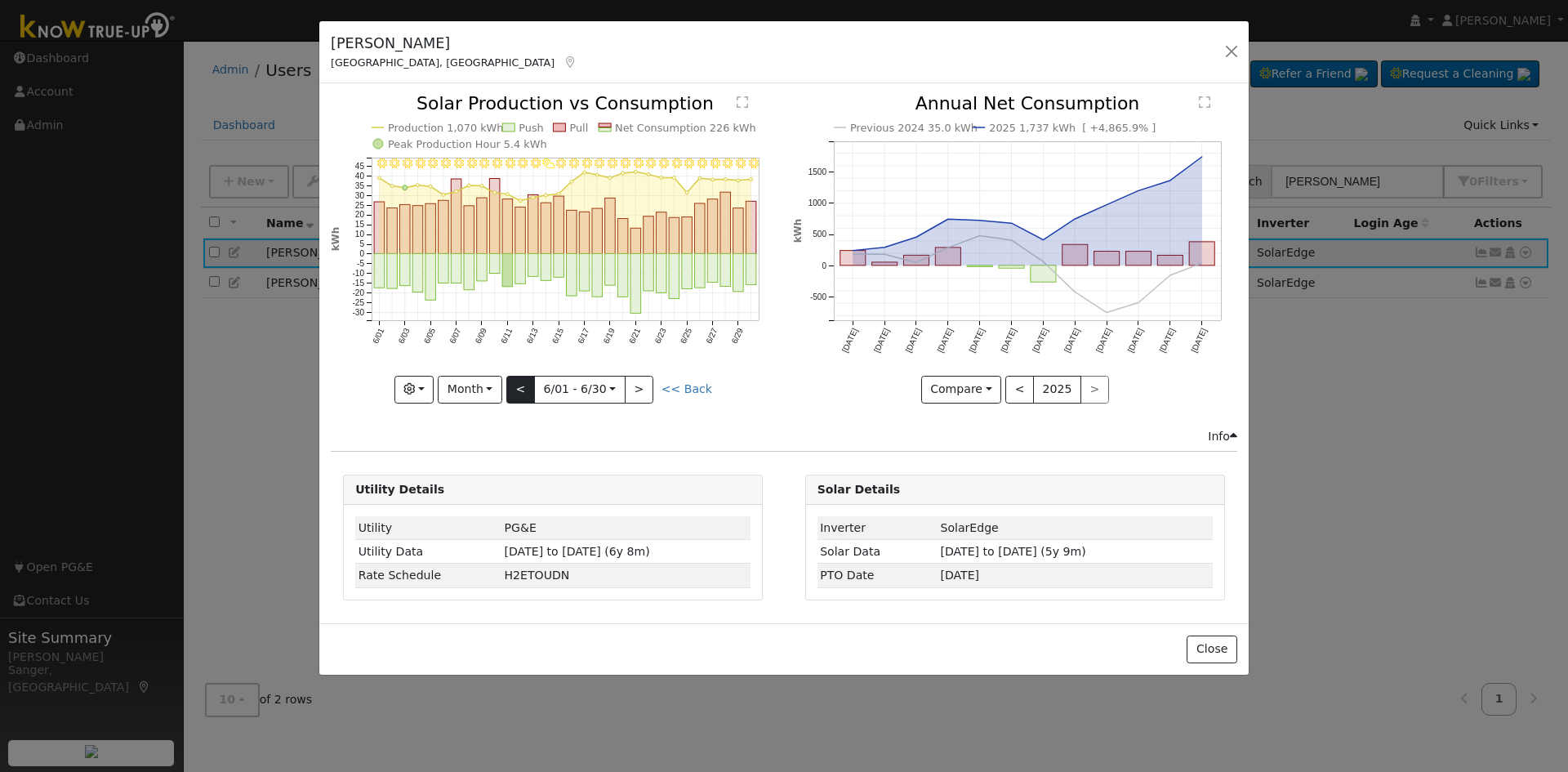
click at [523, 381] on div "6/30 - Clear 6/29 - Clear 6/28 - Clear 6/27 - Clear 6/26 - Clear 6/25 - Clear 6…" at bounding box center [552, 249] width 444 height 308
click at [523, 381] on button "<" at bounding box center [521, 390] width 29 height 28
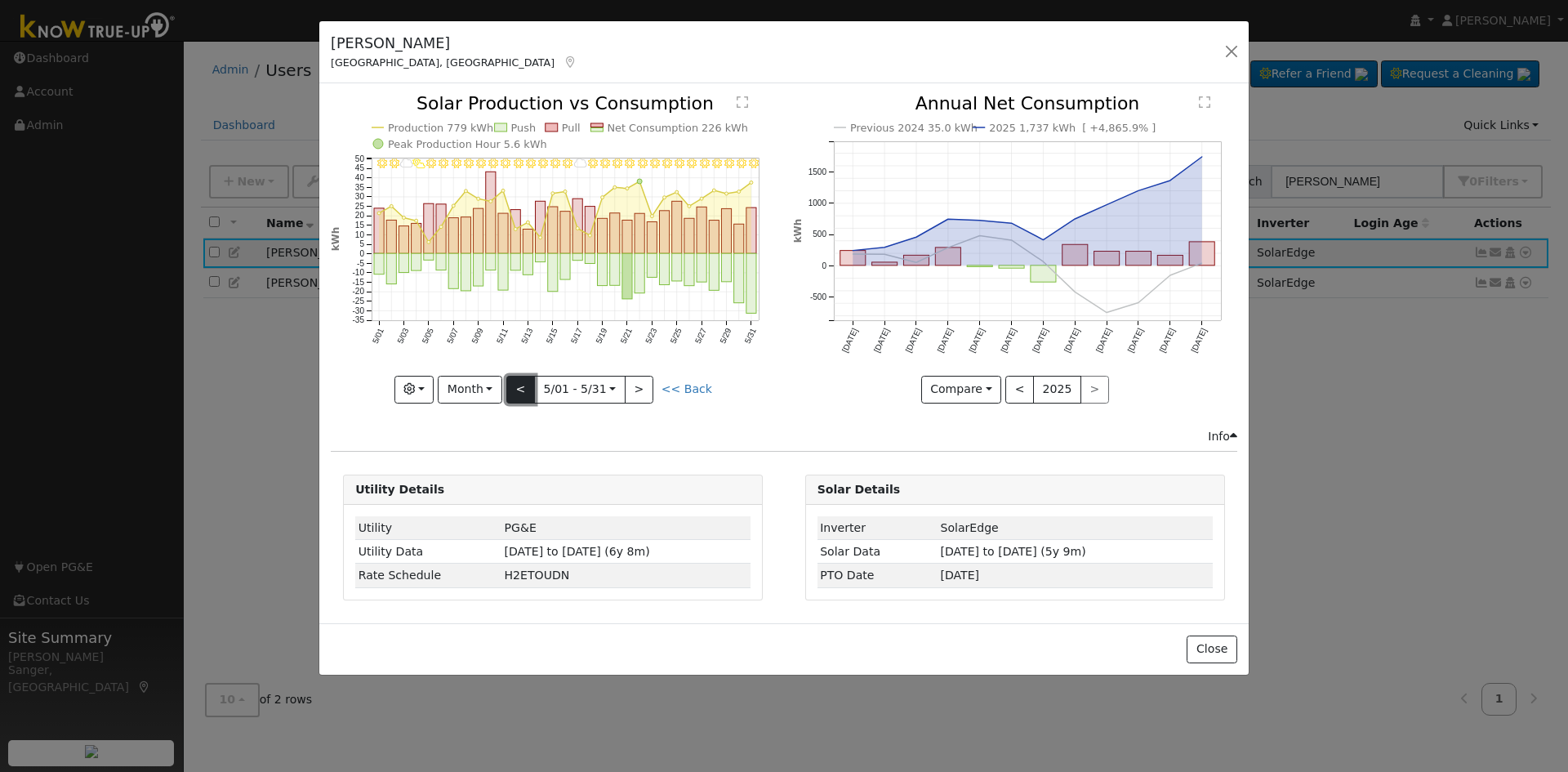
click at [523, 381] on button "<" at bounding box center [521, 390] width 29 height 28
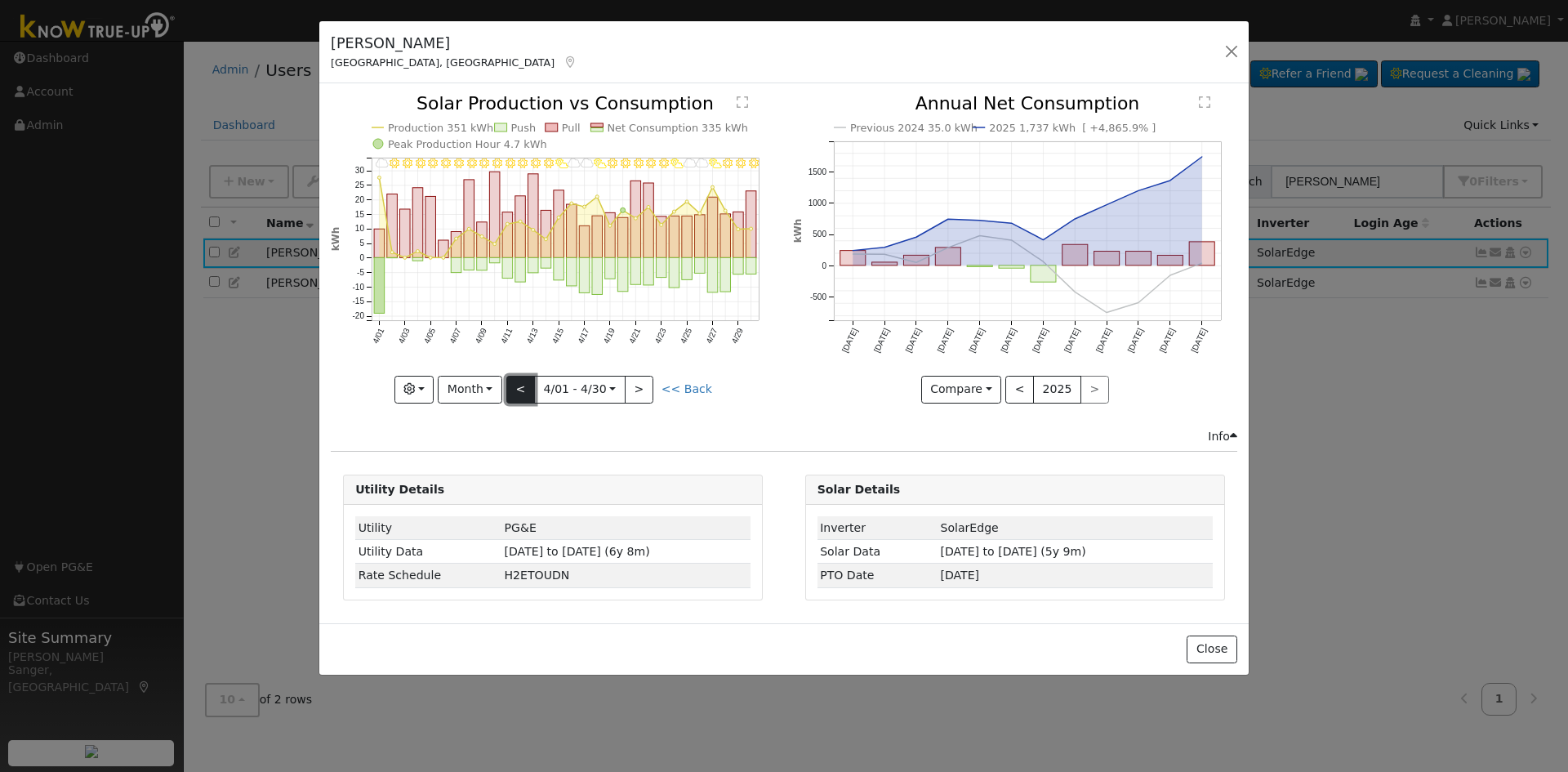
click at [523, 381] on button "<" at bounding box center [521, 390] width 29 height 28
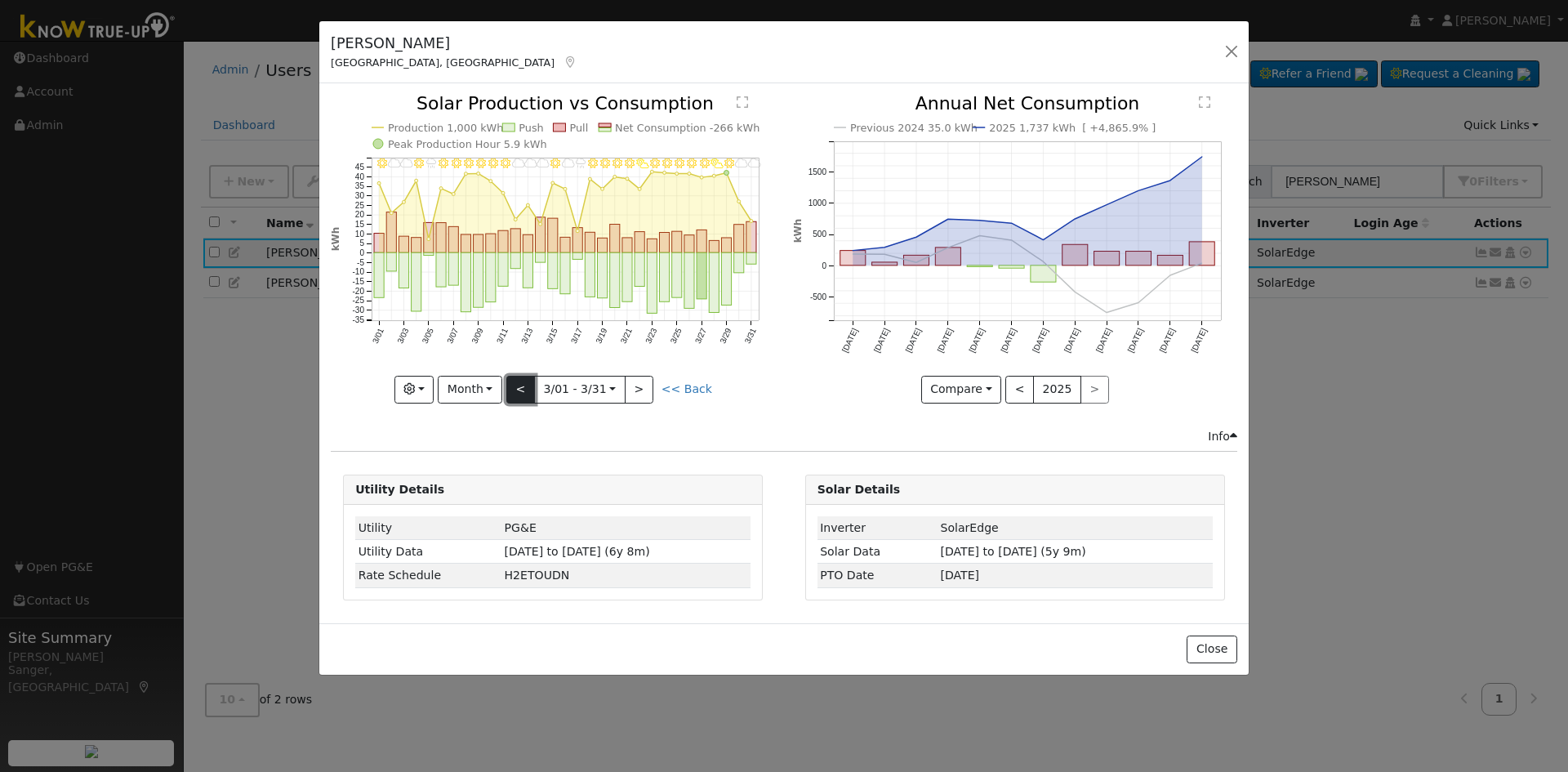
click at [523, 381] on button "<" at bounding box center [521, 390] width 29 height 28
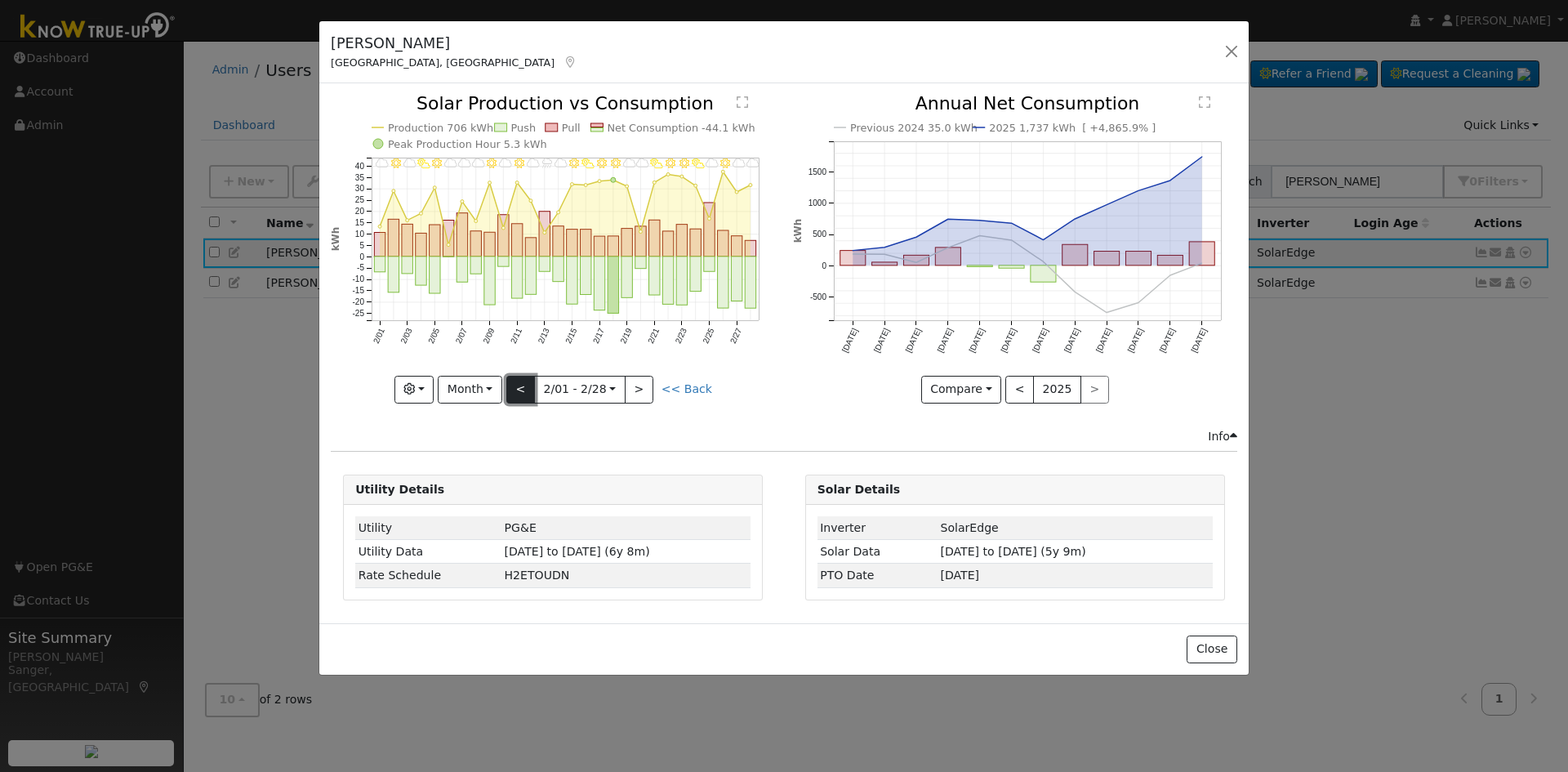
click at [523, 381] on button "<" at bounding box center [521, 390] width 29 height 28
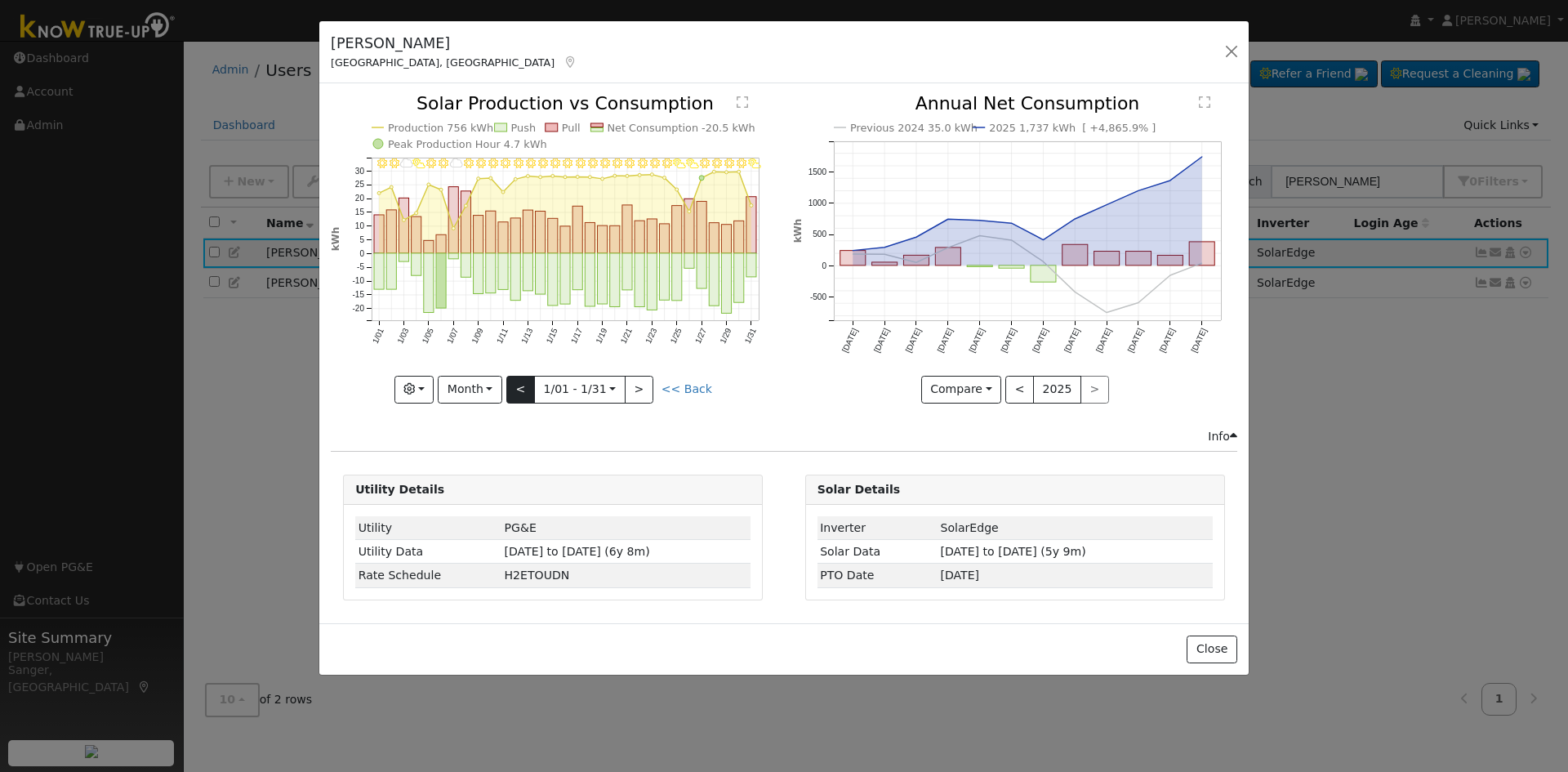
click at [523, 381] on div at bounding box center [552, 249] width 444 height 308
click at [523, 381] on button "<" at bounding box center [521, 390] width 29 height 28
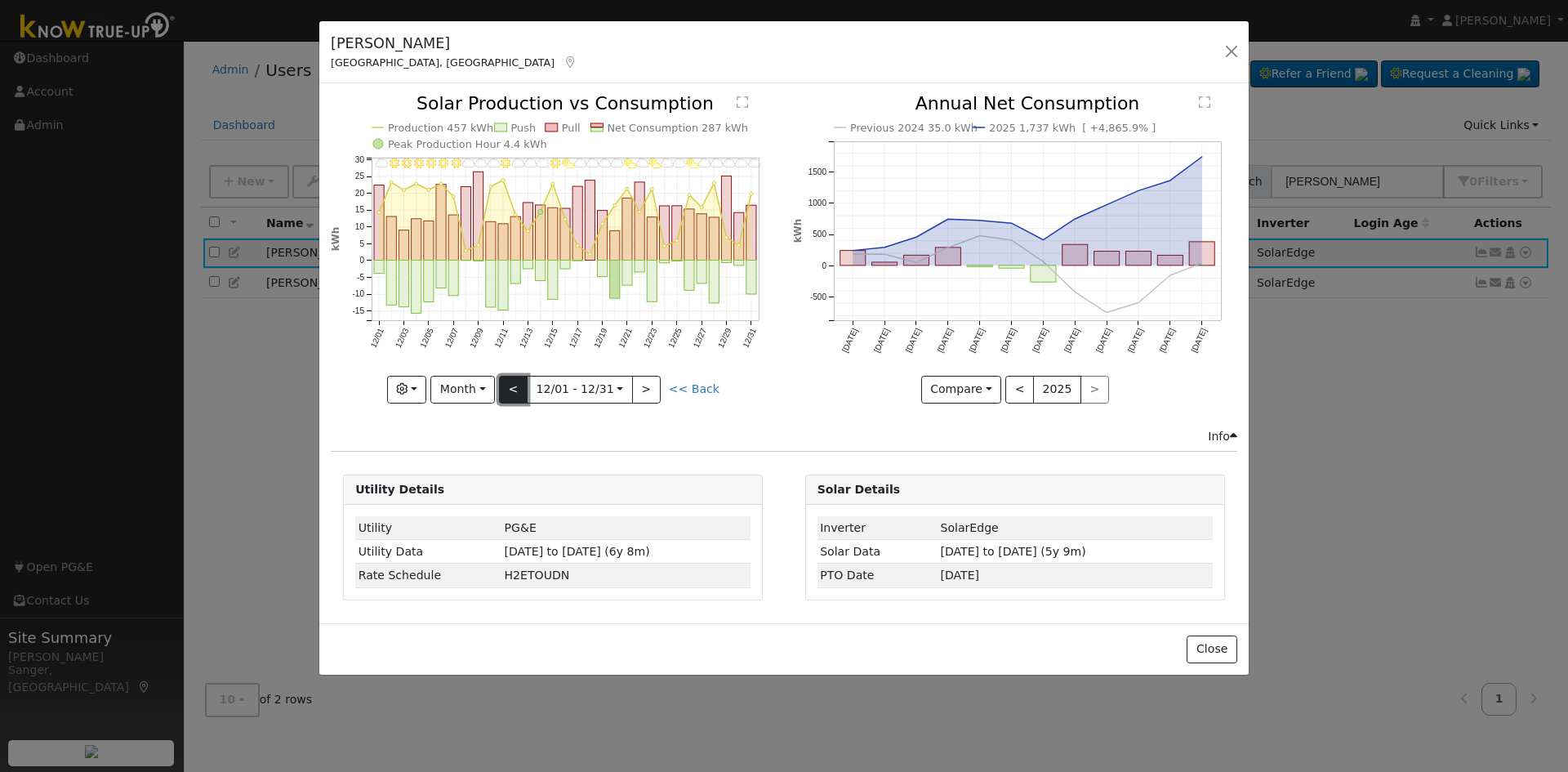
click at [523, 381] on button "<" at bounding box center [513, 390] width 29 height 28
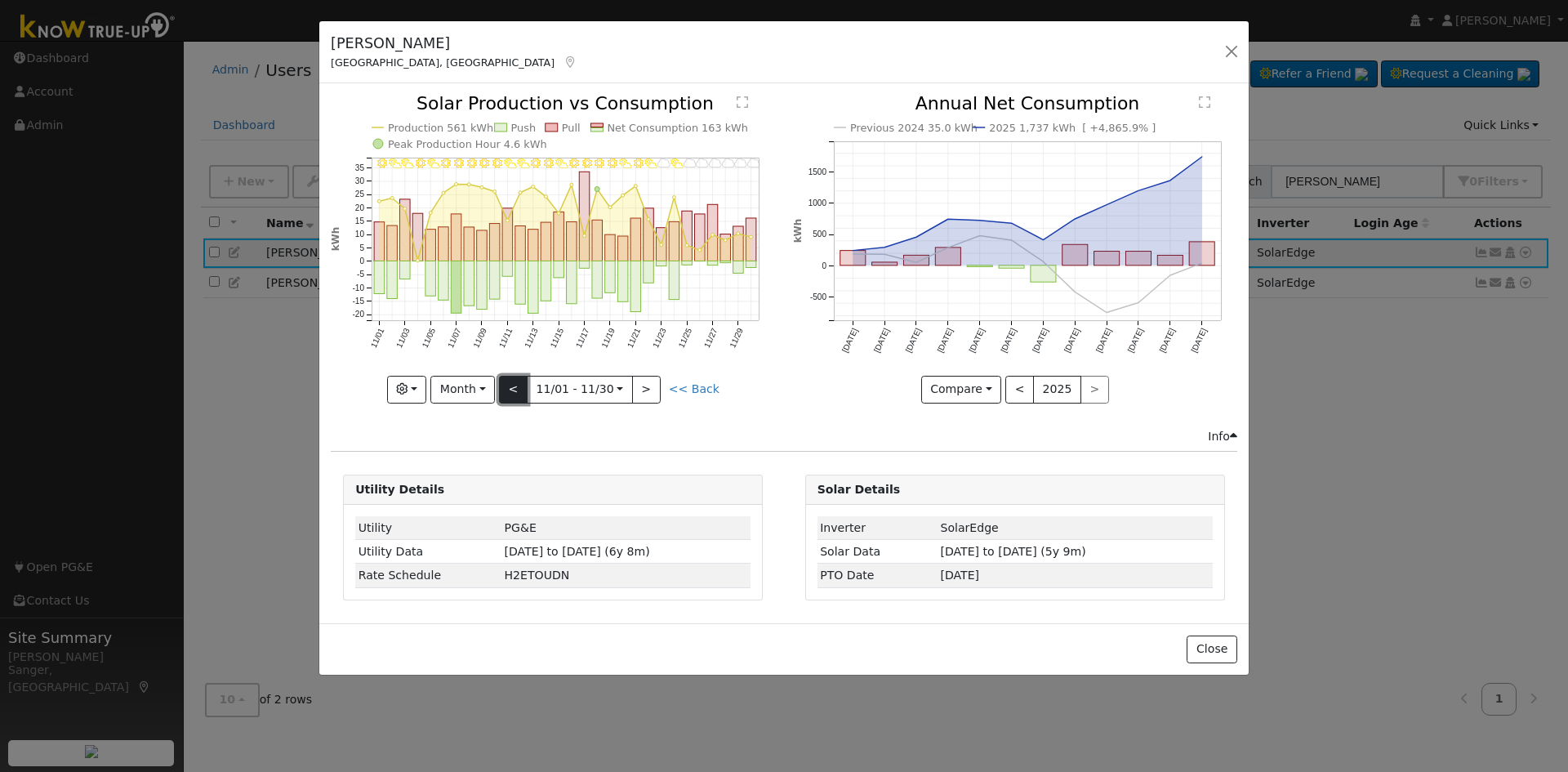
click at [524, 381] on button "<" at bounding box center [513, 390] width 29 height 28
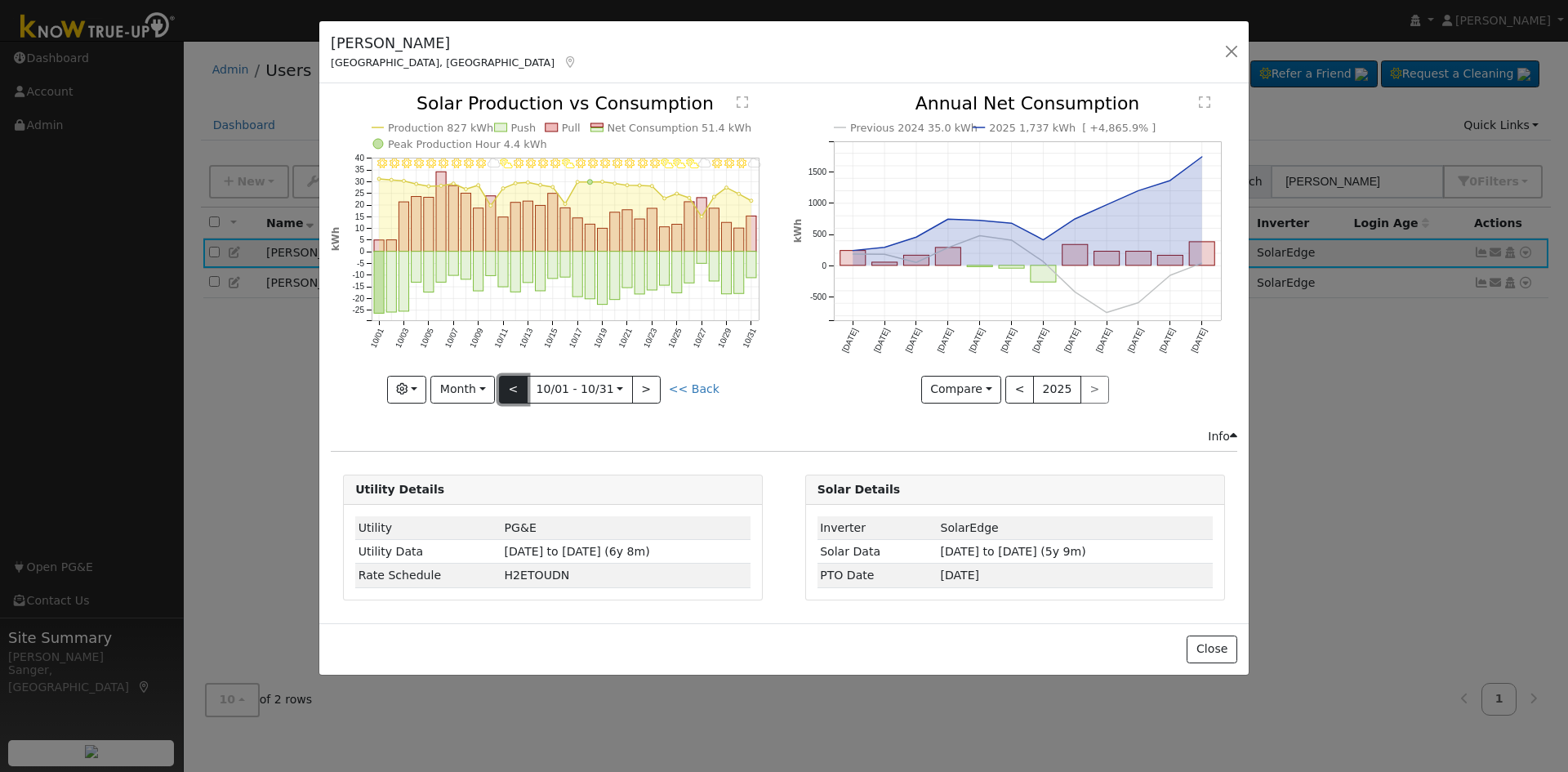
click at [524, 381] on button "<" at bounding box center [513, 390] width 29 height 28
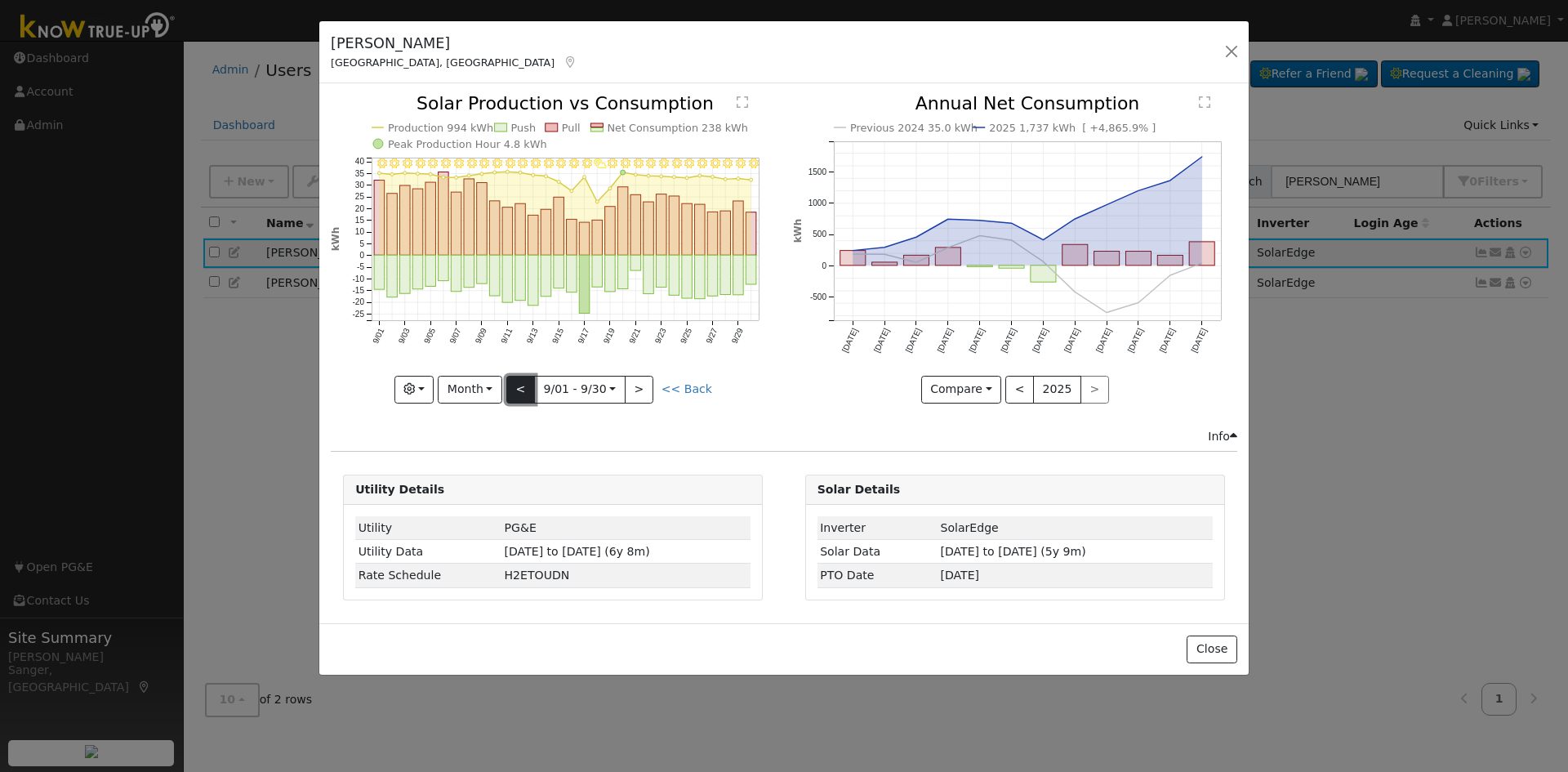
click at [524, 381] on button "<" at bounding box center [521, 390] width 29 height 28
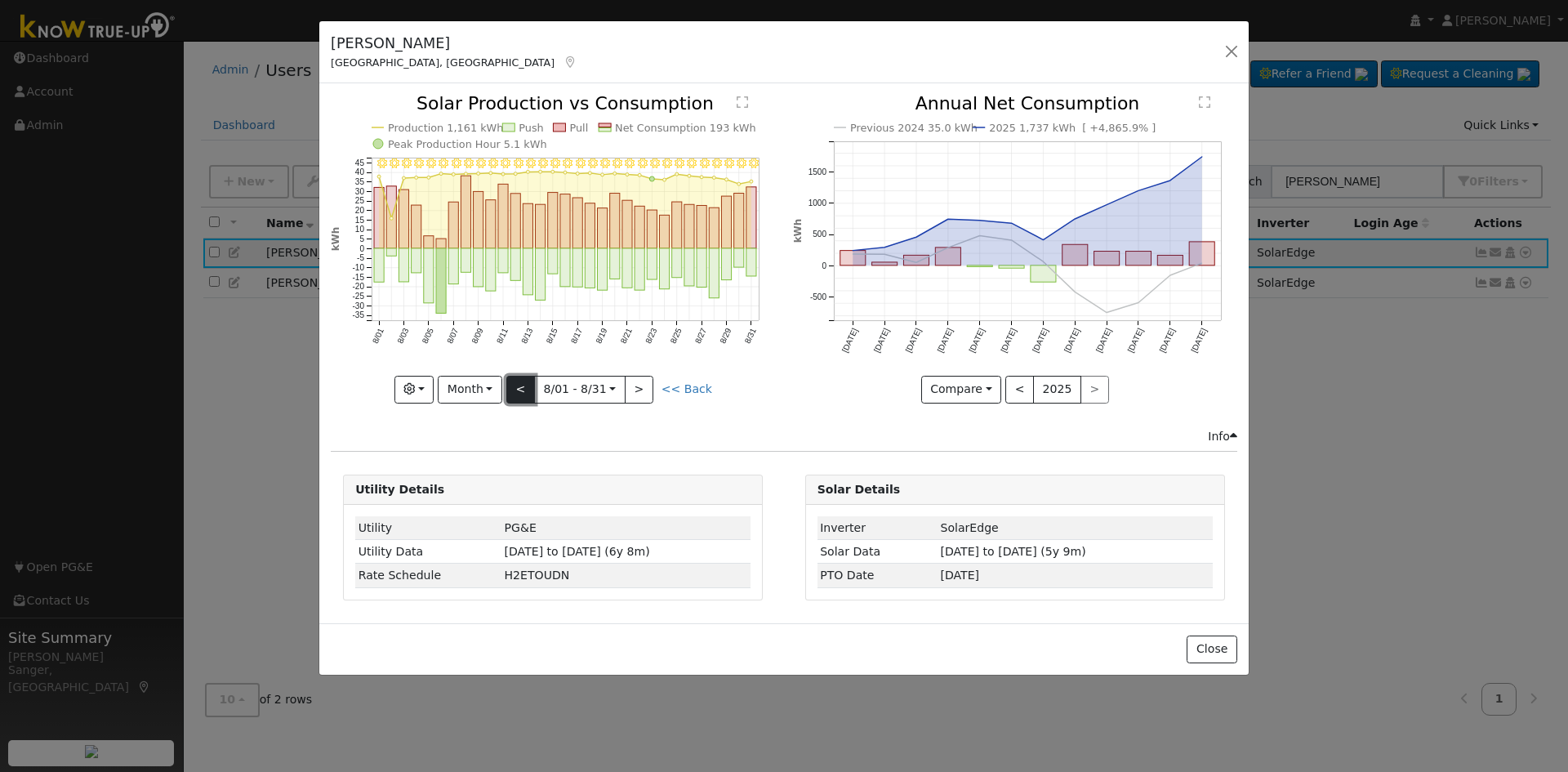
click at [524, 381] on button "<" at bounding box center [521, 390] width 29 height 28
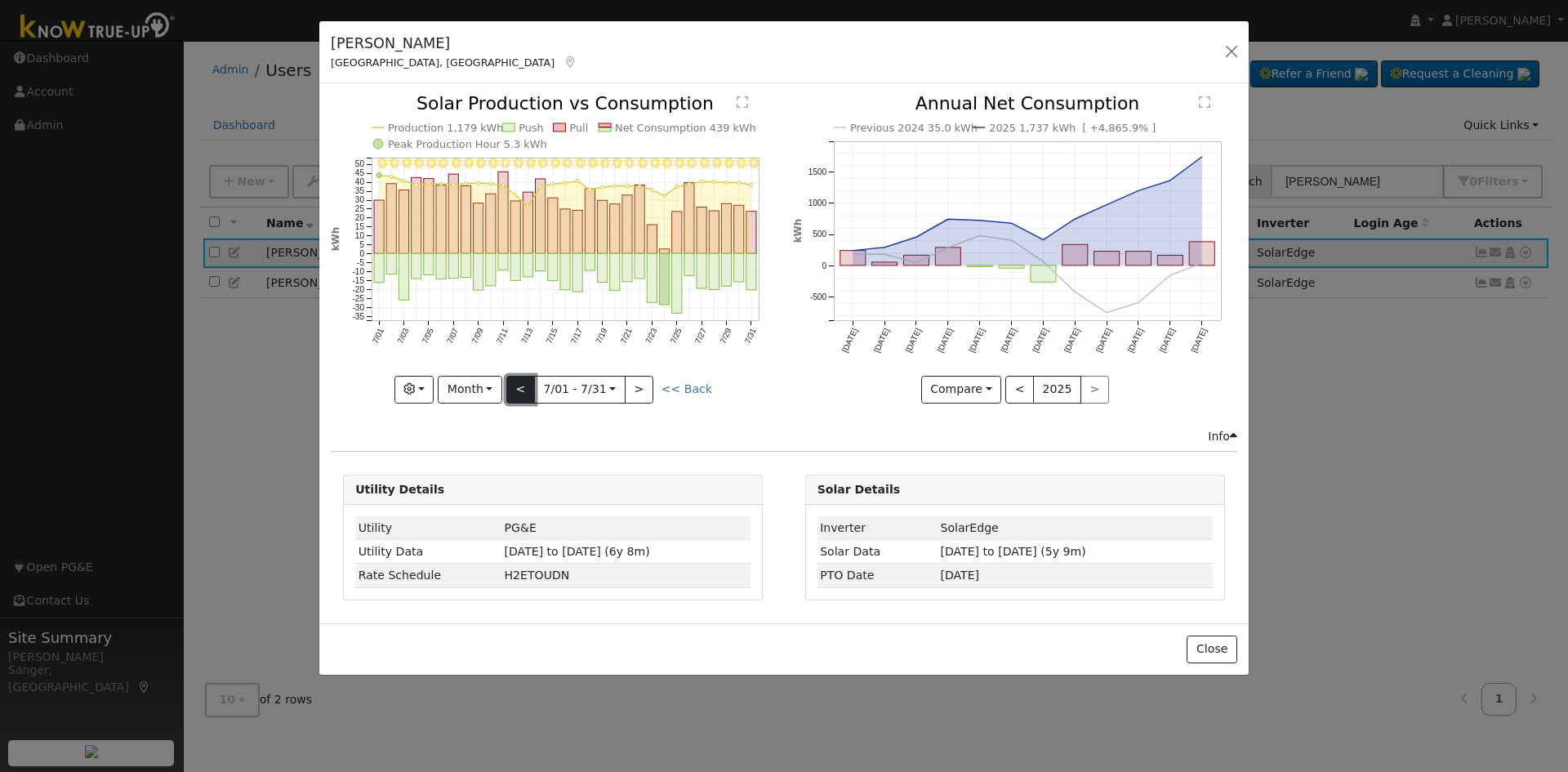
click at [524, 381] on button "<" at bounding box center [521, 390] width 29 height 28
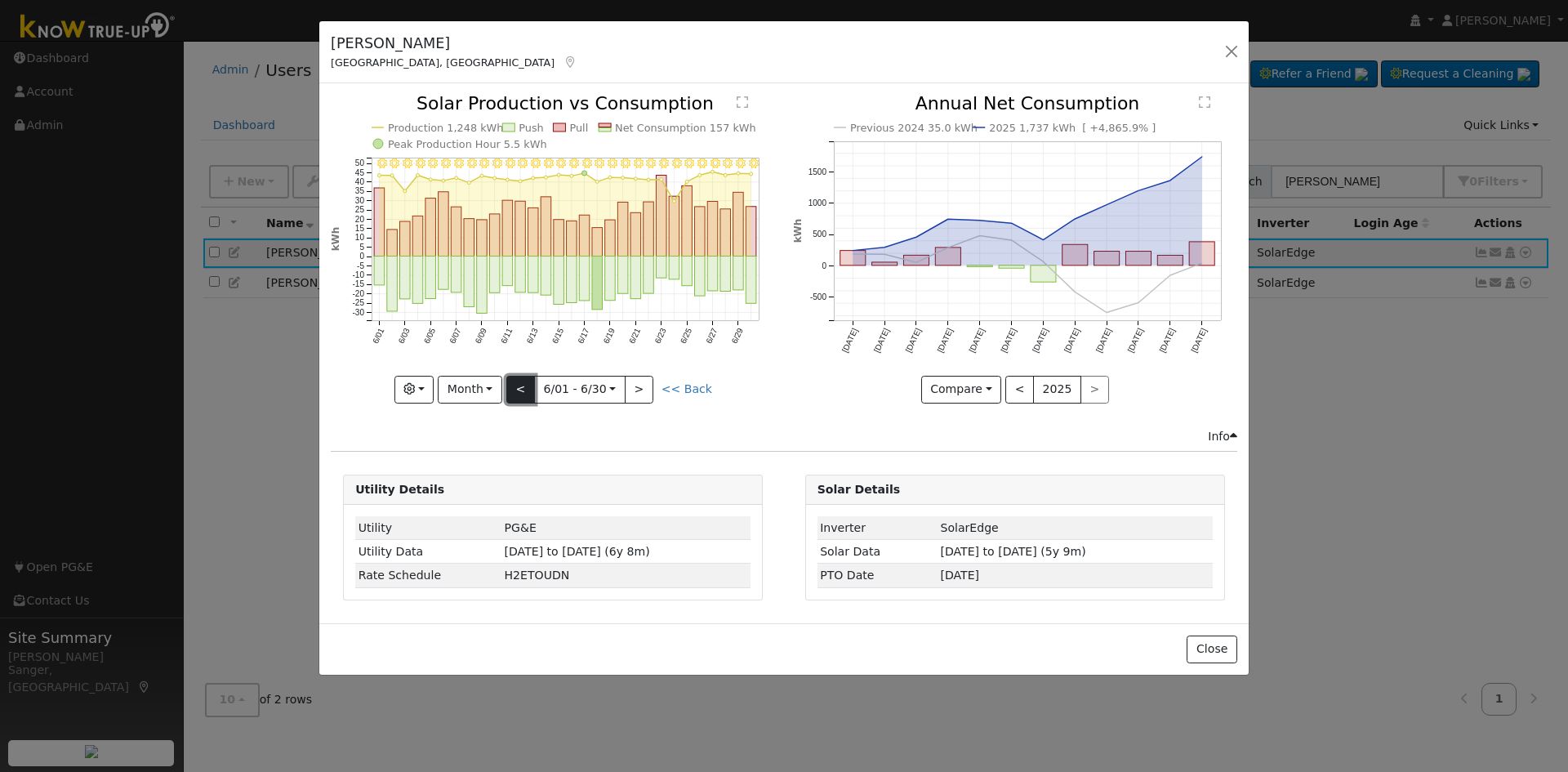
click at [524, 381] on button "<" at bounding box center [521, 390] width 29 height 28
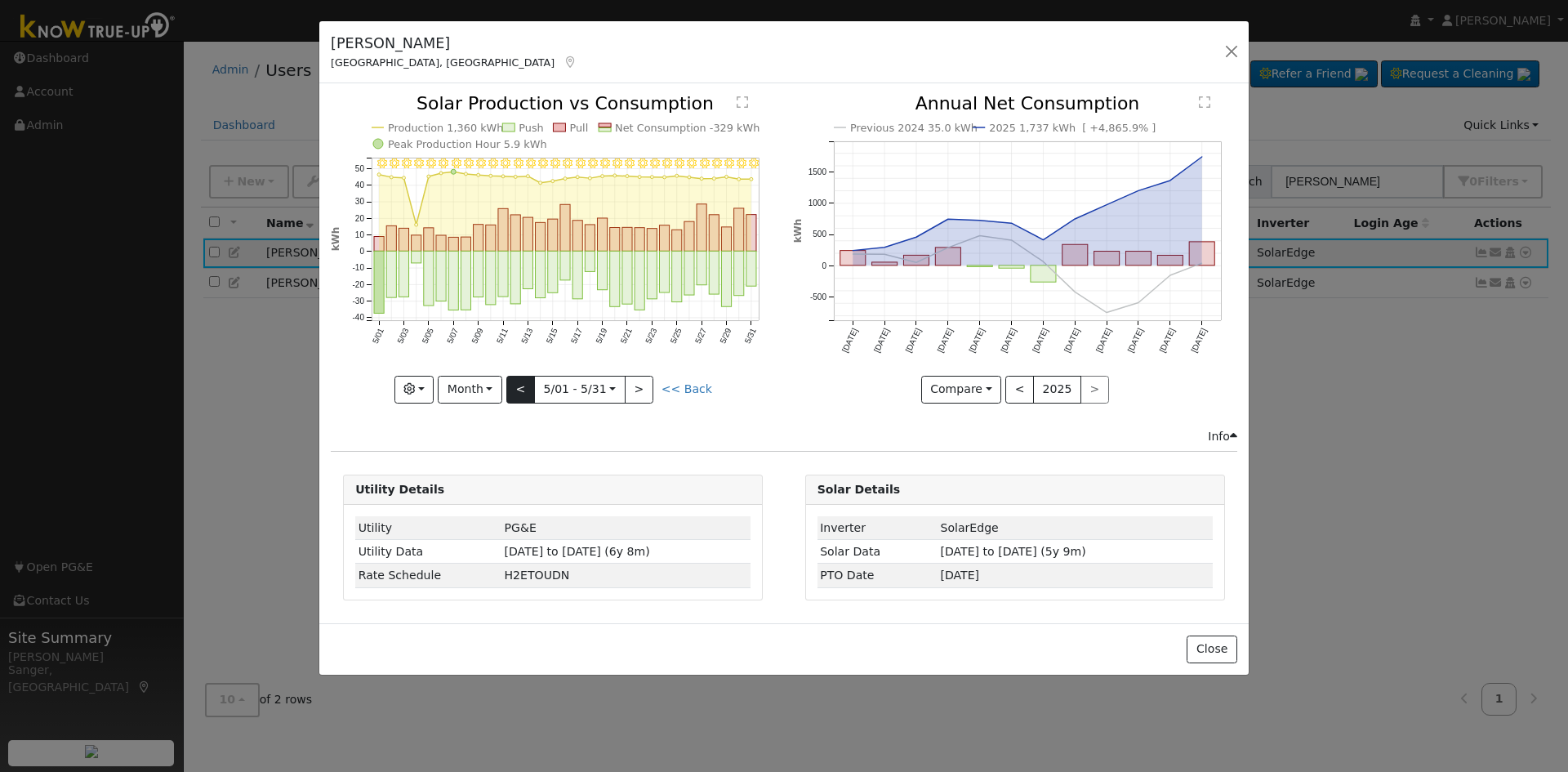
click at [524, 381] on div "5/31 - Clear 5/30 - Clear 5/29 - Clear 5/28 - Clear 5/27 - Clear 5/26 - Clear 5…" at bounding box center [552, 249] width 444 height 308
click at [524, 381] on button "<" at bounding box center [521, 390] width 29 height 28
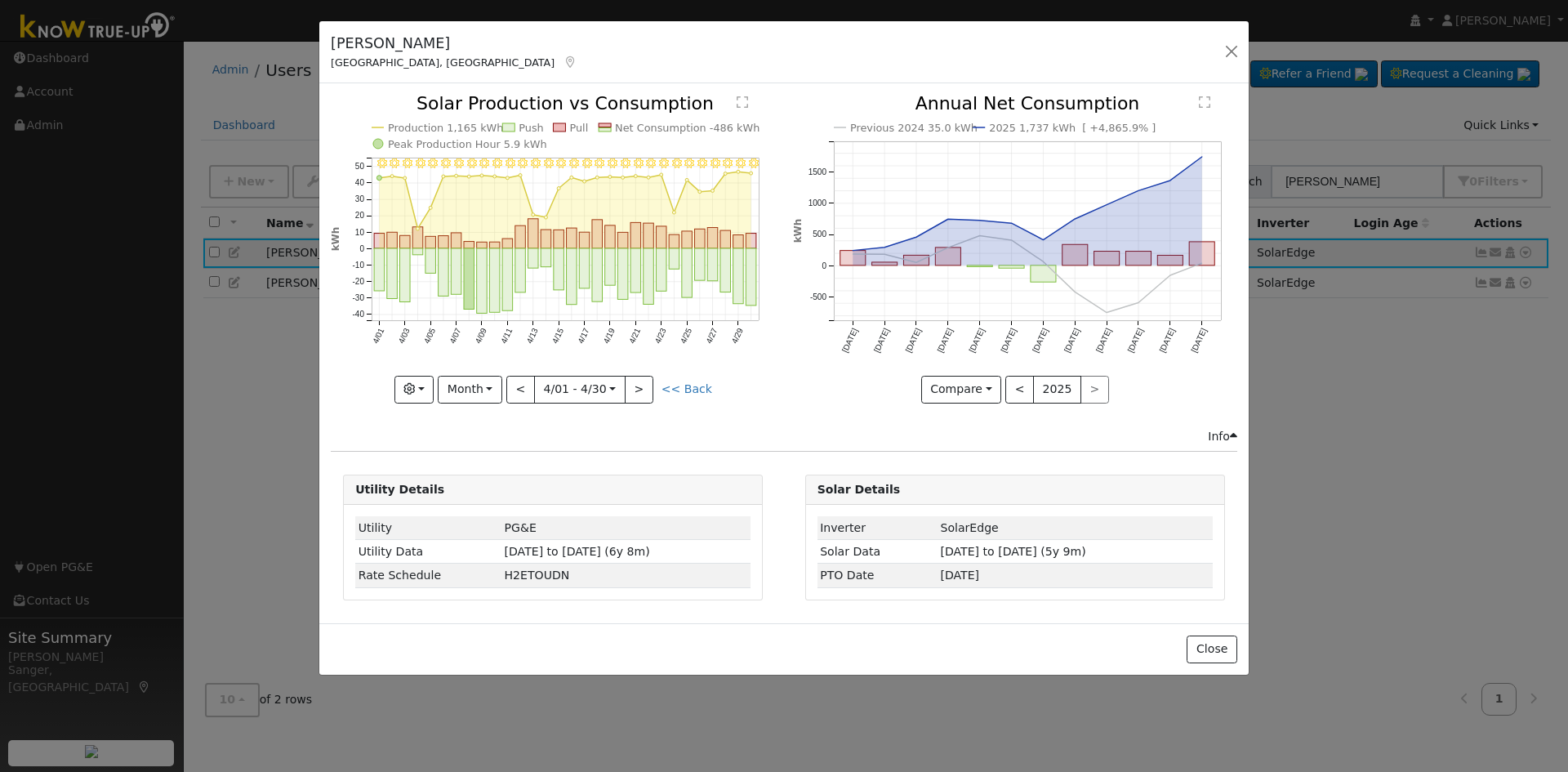
click at [527, 390] on div "4/30 - Clear 4/29 - Clear 4/28 - Clear 4/27 - Clear 4/26 - Clear 4/25 - Clear 4…" at bounding box center [552, 249] width 444 height 308
click at [528, 392] on button "<" at bounding box center [521, 390] width 29 height 28
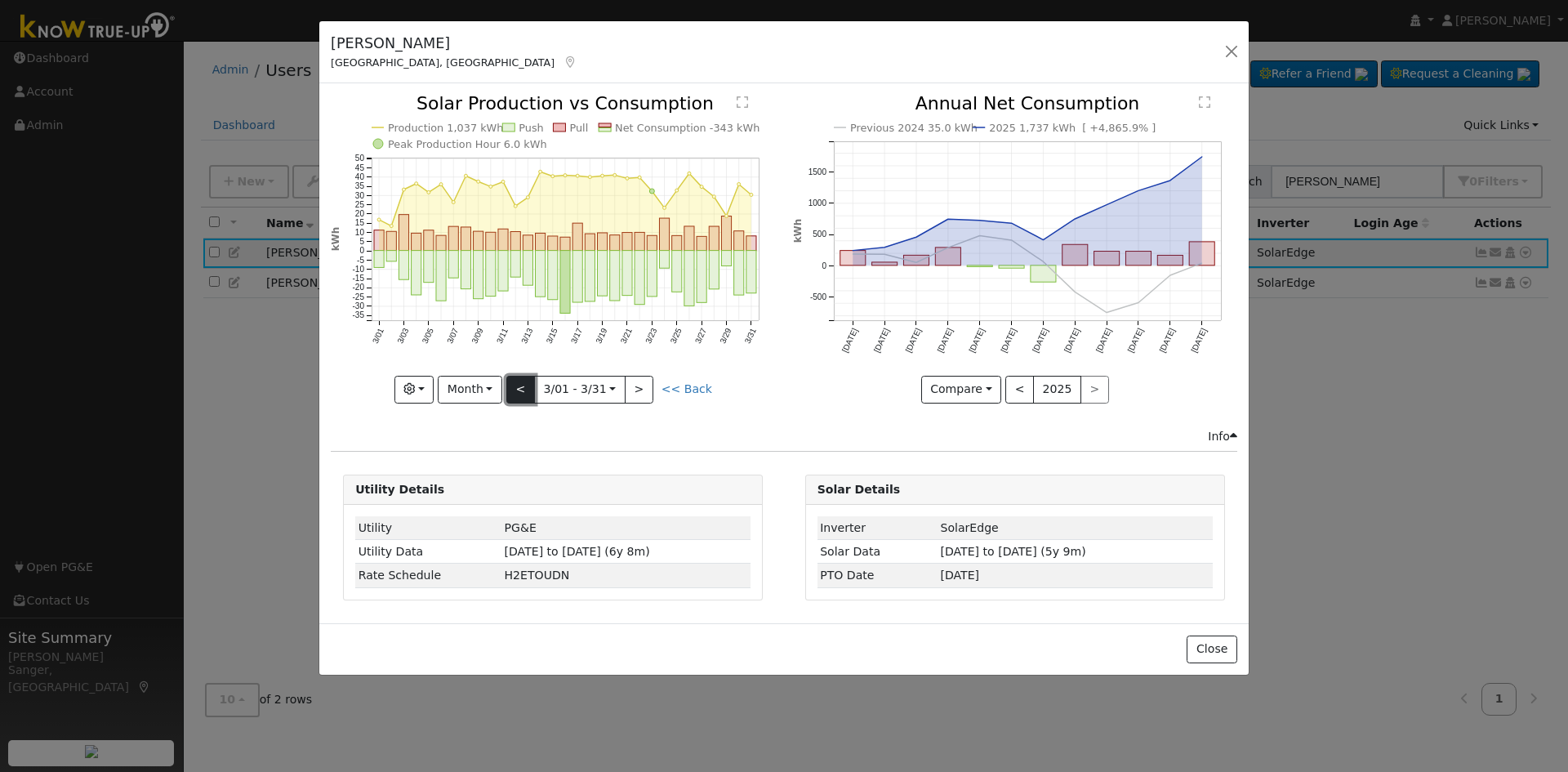
click at [528, 392] on button "<" at bounding box center [521, 390] width 29 height 28
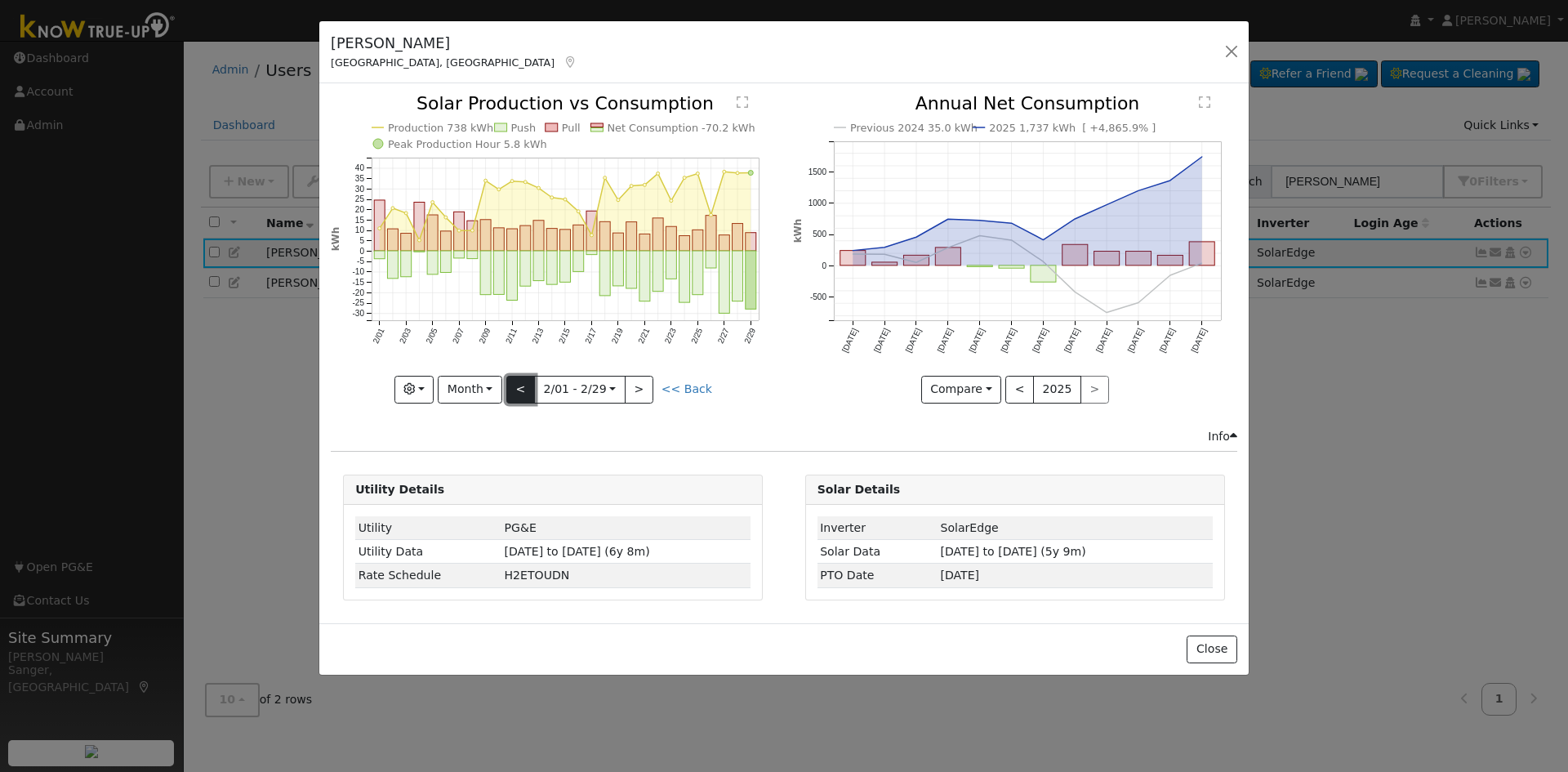
click at [528, 392] on button "<" at bounding box center [521, 390] width 29 height 28
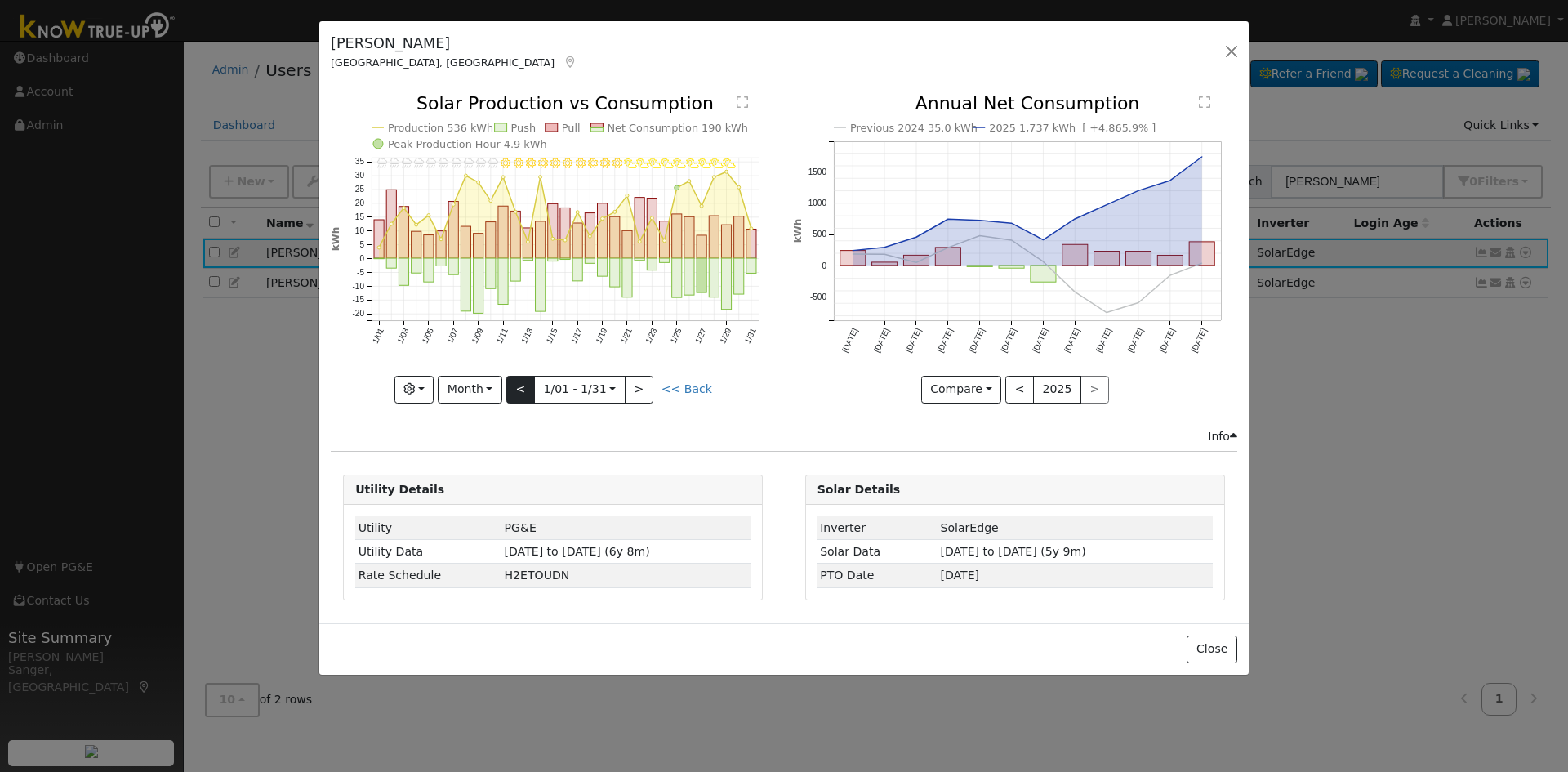
click at [528, 392] on div at bounding box center [552, 249] width 444 height 308
click at [528, 392] on button "<" at bounding box center [521, 390] width 29 height 28
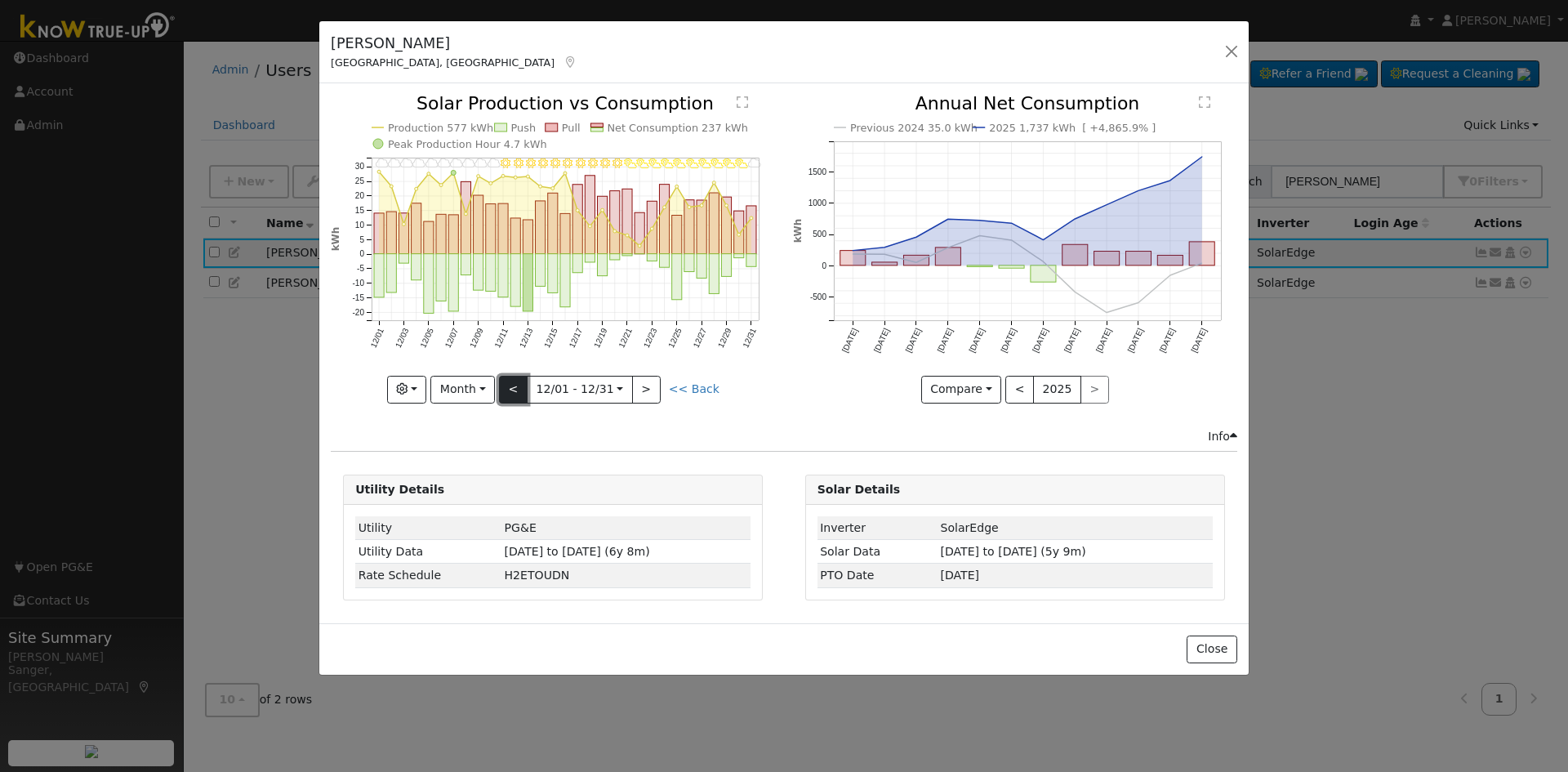
click at [527, 392] on button "<" at bounding box center [513, 390] width 29 height 28
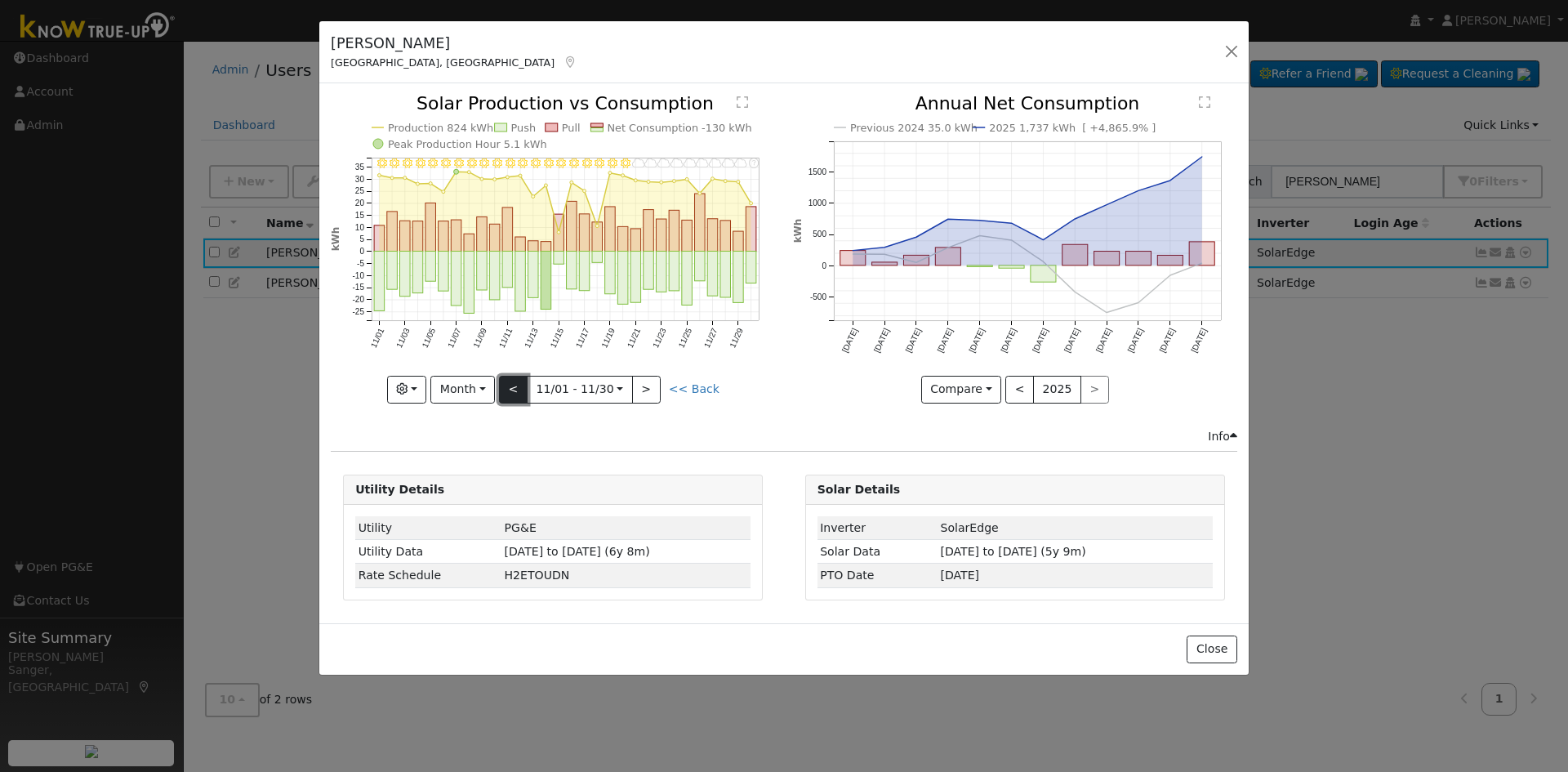
click at [527, 392] on button "<" at bounding box center [513, 390] width 29 height 28
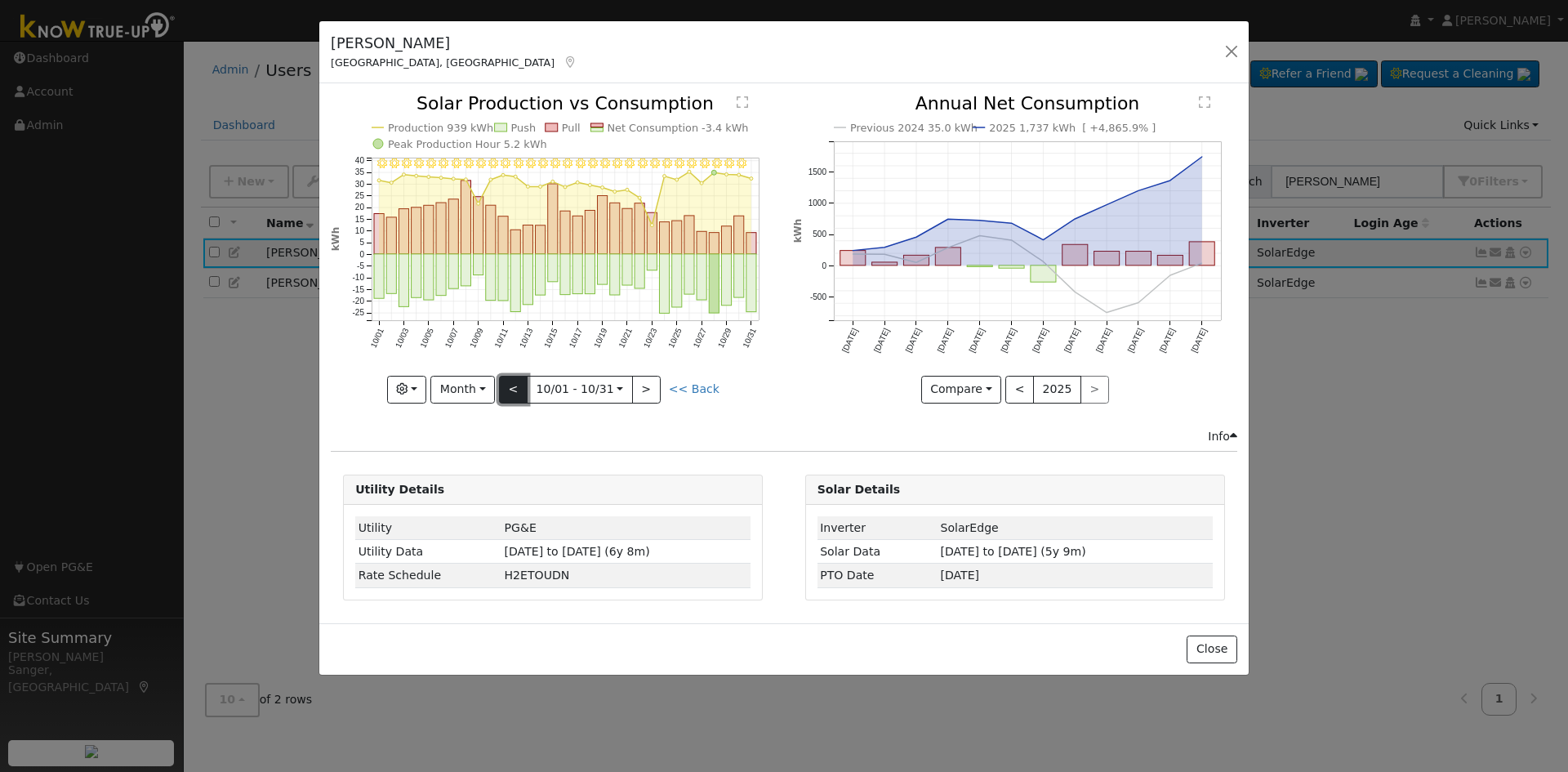
click at [527, 392] on button "<" at bounding box center [513, 390] width 29 height 28
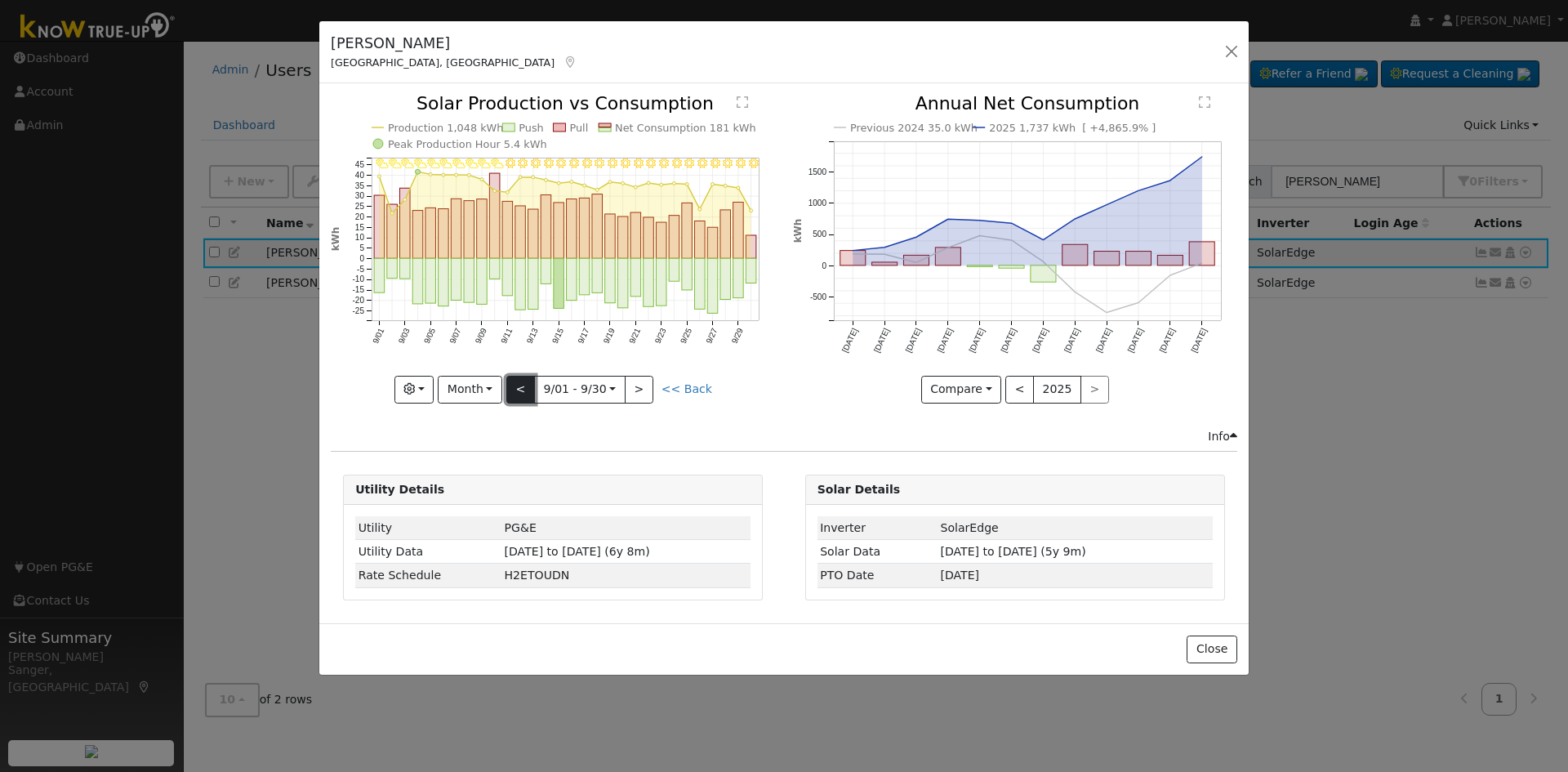
click at [528, 392] on button "<" at bounding box center [521, 390] width 29 height 28
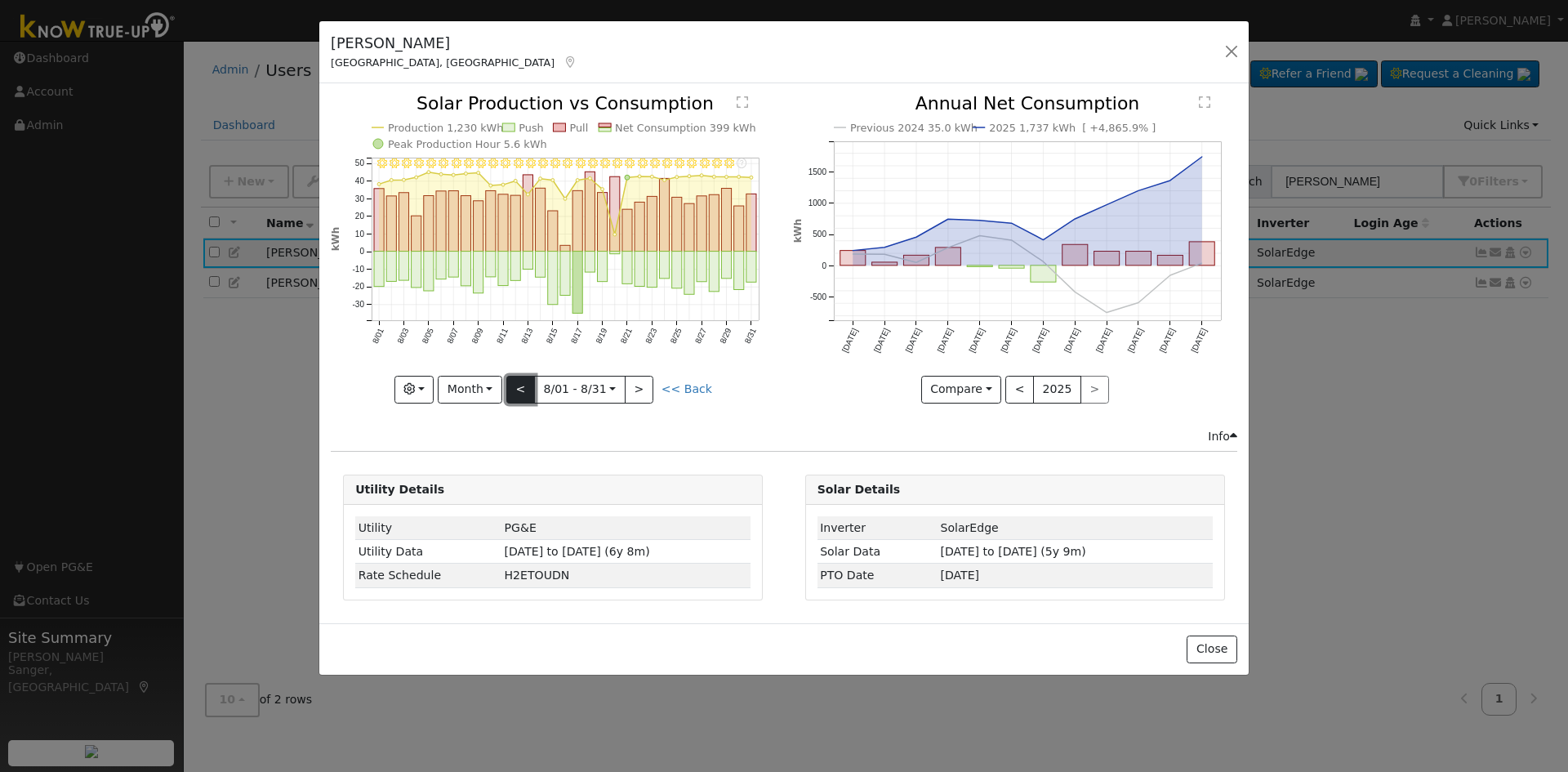
click at [528, 392] on button "<" at bounding box center [521, 390] width 29 height 28
type input "2023-07-01"
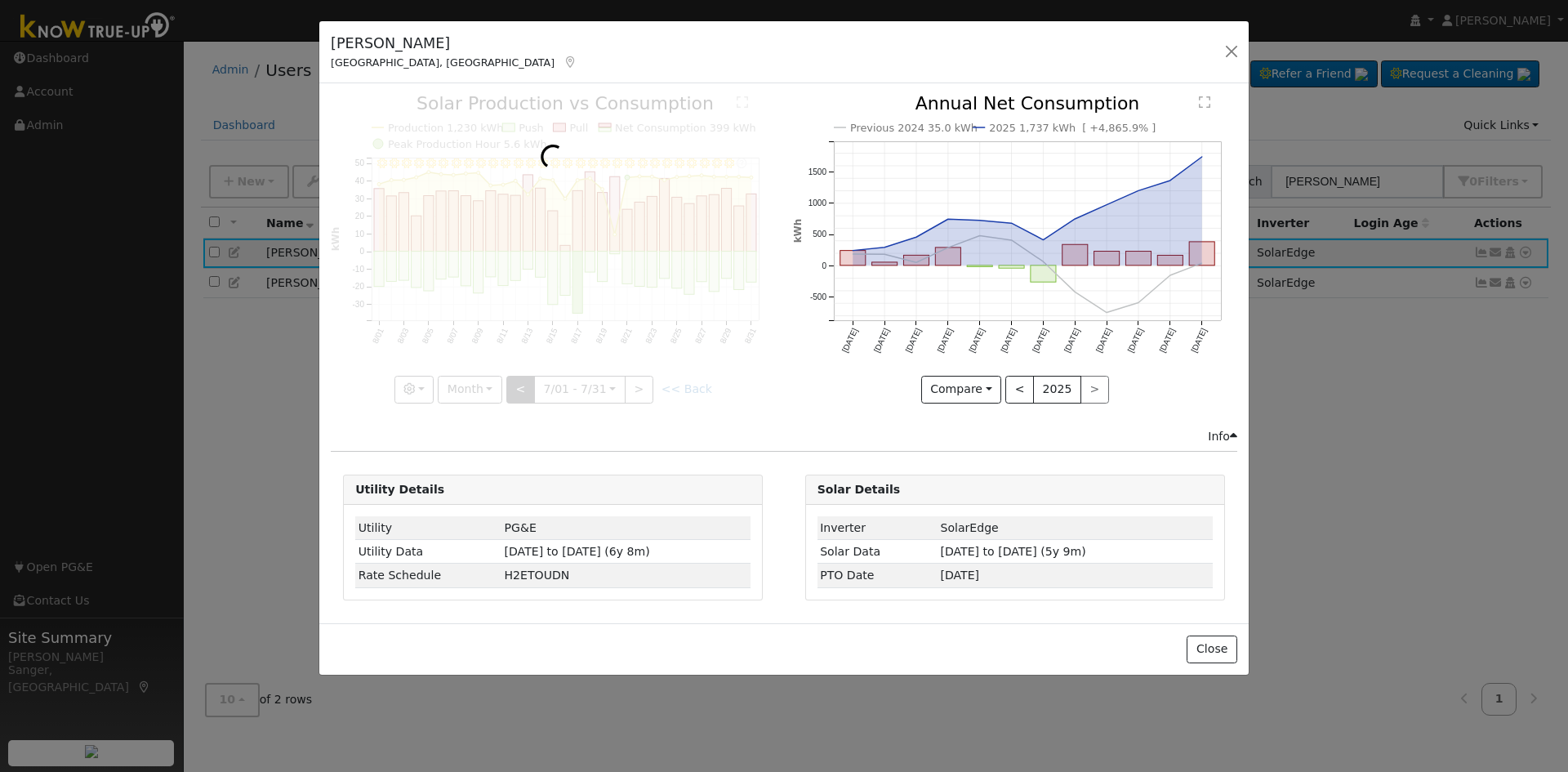
click at [528, 392] on div at bounding box center [552, 249] width 444 height 308
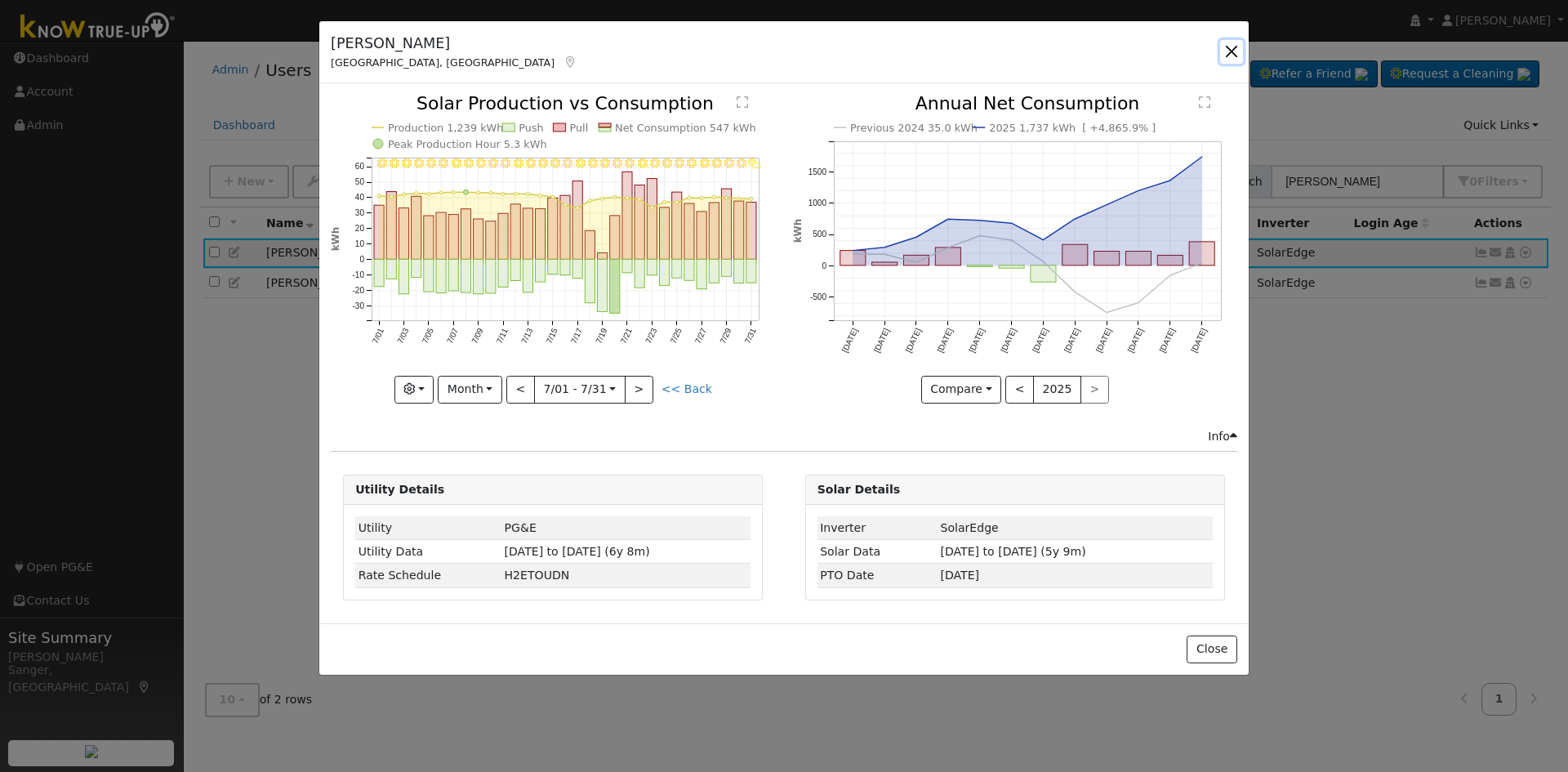
click at [1228, 47] on button "button" at bounding box center [1232, 52] width 23 height 23
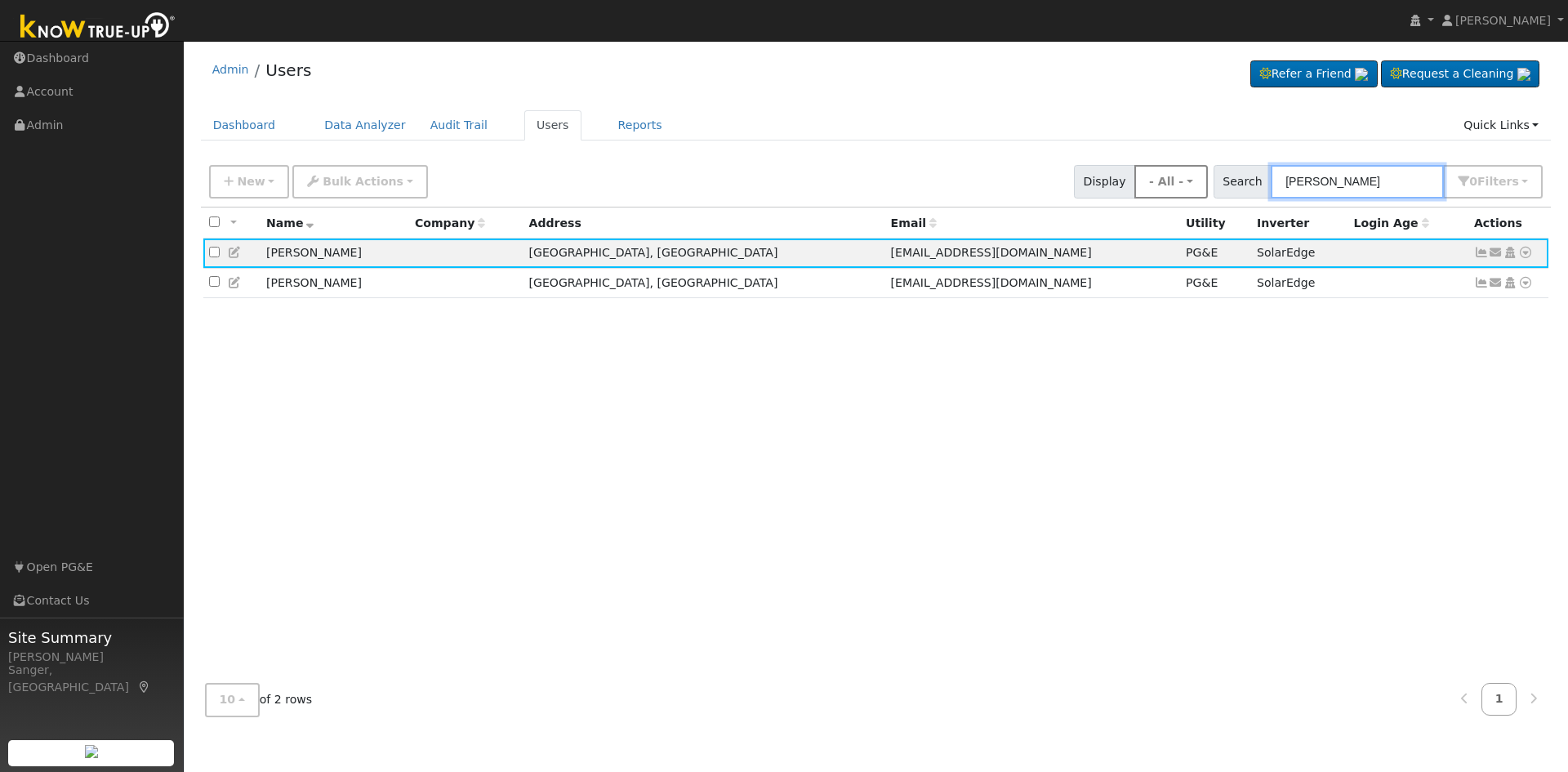
drag, startPoint x: 1357, startPoint y: 182, endPoint x: 1198, endPoint y: 179, distance: 159.0
click at [1198, 179] on div "New Add User Quick Add Quick Connect Quick Convert Lead Bulk Actions Send Email…" at bounding box center [876, 179] width 1341 height 40
paste input "Tony Mejia"
type input "Tony Mejia"
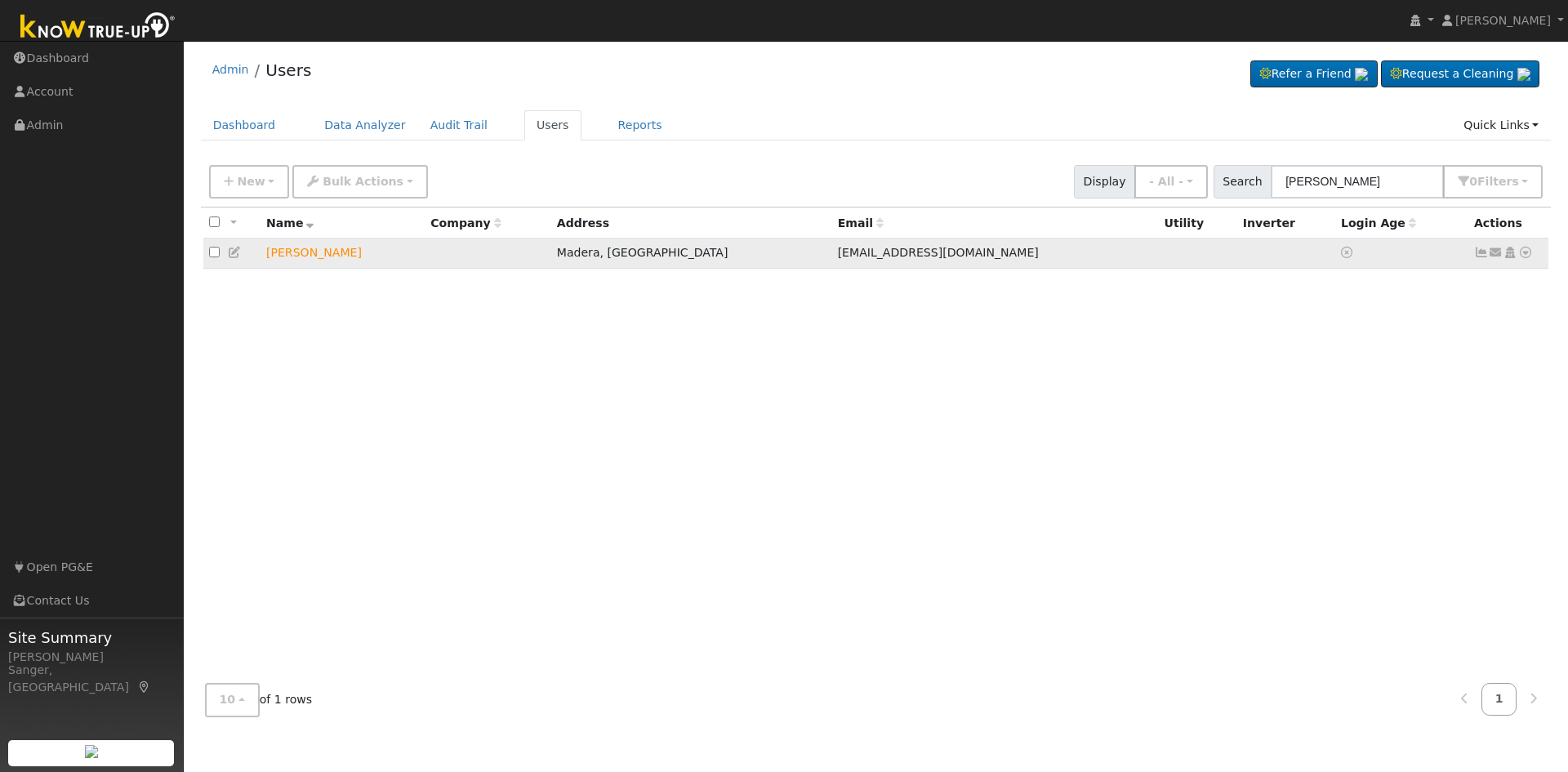
click at [1499, 253] on icon at bounding box center [1496, 252] width 15 height 12
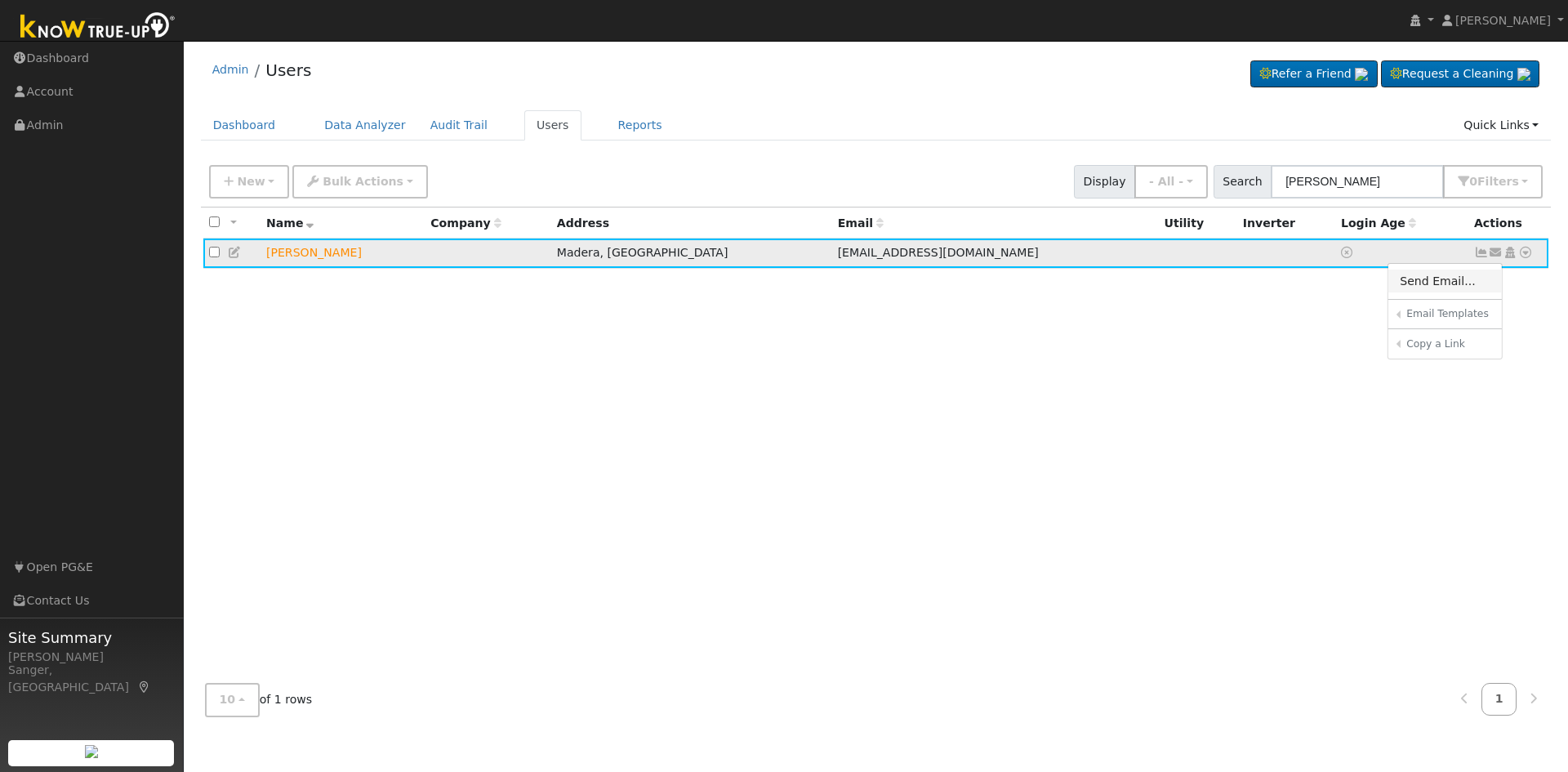
click at [1429, 285] on link "Send Email..." at bounding box center [1445, 281] width 114 height 23
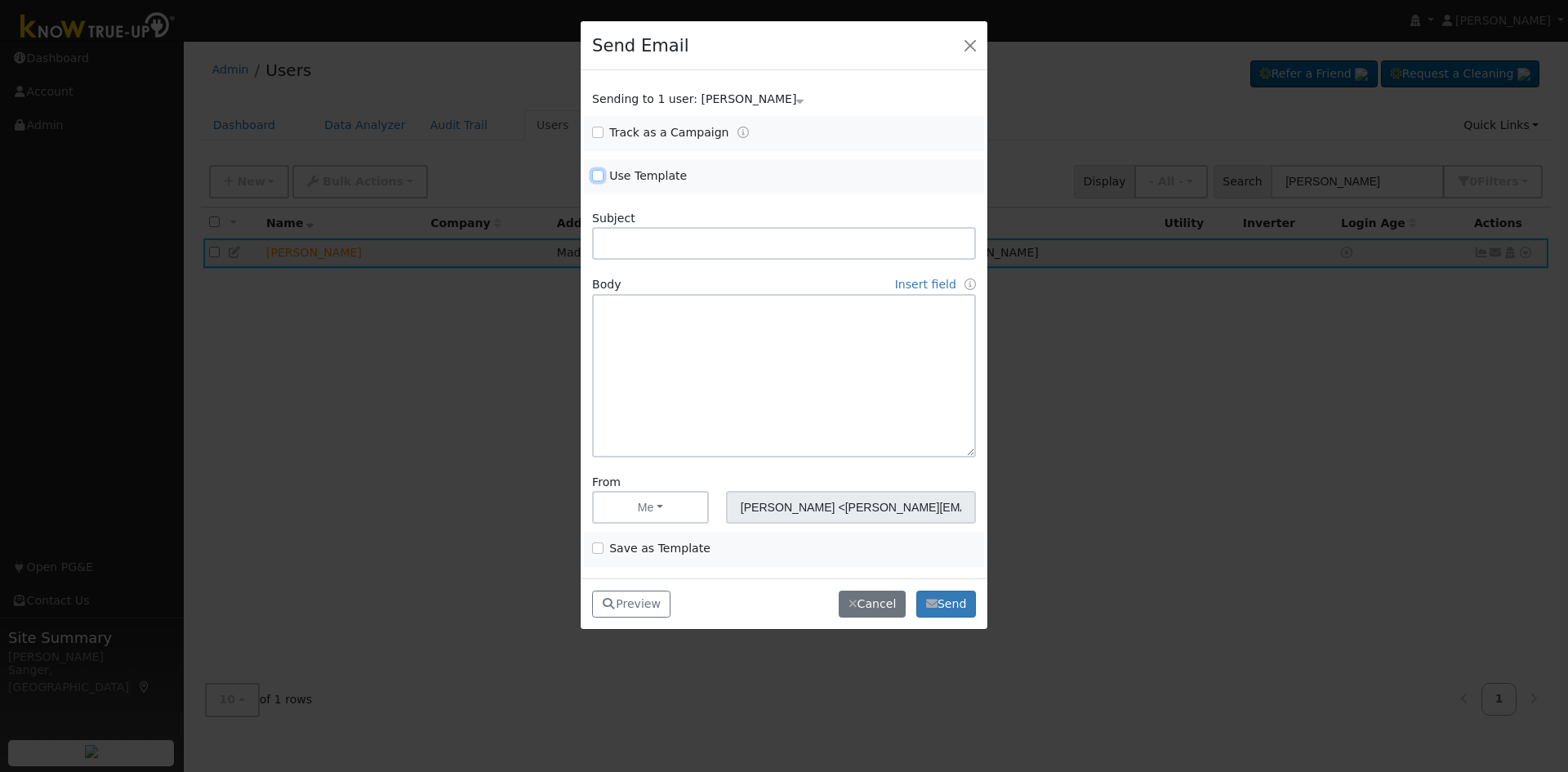
click at [597, 173] on input "Use Template" at bounding box center [598, 175] width 12 height 12
checkbox input "true"
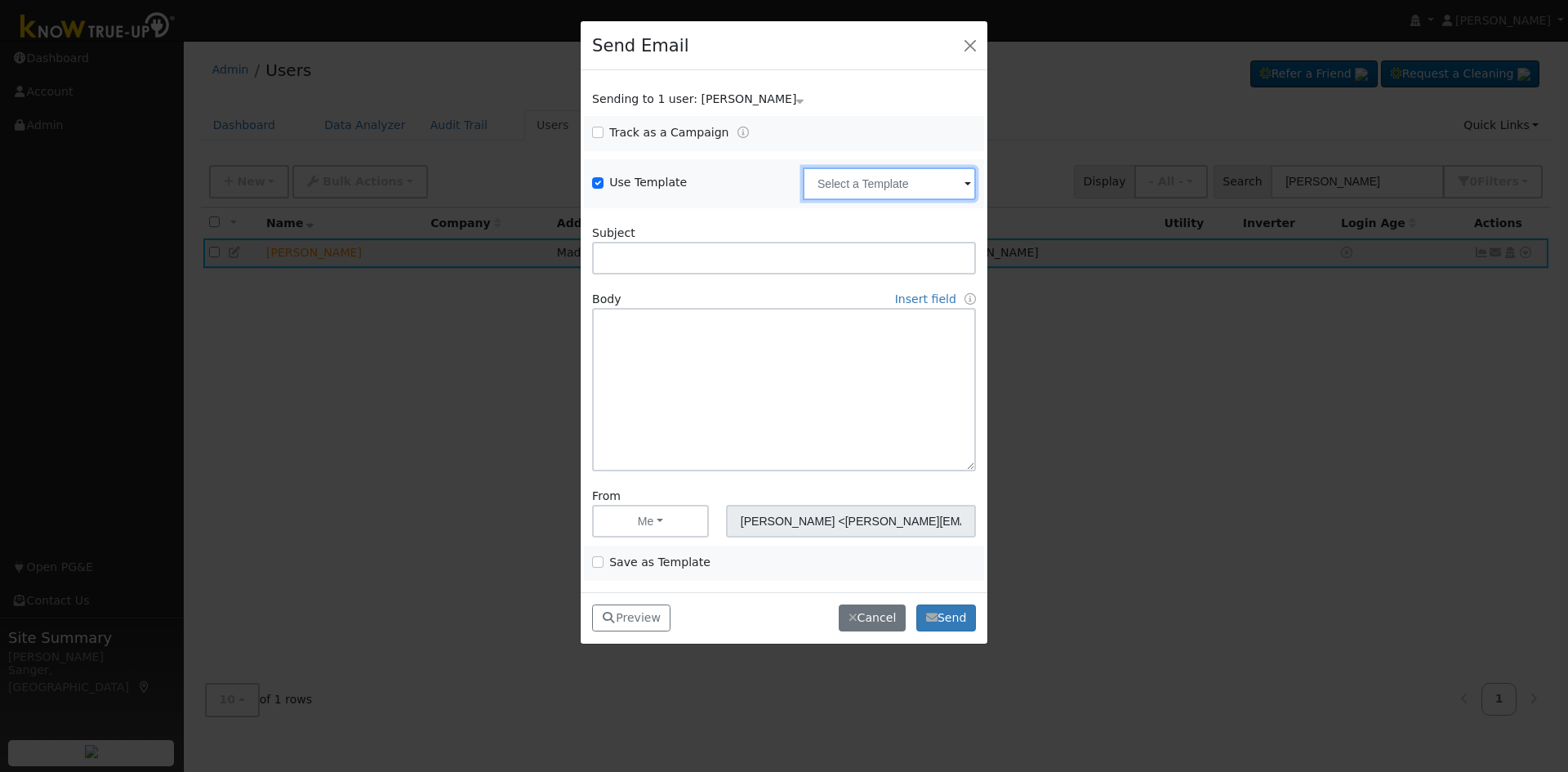
click at [825, 185] on input "text" at bounding box center [889, 184] width 173 height 33
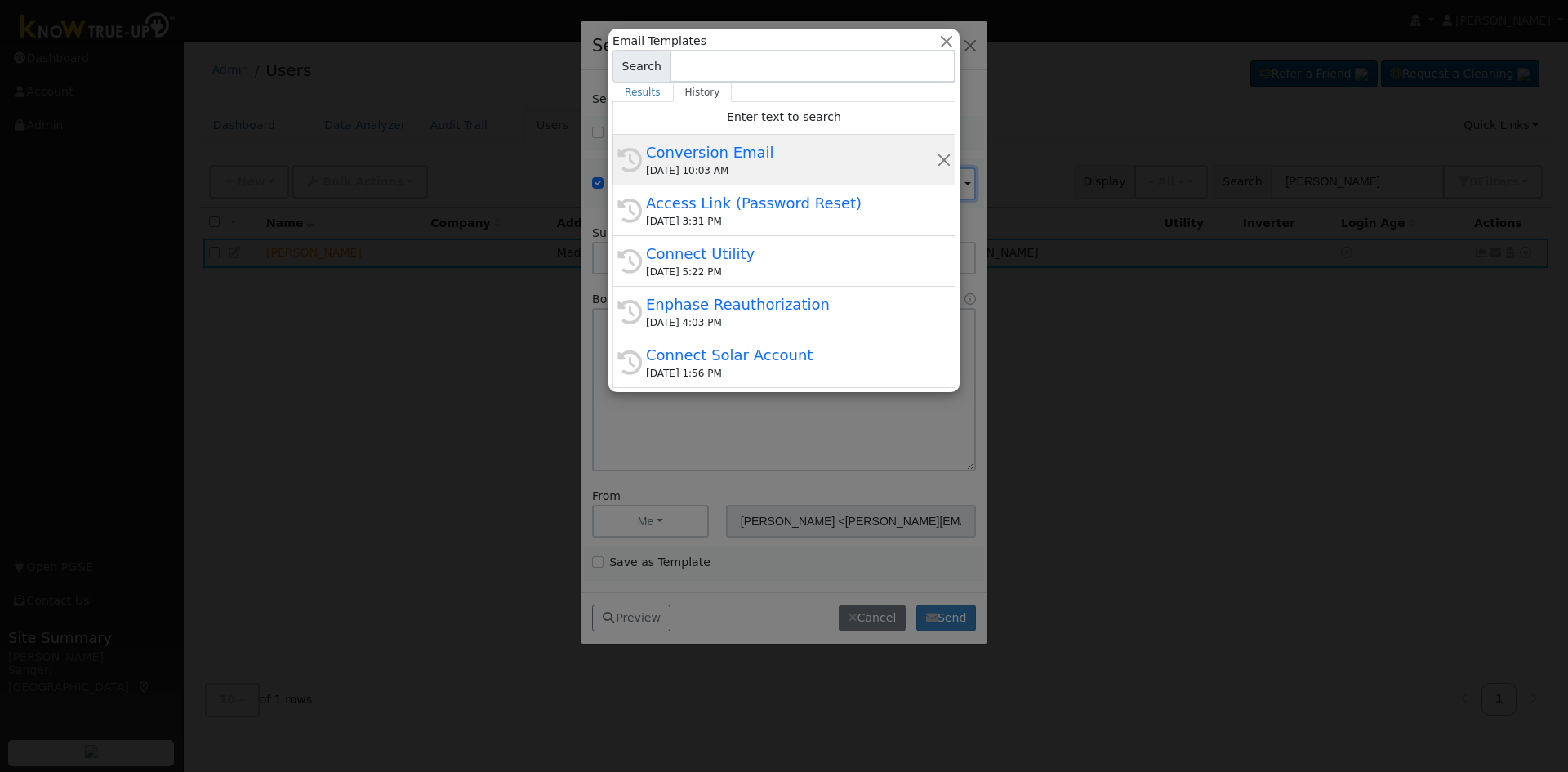
click at [747, 167] on div "09/04/2025 10:03 AM" at bounding box center [791, 171] width 291 height 15
type input "Conversion Email"
type input "Connect Your Utility Account"
type textarea "Dear {user_fname}, The first step is to connect your electric utility account. …"
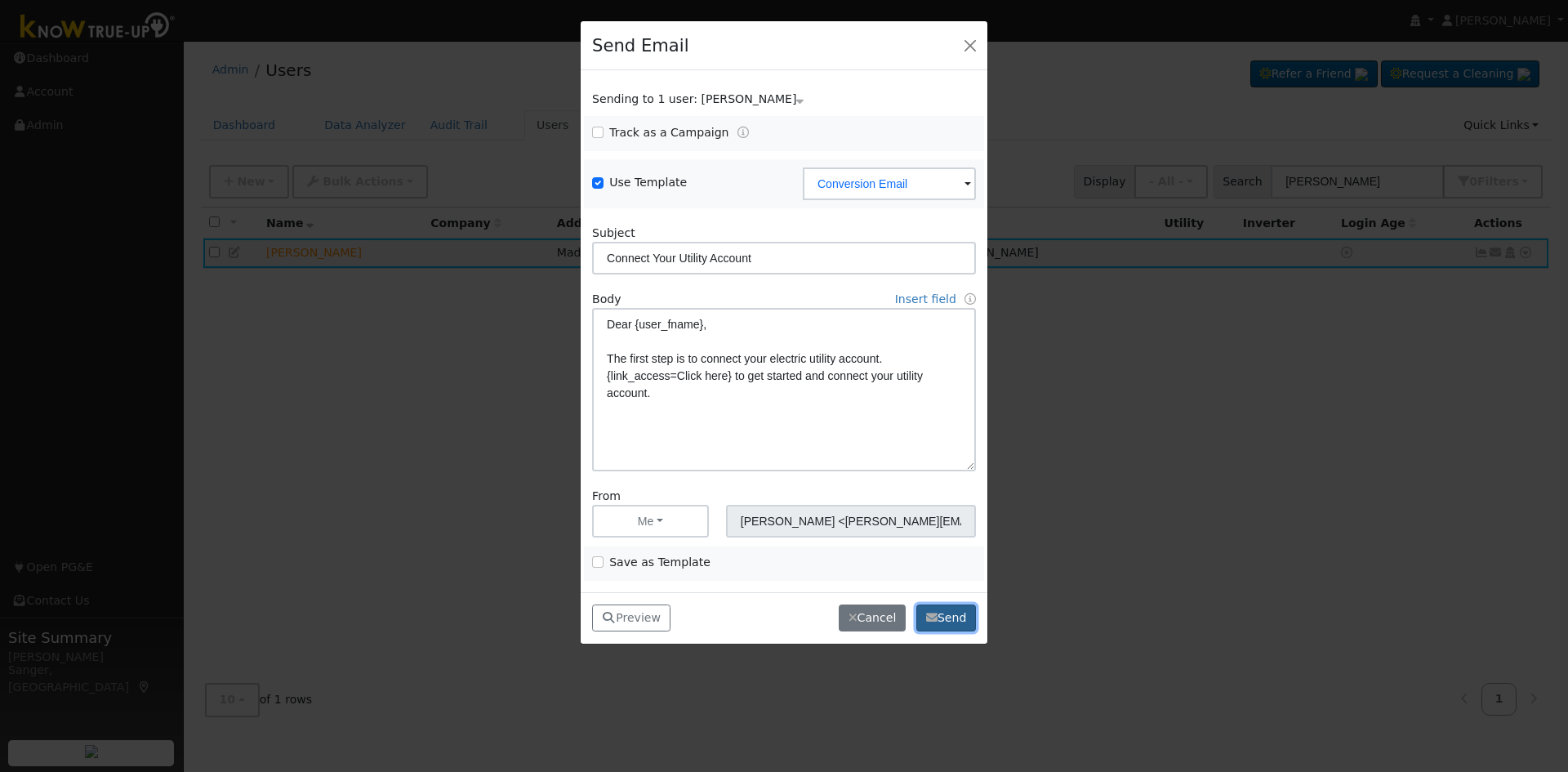
click at [945, 620] on button "Send" at bounding box center [946, 619] width 59 height 28
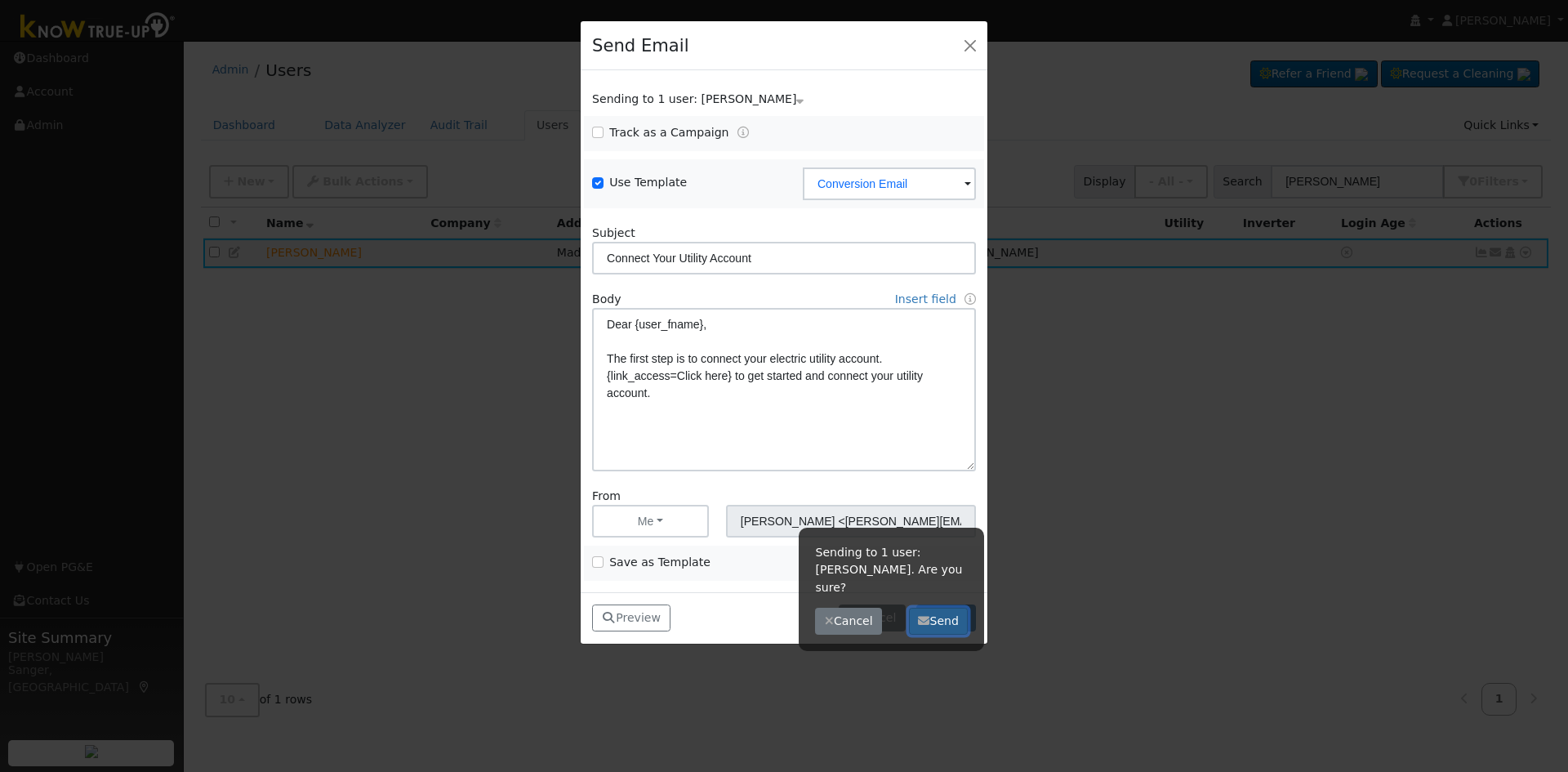
click at [934, 607] on button "Send" at bounding box center [938, 621] width 59 height 28
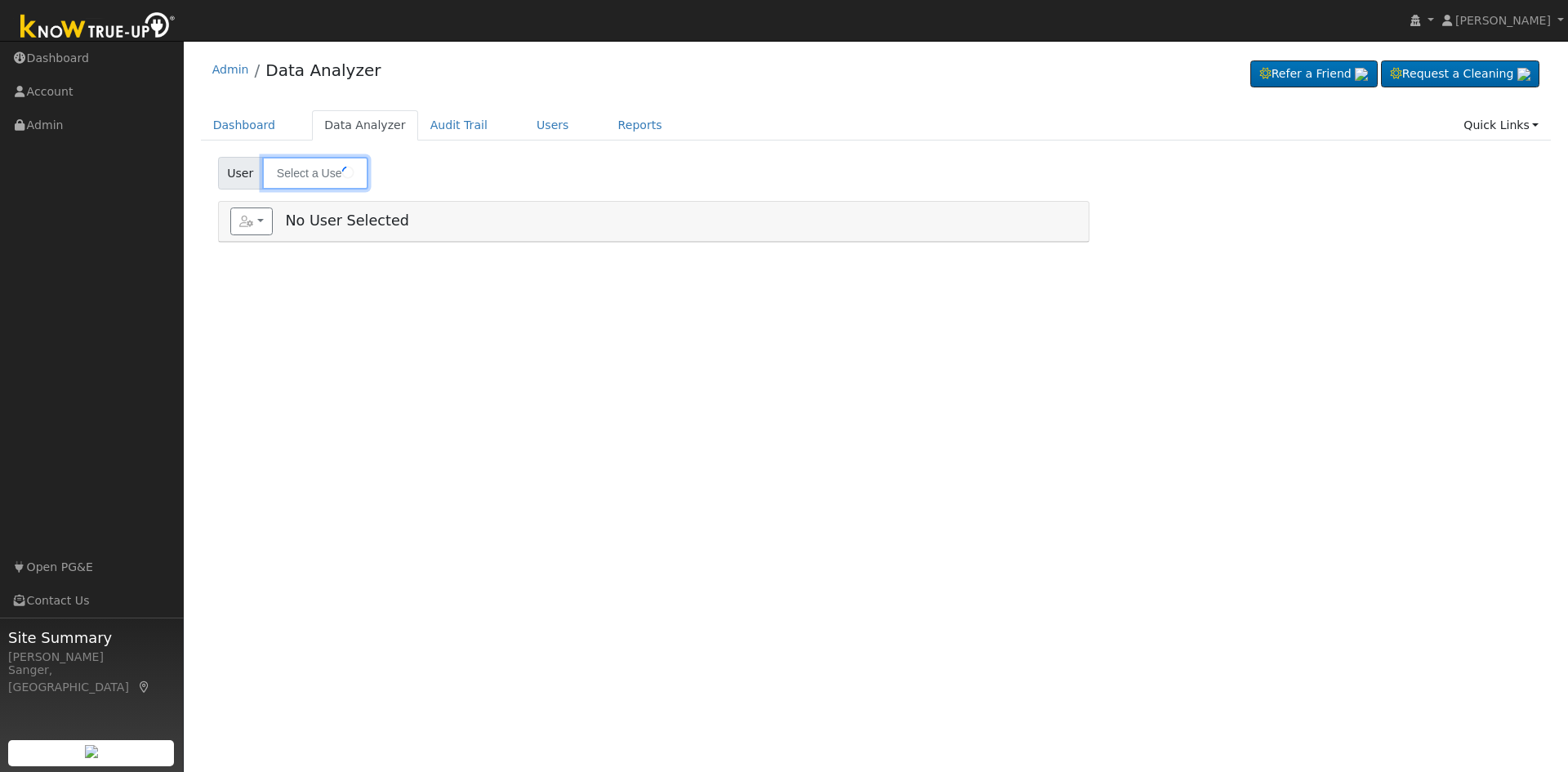
type input "[PERSON_NAME]"
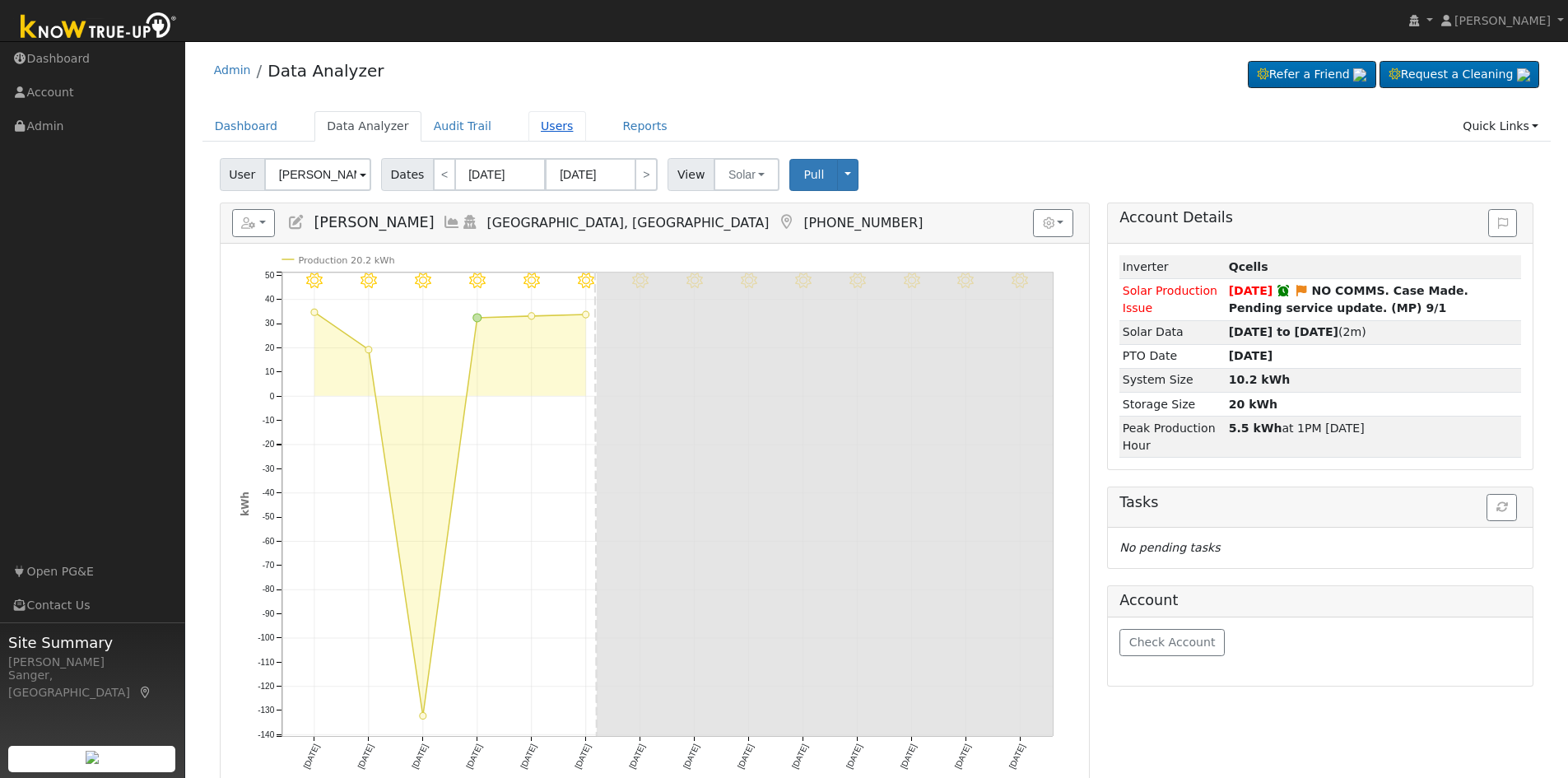
click at [528, 129] on link "Users" at bounding box center [556, 126] width 57 height 31
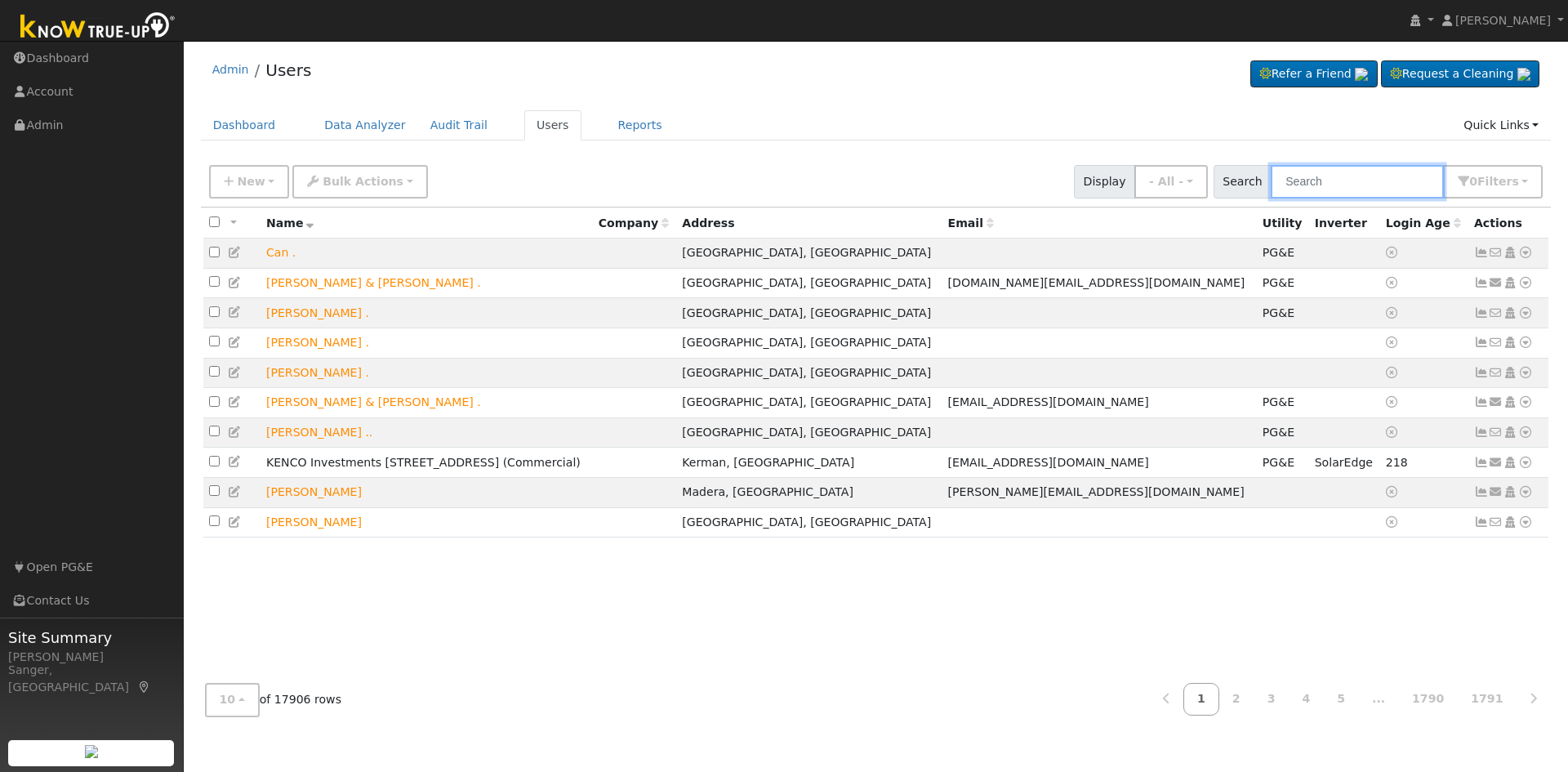
click at [1346, 183] on input "text" at bounding box center [1357, 181] width 173 height 34
paste input "[PERSON_NAME],"
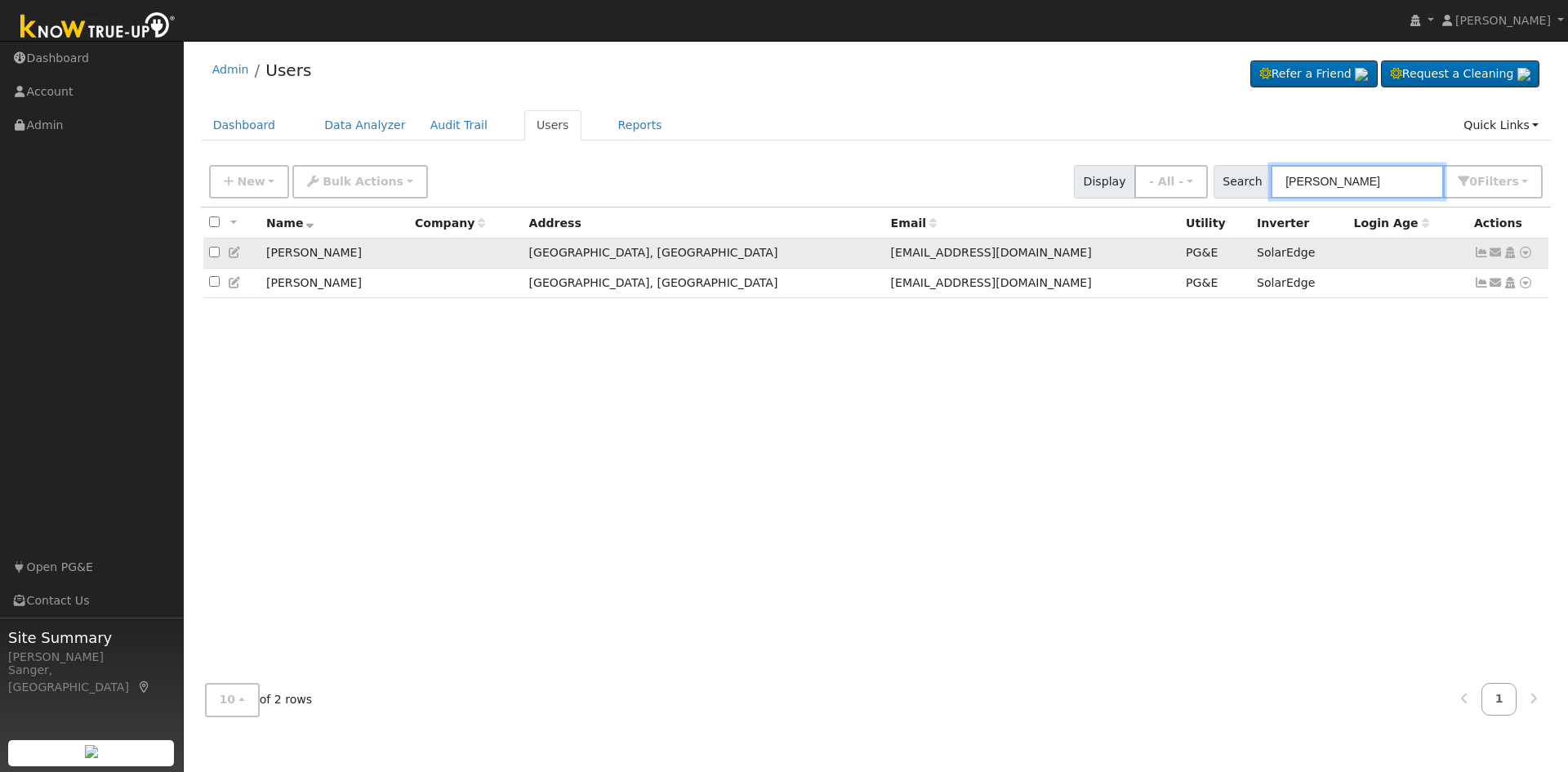
type input "[PERSON_NAME]"
click at [1523, 254] on icon at bounding box center [1526, 252] width 15 height 12
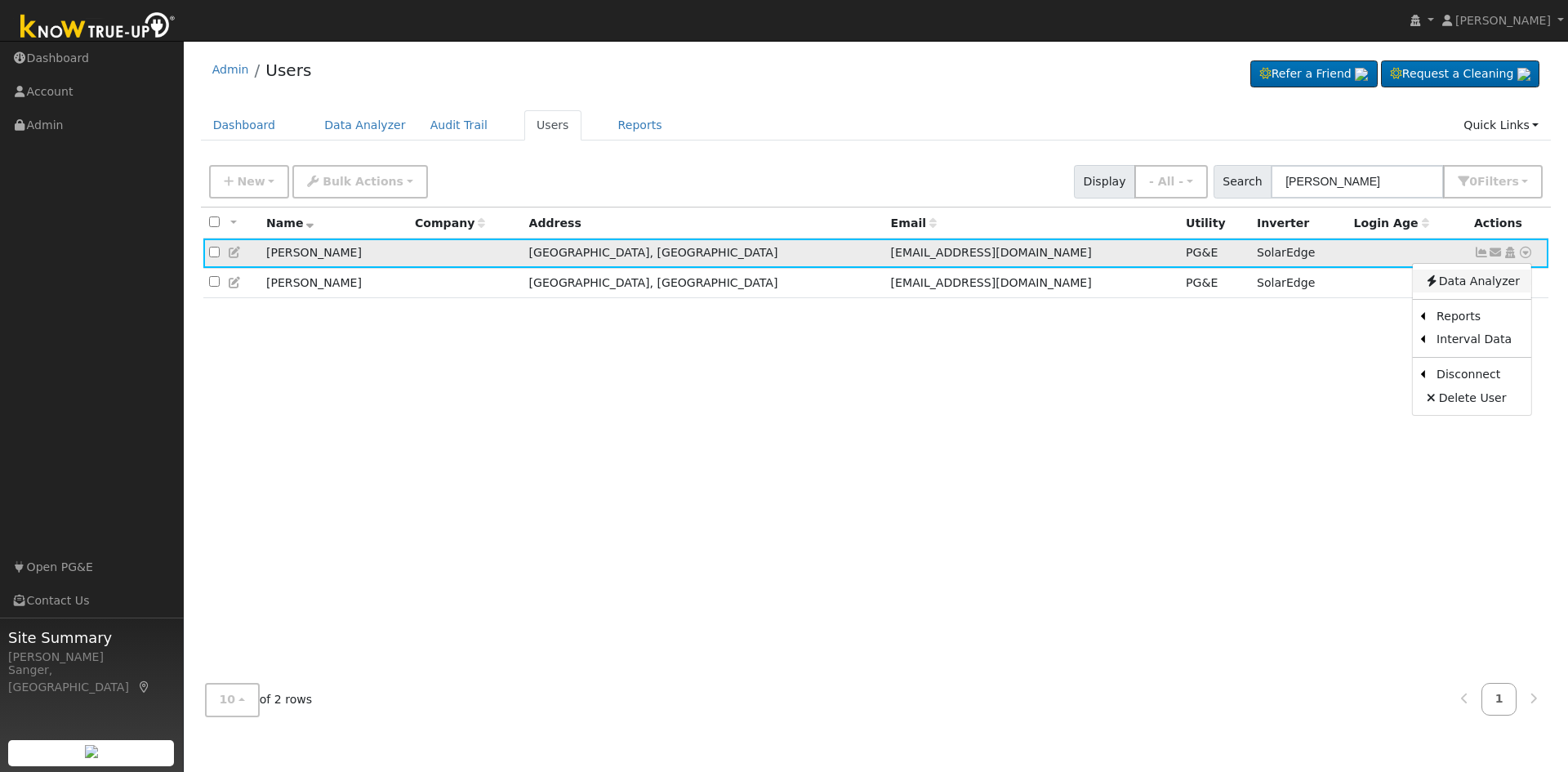
click at [1462, 286] on link "Data Analyzer" at bounding box center [1472, 281] width 119 height 23
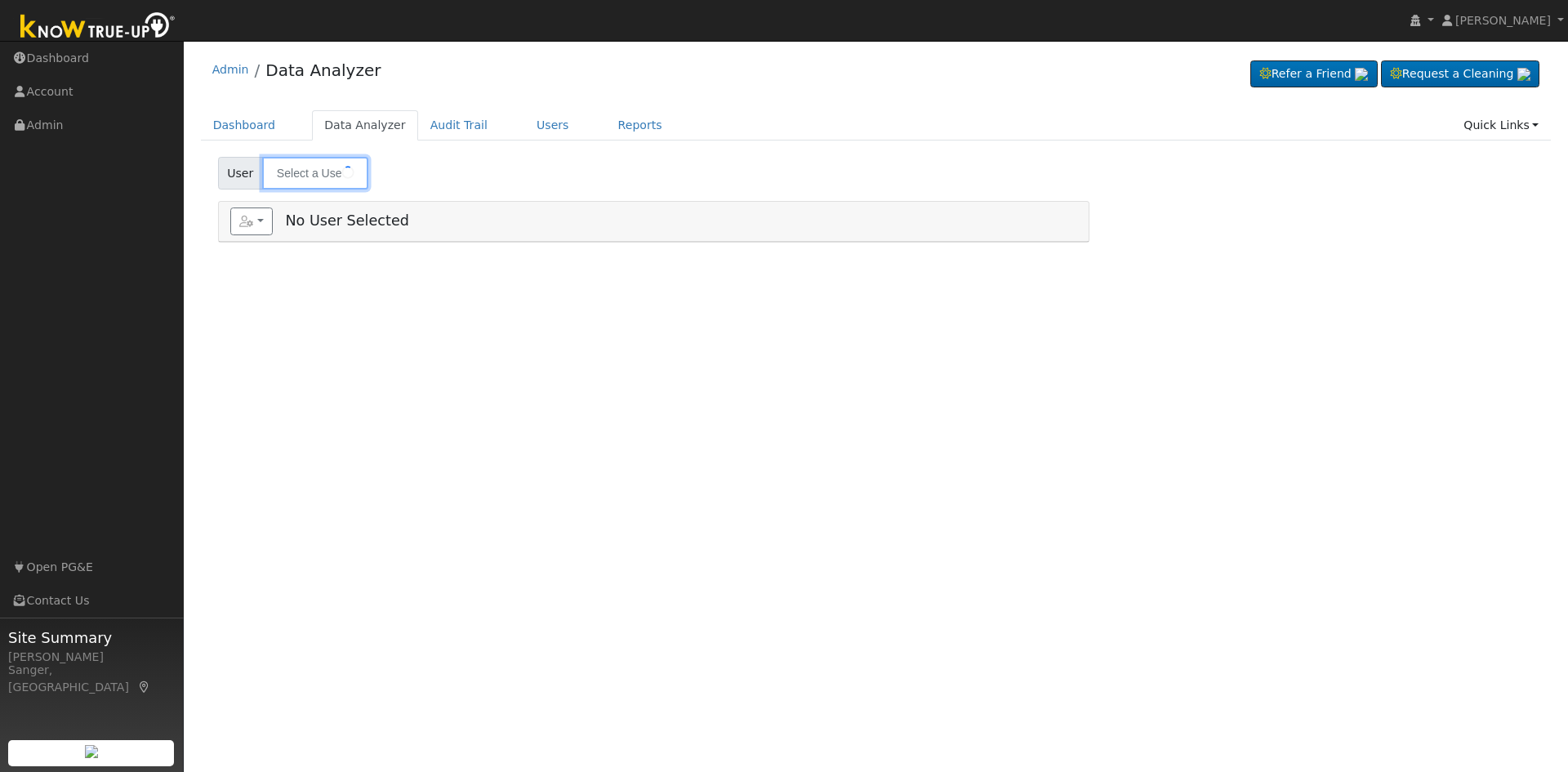
type input "[PERSON_NAME]"
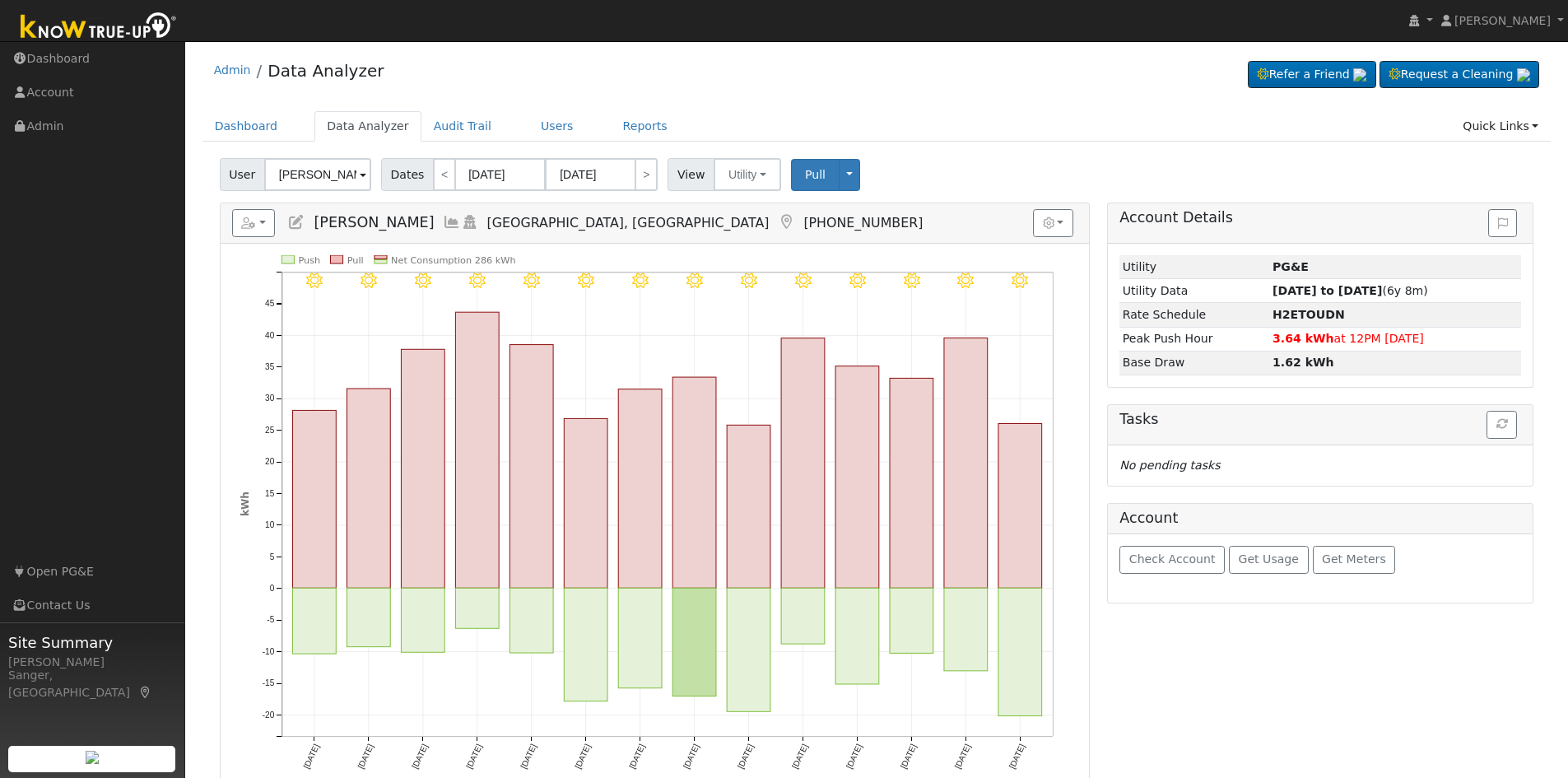
click at [443, 221] on icon at bounding box center [452, 223] width 18 height 15
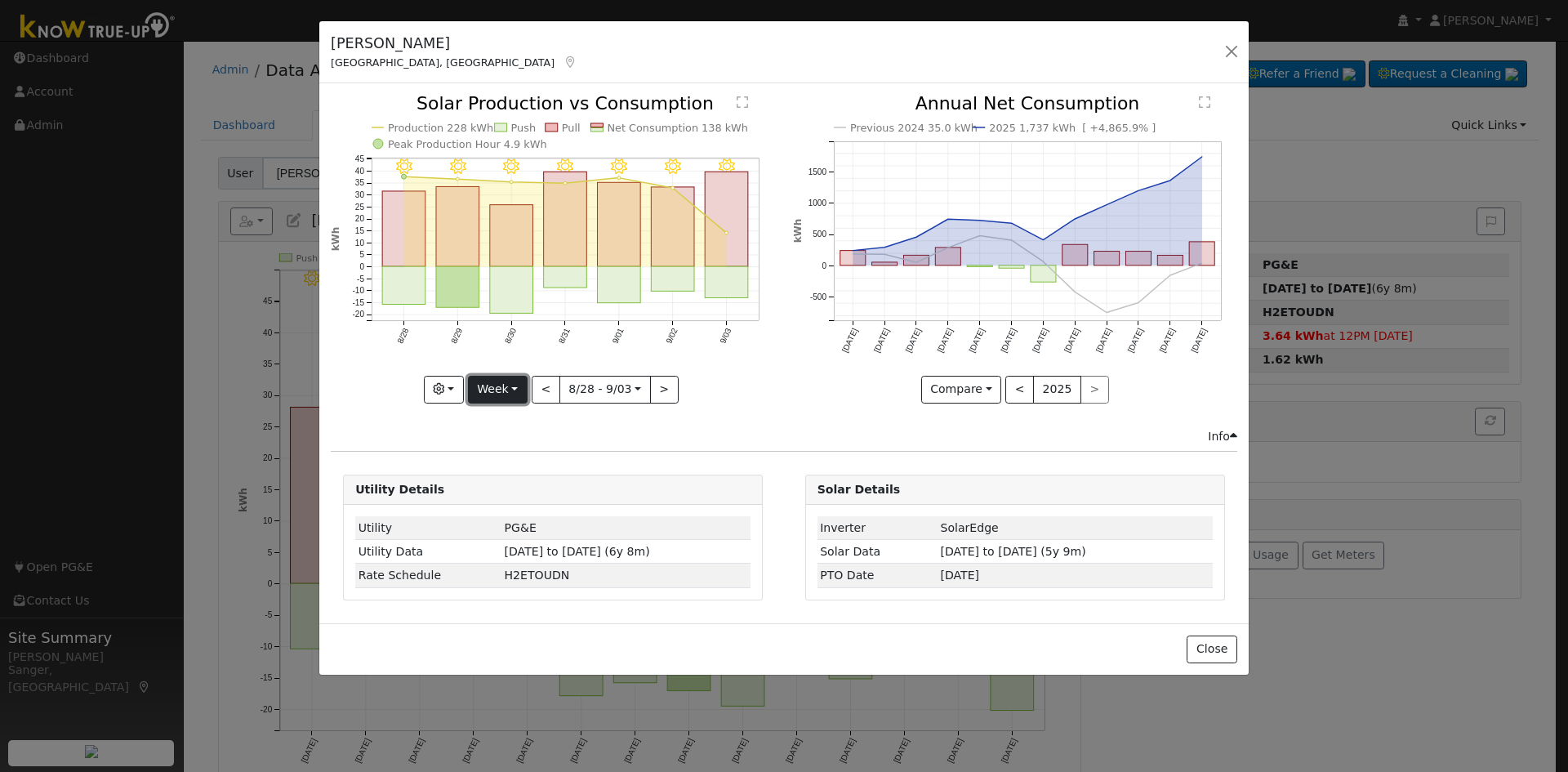
click at [496, 390] on button "Week" at bounding box center [498, 390] width 59 height 28
click at [498, 491] on link "Year" at bounding box center [526, 492] width 114 height 23
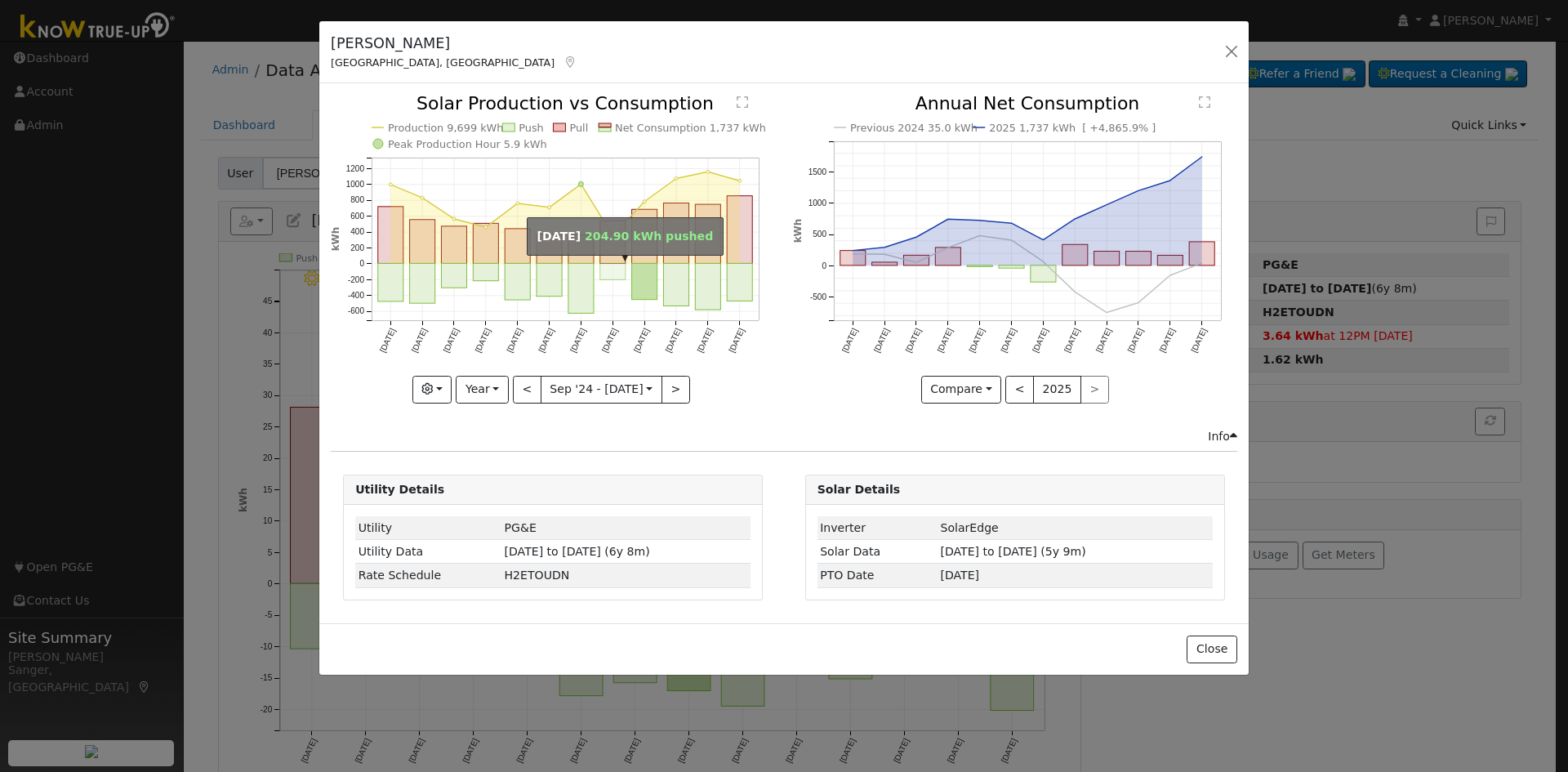
click at [608, 264] on rect "onclick=""" at bounding box center [613, 272] width 26 height 16
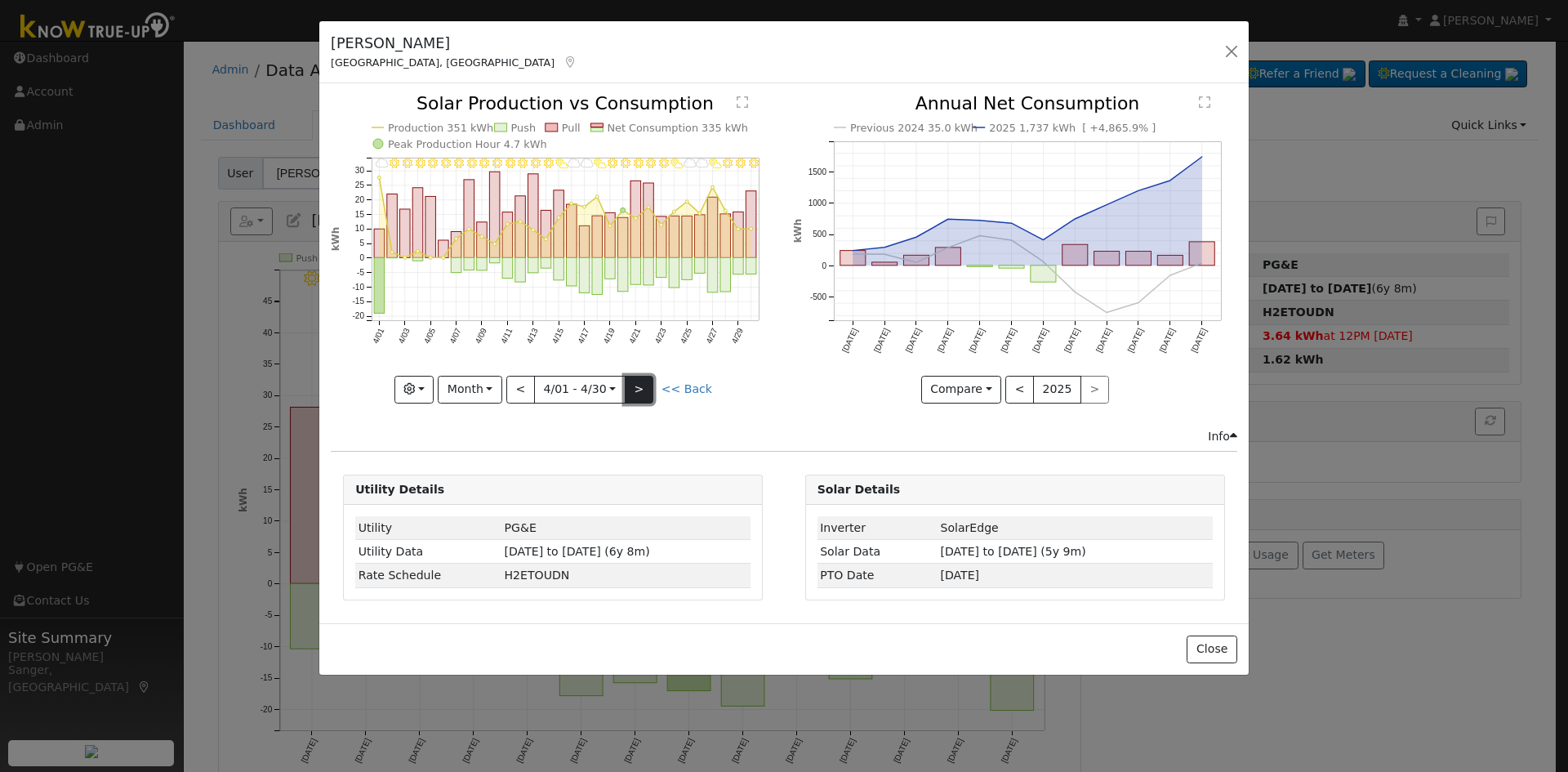
click at [636, 386] on button ">" at bounding box center [639, 390] width 29 height 28
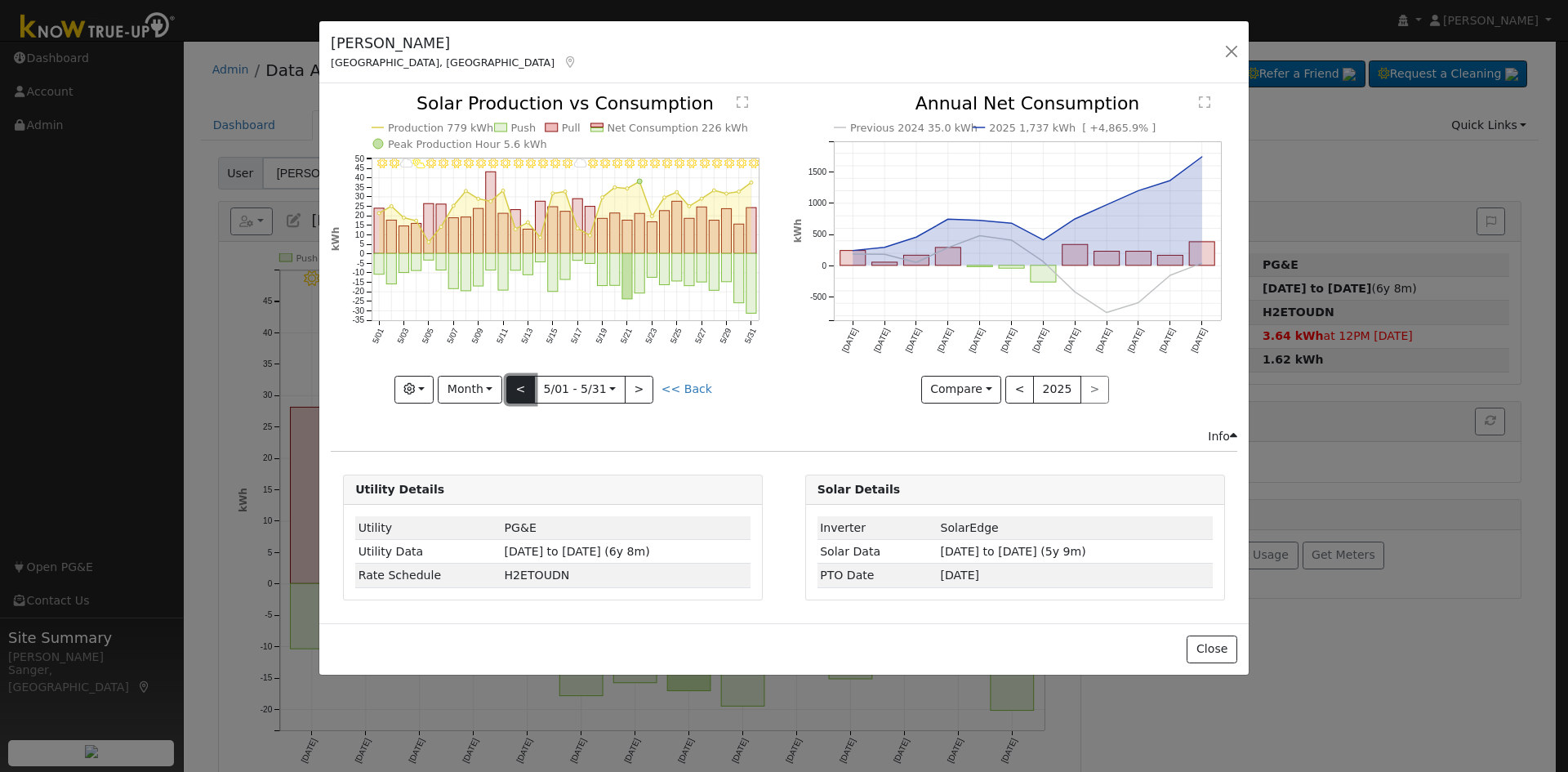
click at [526, 391] on button "<" at bounding box center [521, 390] width 29 height 28
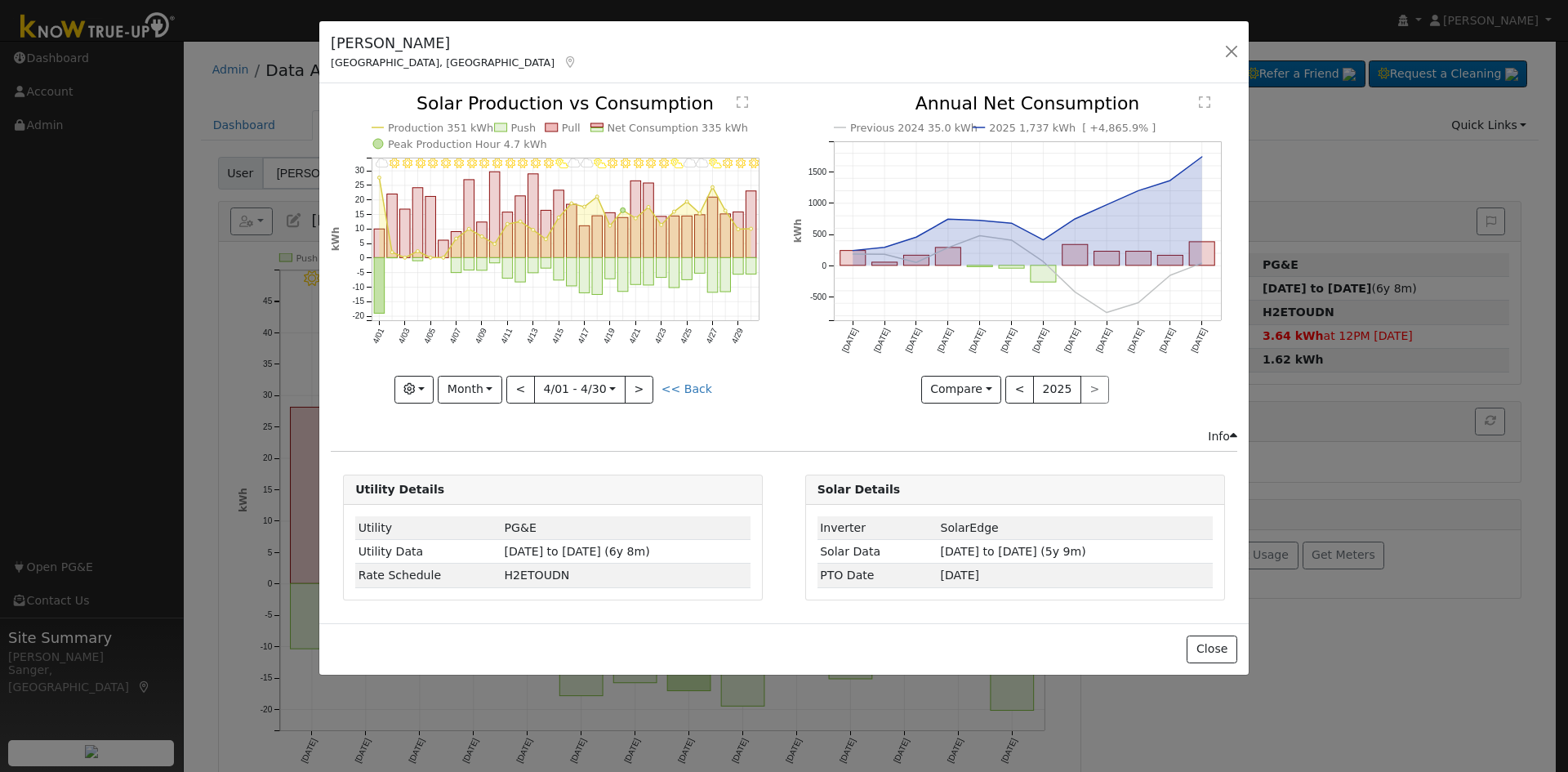
click at [389, 235] on icon at bounding box center [566, 218] width 372 height 80
click at [393, 225] on rect "onclick=""" at bounding box center [392, 226] width 11 height 63
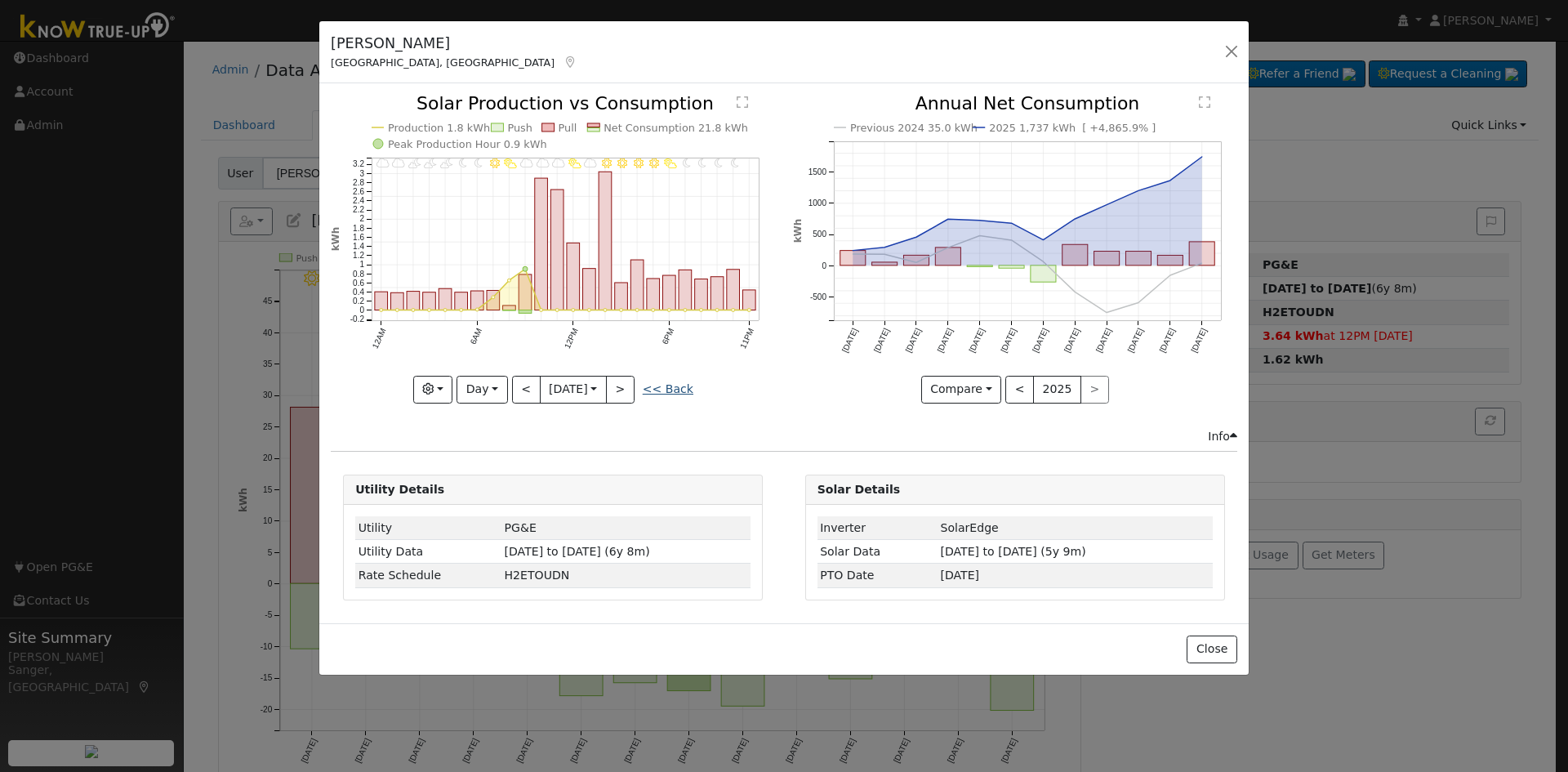
click at [686, 386] on link "<< Back" at bounding box center [667, 389] width 50 height 13
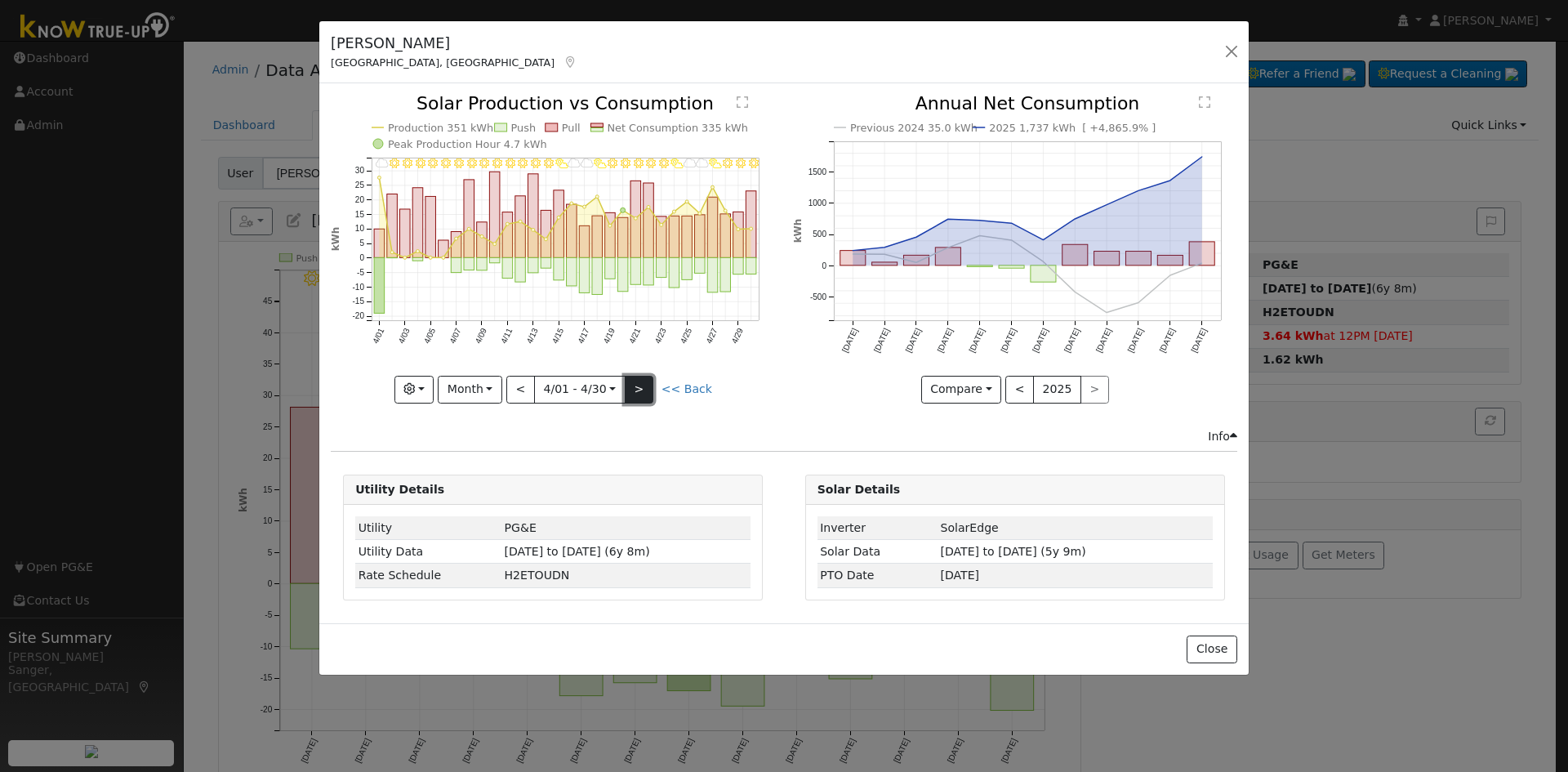
click at [639, 386] on button ">" at bounding box center [639, 390] width 29 height 28
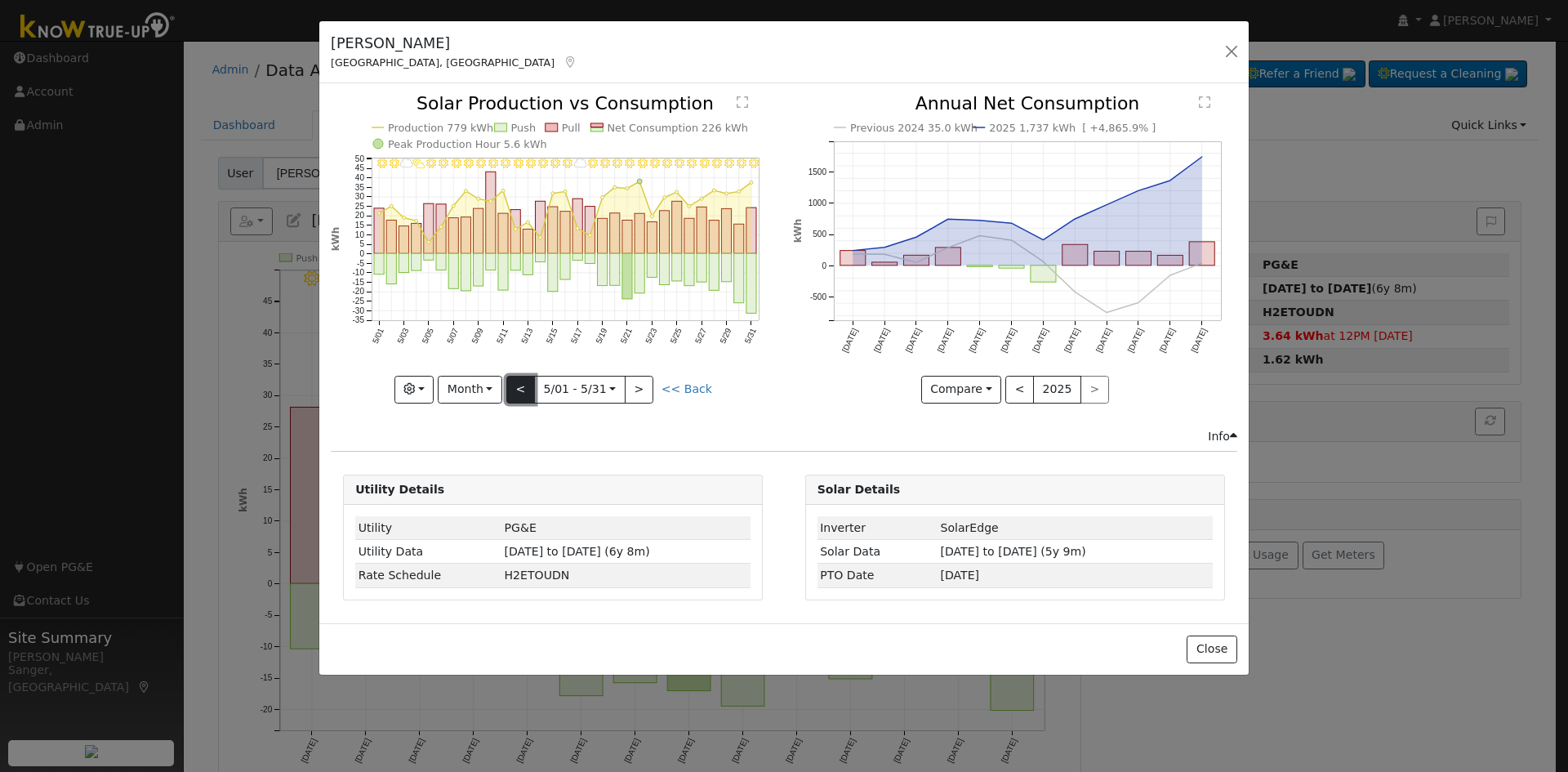
click at [527, 387] on button "<" at bounding box center [521, 390] width 29 height 28
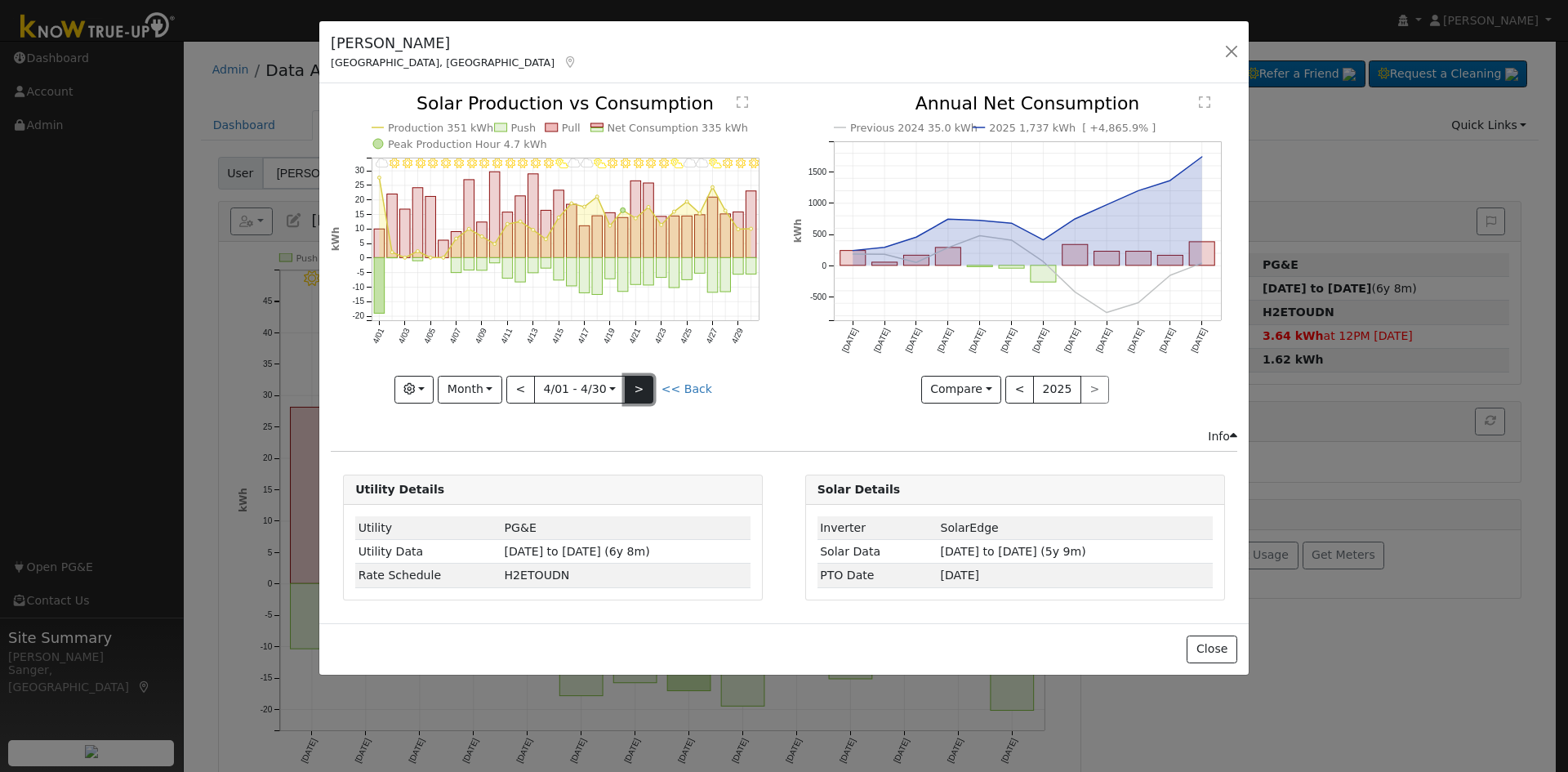
click at [639, 387] on button ">" at bounding box center [639, 390] width 29 height 28
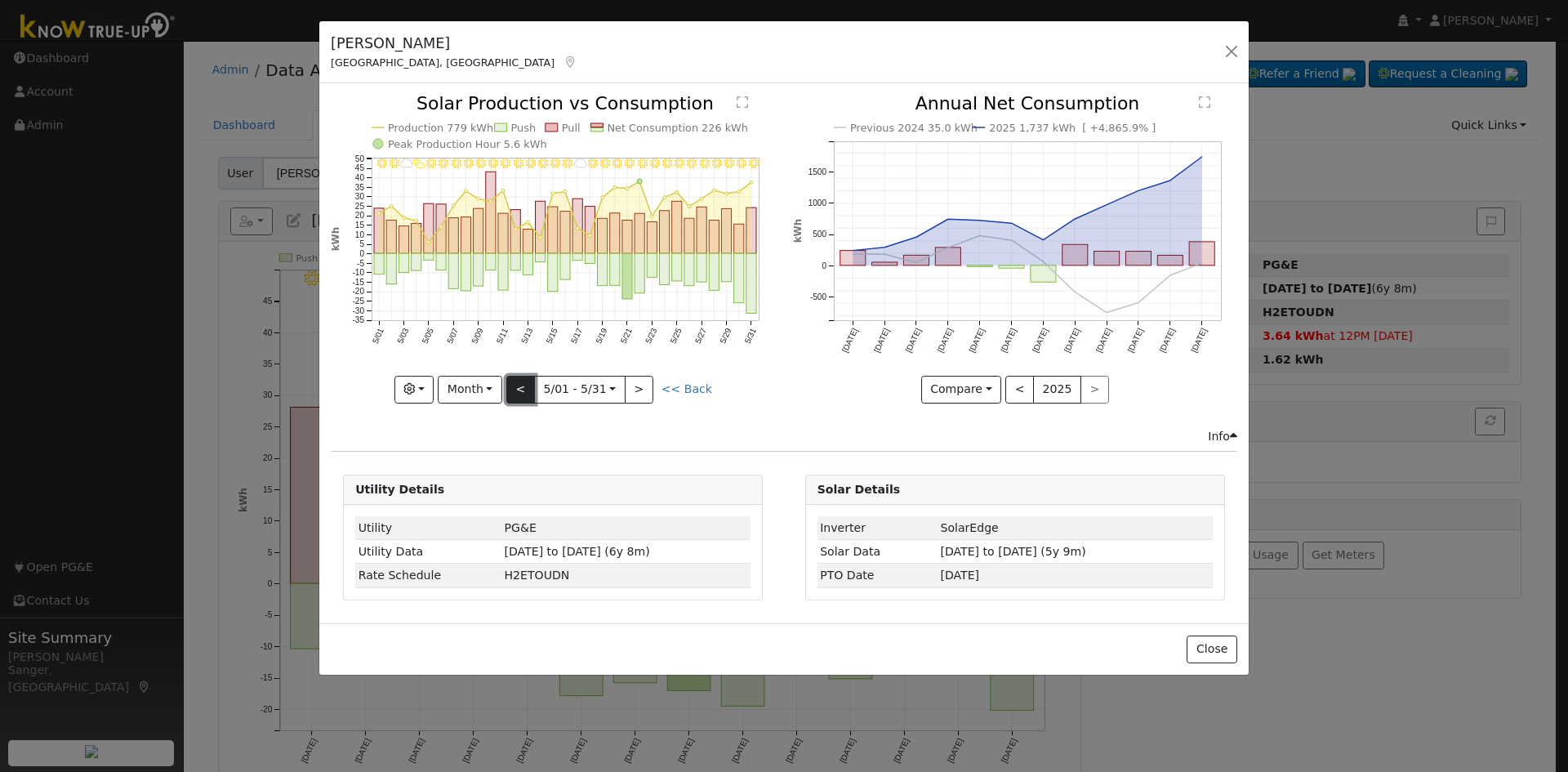
click at [523, 388] on button "<" at bounding box center [521, 390] width 29 height 28
type input "2025-04-01"
